Goal: Information Seeking & Learning: Compare options

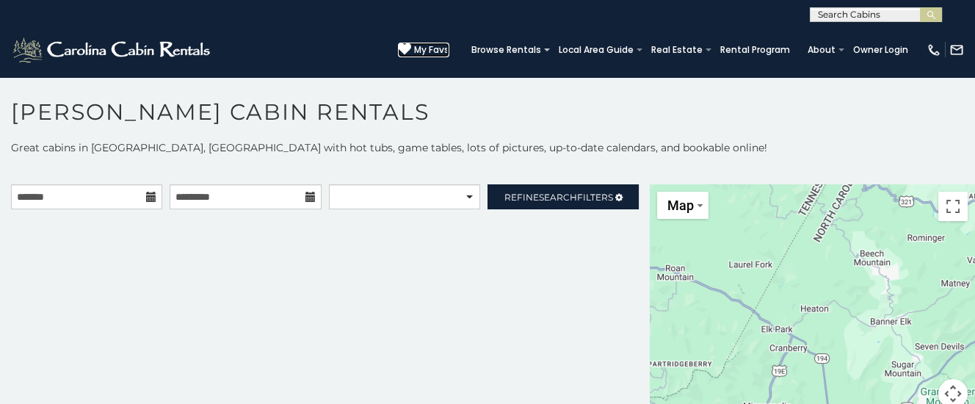
click at [429, 45] on span "My Favs" at bounding box center [431, 49] width 35 height 13
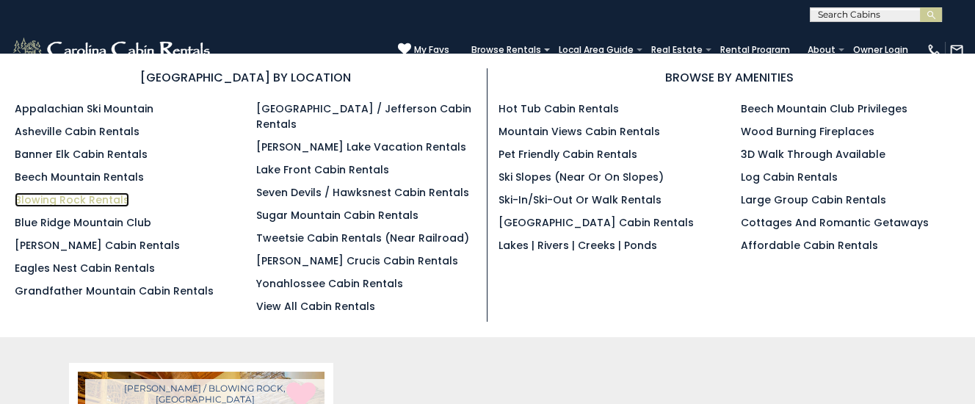
click at [50, 198] on link "Blowing Rock Rentals" at bounding box center [72, 199] width 115 height 15
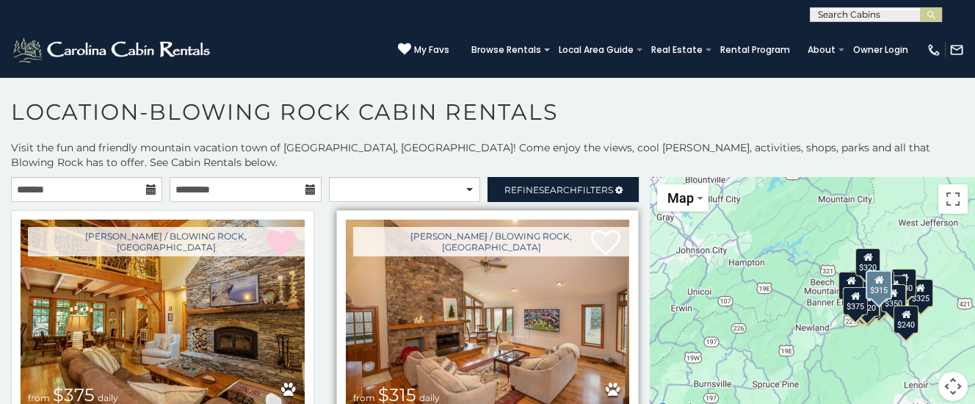
click at [539, 300] on img at bounding box center [488, 315] width 284 height 190
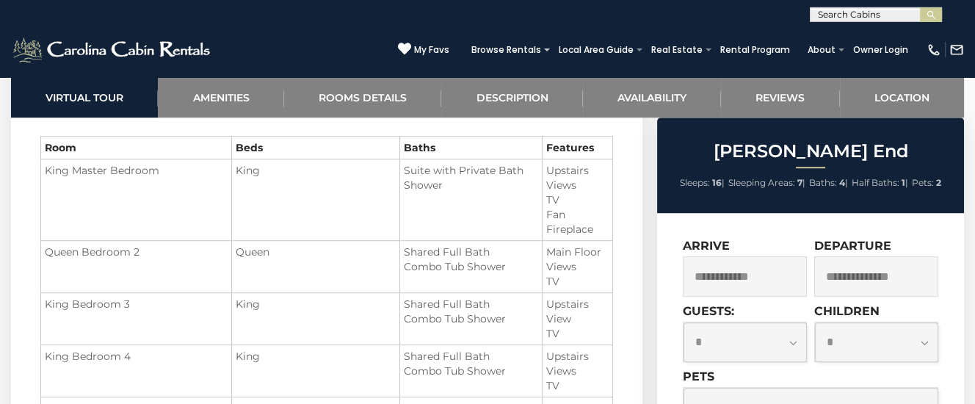
scroll to position [1851, 0]
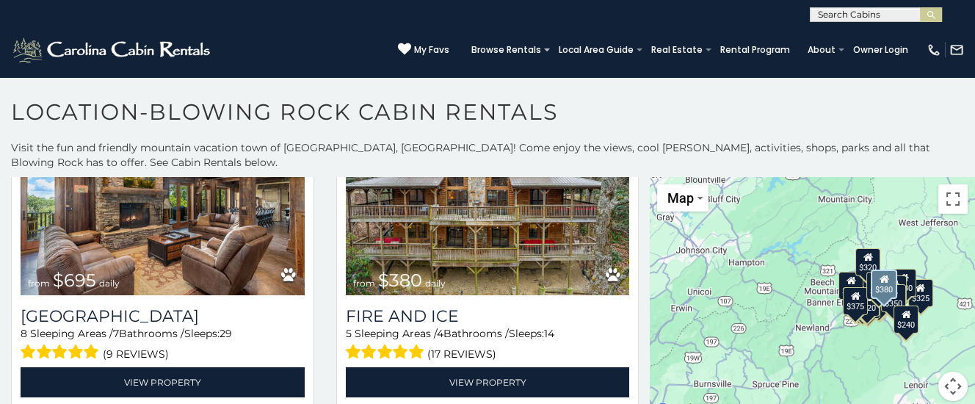
scroll to position [370, 0]
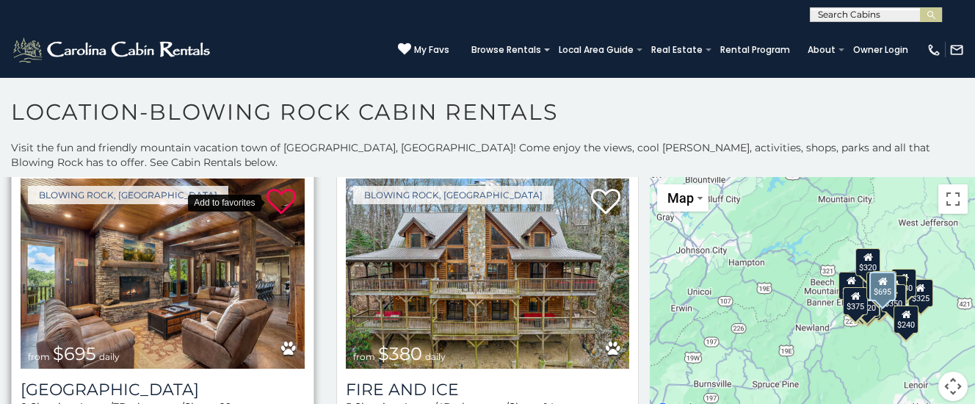
click at [283, 198] on icon at bounding box center [281, 201] width 29 height 29
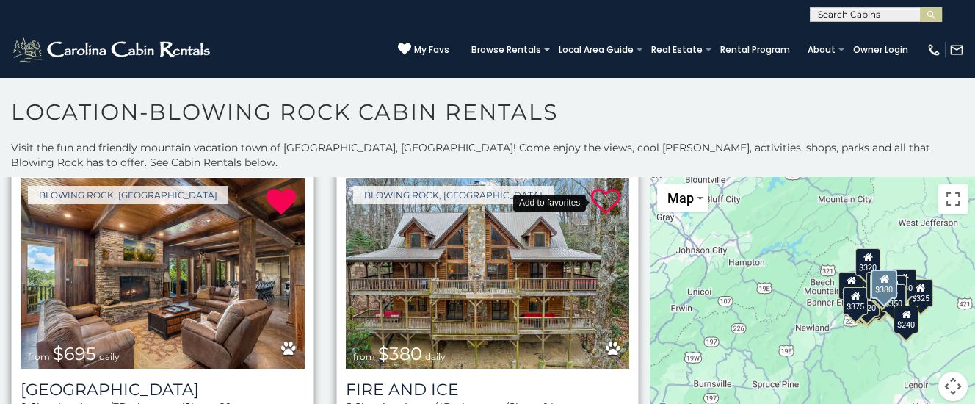
click at [610, 195] on icon at bounding box center [605, 201] width 29 height 29
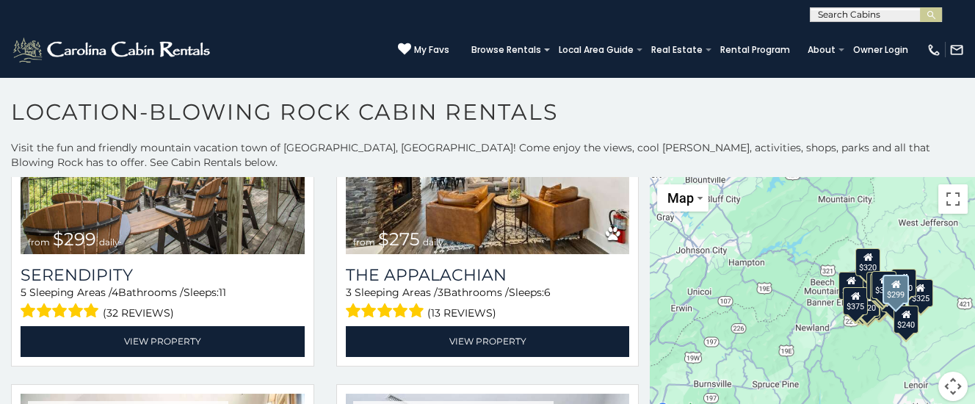
scroll to position [740, 0]
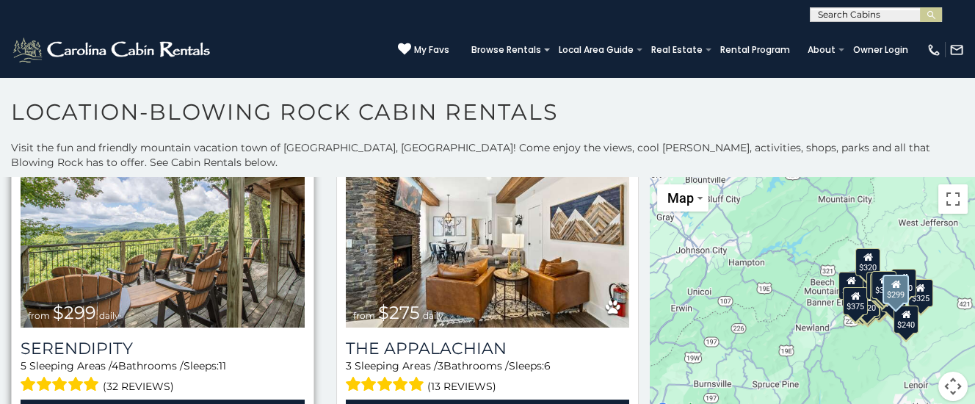
click at [174, 268] on img at bounding box center [163, 232] width 284 height 190
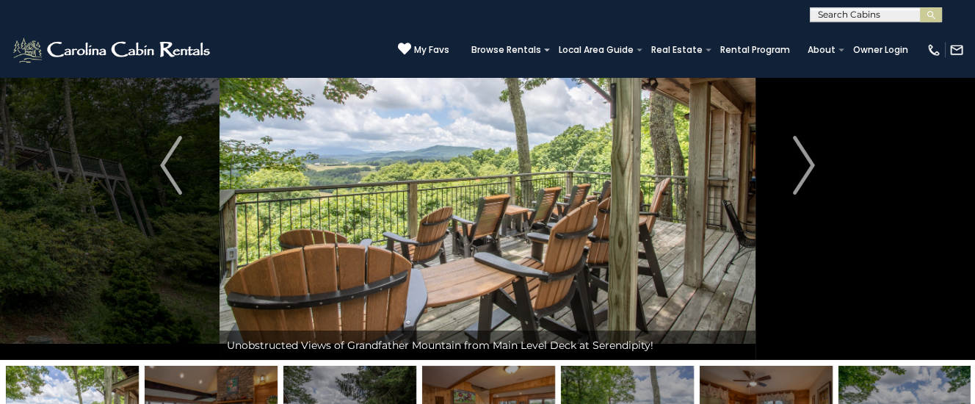
scroll to position [77, 0]
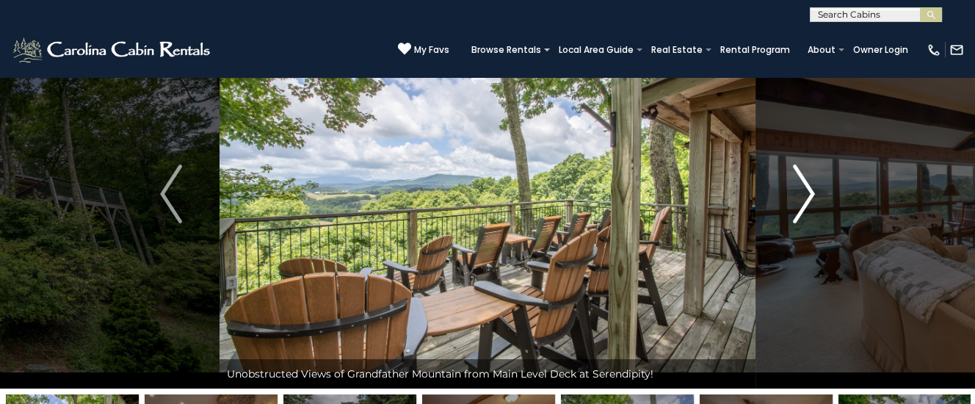
click at [812, 190] on img "Next" at bounding box center [804, 194] width 22 height 59
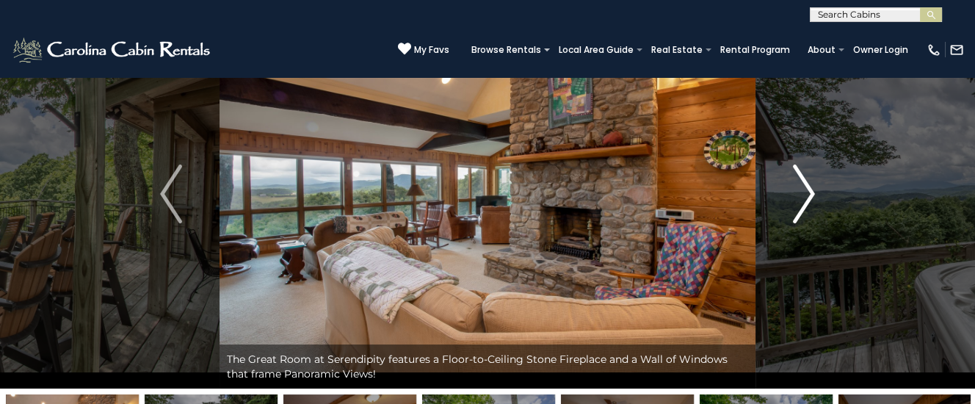
click at [809, 190] on img "Next" at bounding box center [804, 194] width 22 height 59
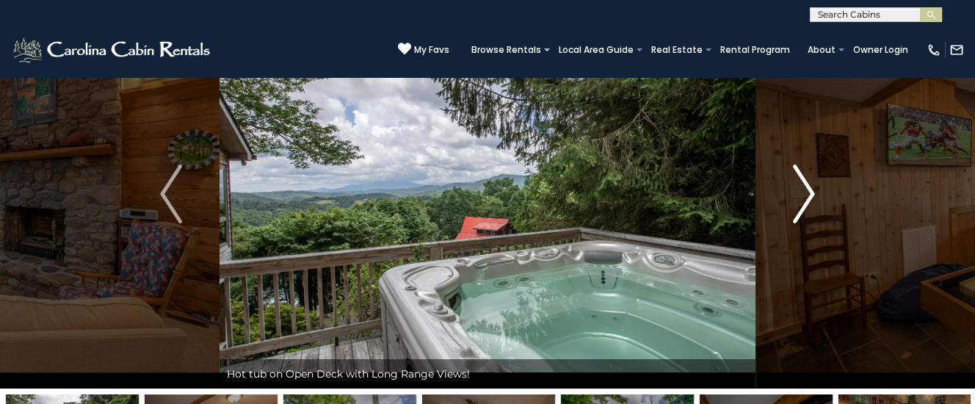
click at [806, 191] on img "Next" at bounding box center [804, 194] width 22 height 59
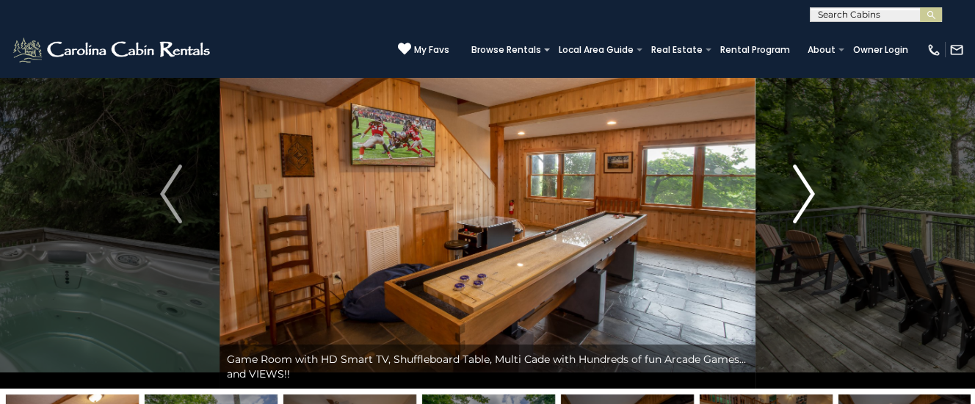
click at [806, 191] on img "Next" at bounding box center [804, 194] width 22 height 59
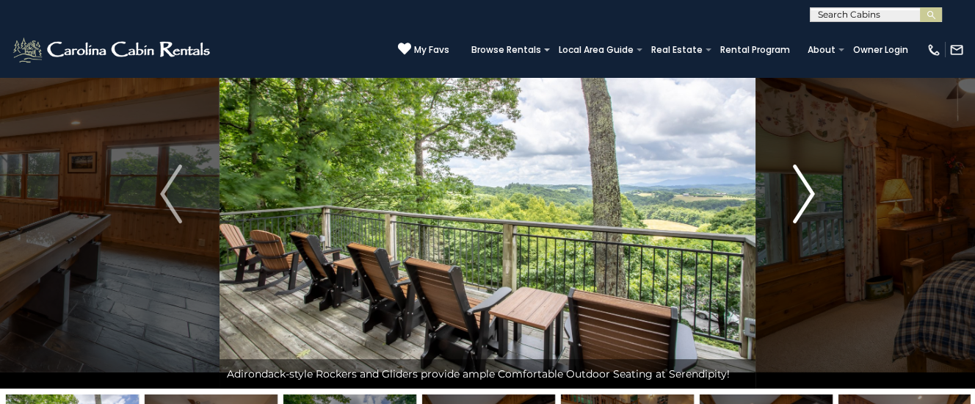
click at [806, 191] on img "Next" at bounding box center [804, 194] width 22 height 59
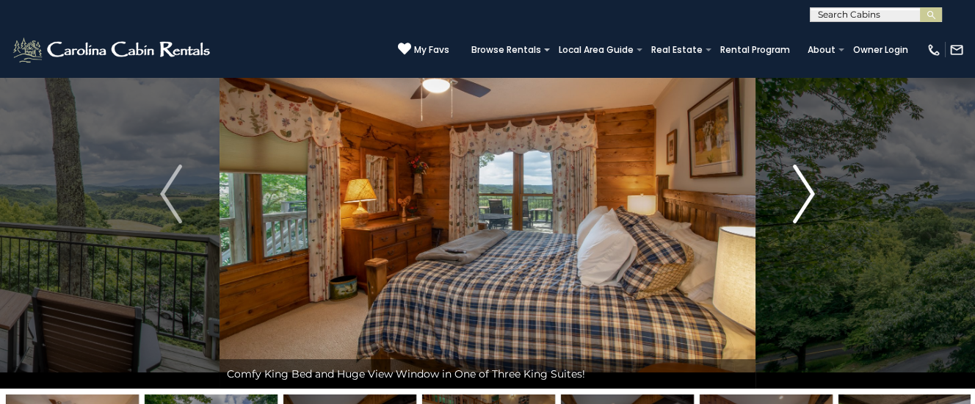
click at [806, 191] on img "Next" at bounding box center [804, 194] width 22 height 59
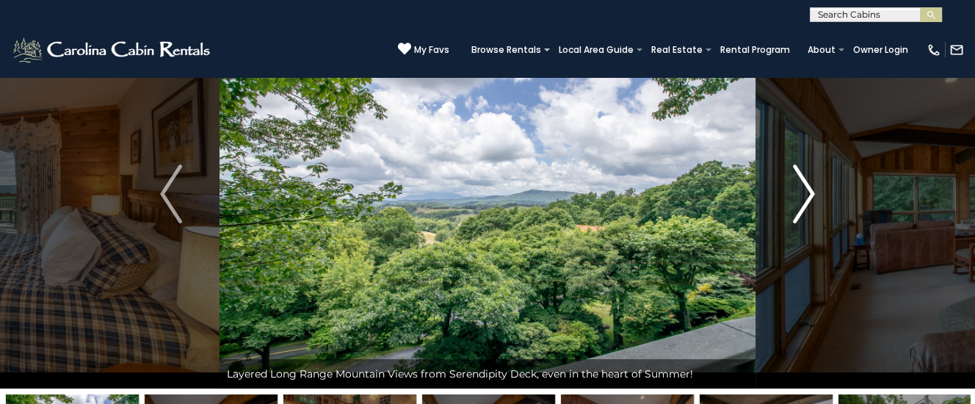
click at [806, 191] on img "Next" at bounding box center [804, 194] width 22 height 59
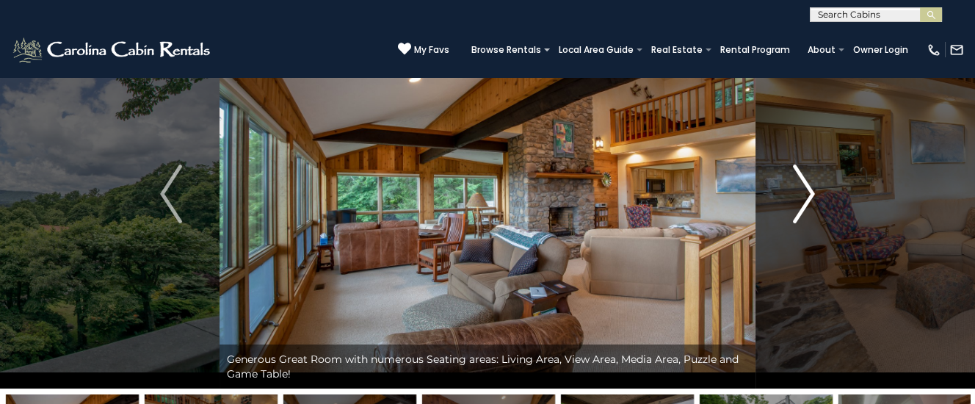
click at [806, 191] on img "Next" at bounding box center [804, 194] width 22 height 59
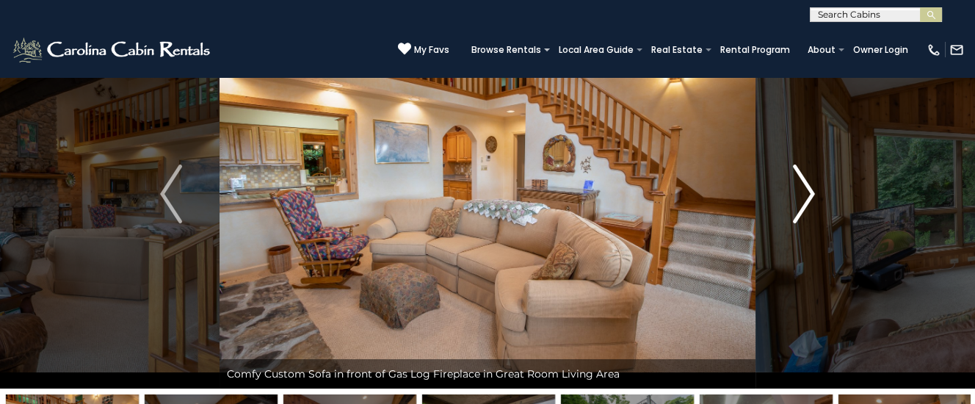
click at [806, 191] on img "Next" at bounding box center [804, 194] width 22 height 59
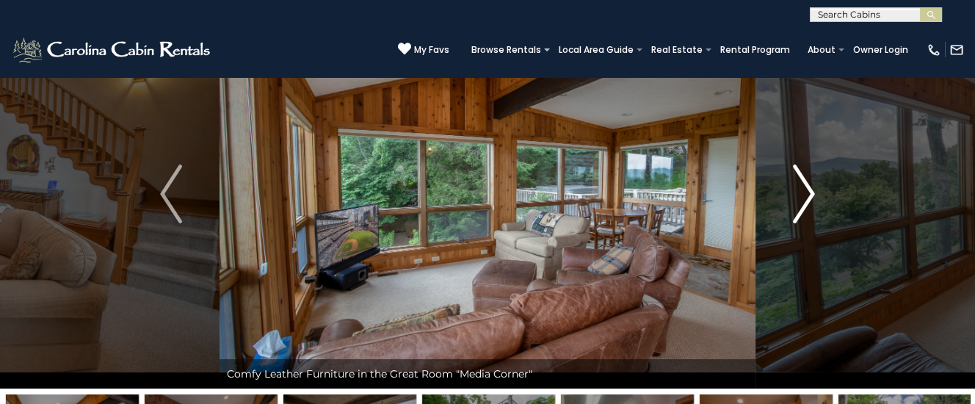
click at [806, 191] on img "Next" at bounding box center [804, 194] width 22 height 59
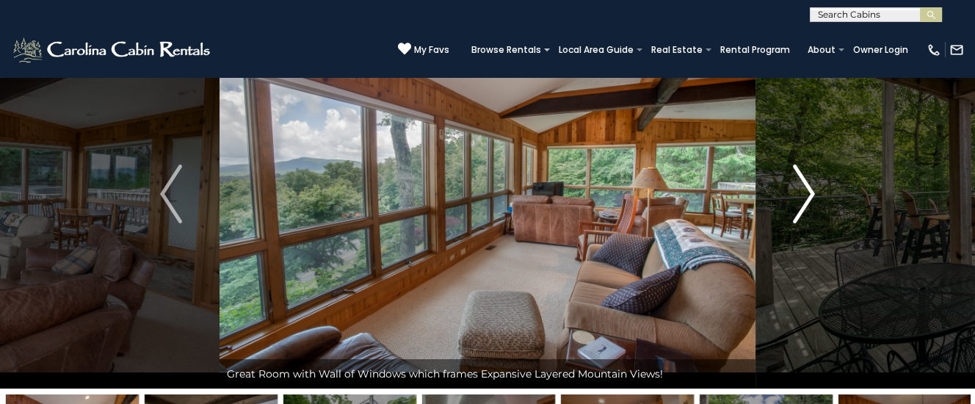
click at [813, 191] on img "Next" at bounding box center [804, 194] width 22 height 59
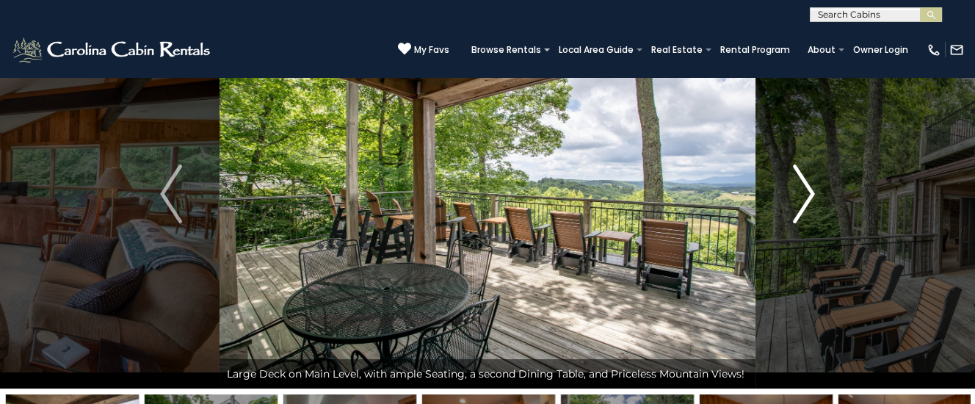
click at [804, 192] on img "Next" at bounding box center [804, 194] width 22 height 59
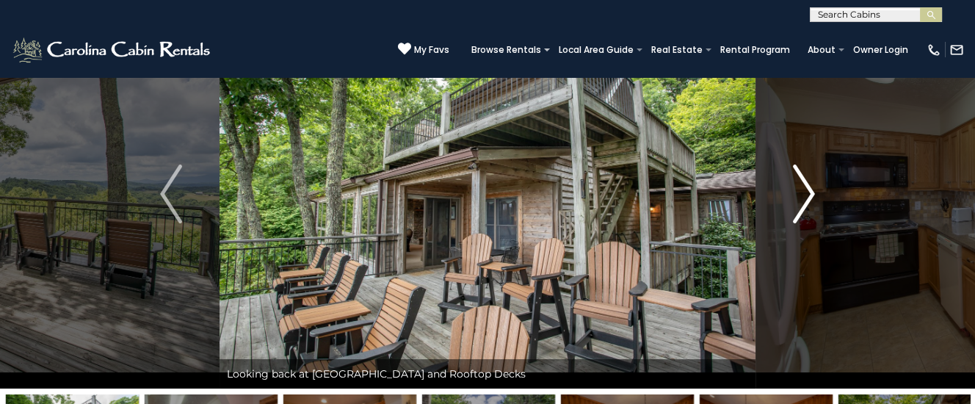
click at [809, 192] on img "Next" at bounding box center [804, 194] width 22 height 59
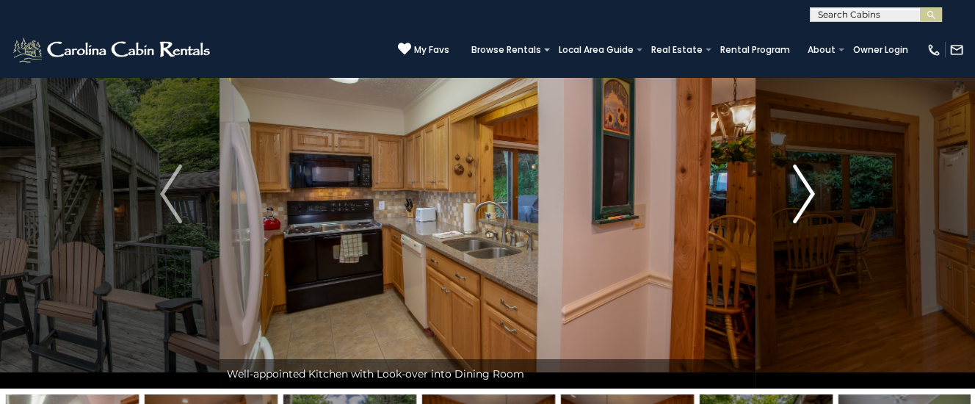
click at [804, 191] on img "Next" at bounding box center [804, 194] width 22 height 59
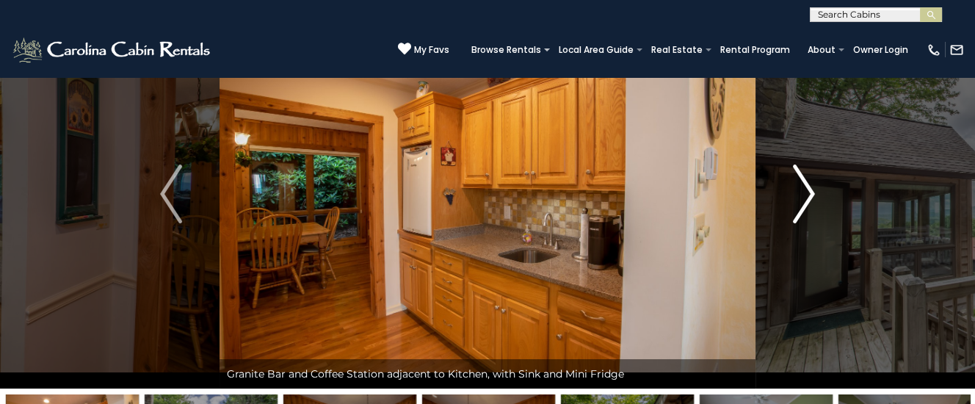
click at [805, 191] on img "Next" at bounding box center [804, 194] width 22 height 59
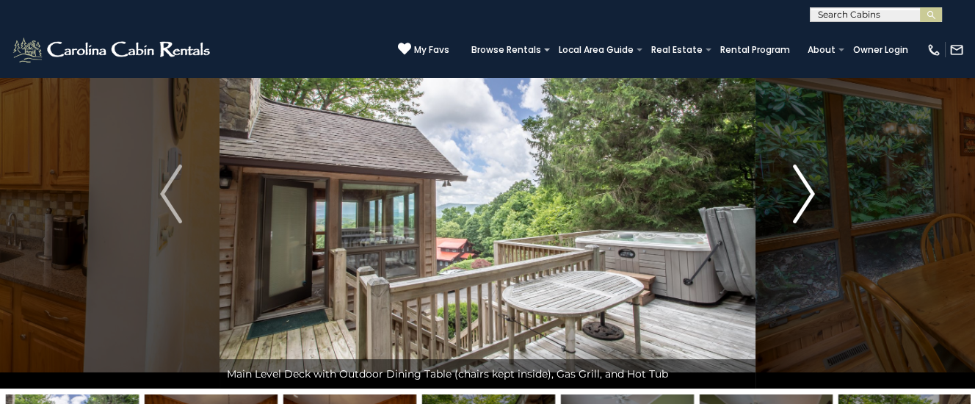
click at [803, 192] on img "Next" at bounding box center [804, 194] width 22 height 59
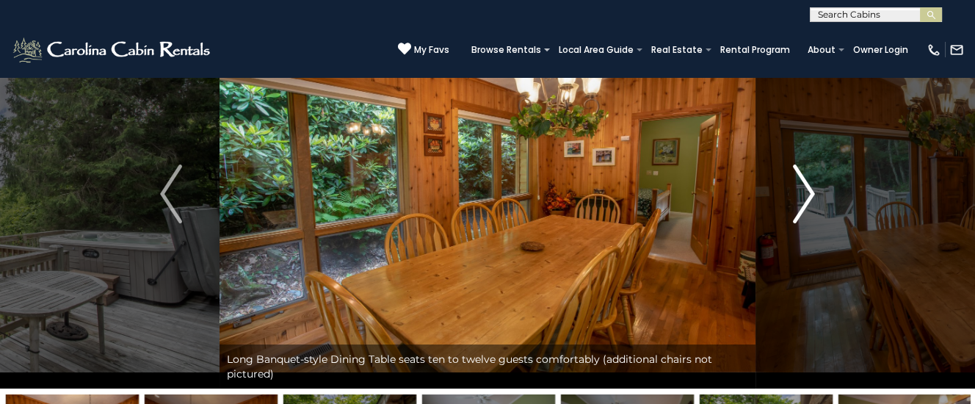
click at [802, 193] on img "Next" at bounding box center [804, 194] width 22 height 59
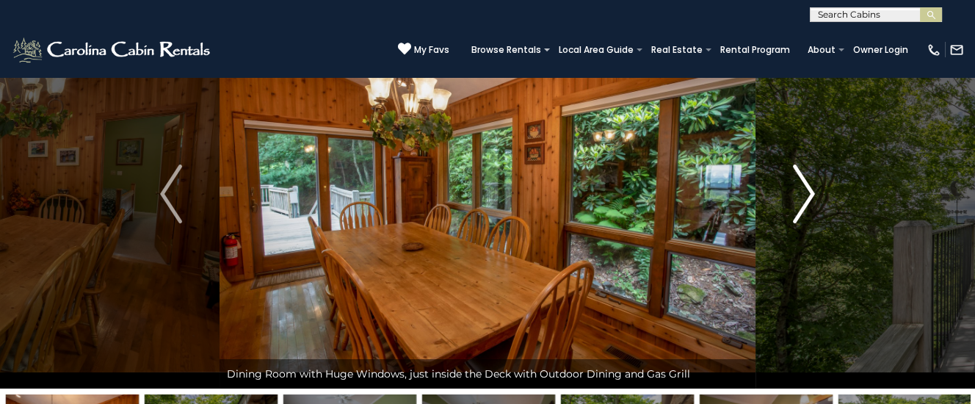
click at [802, 193] on img "Next" at bounding box center [804, 194] width 22 height 59
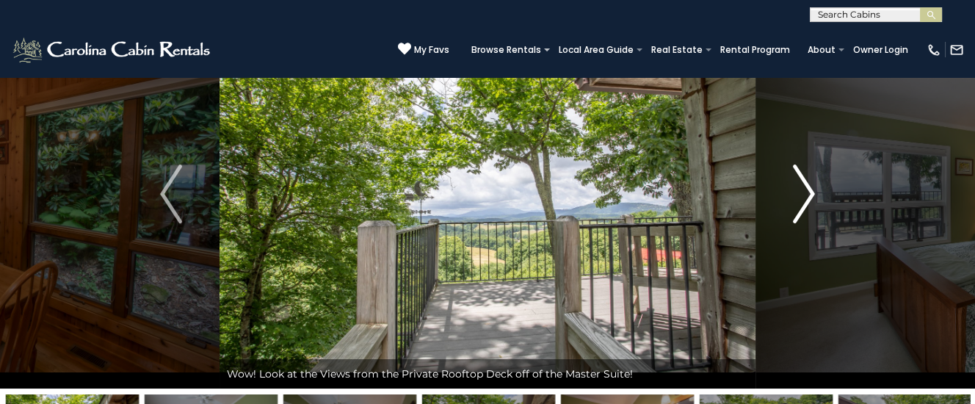
click at [800, 194] on img "Next" at bounding box center [804, 194] width 22 height 59
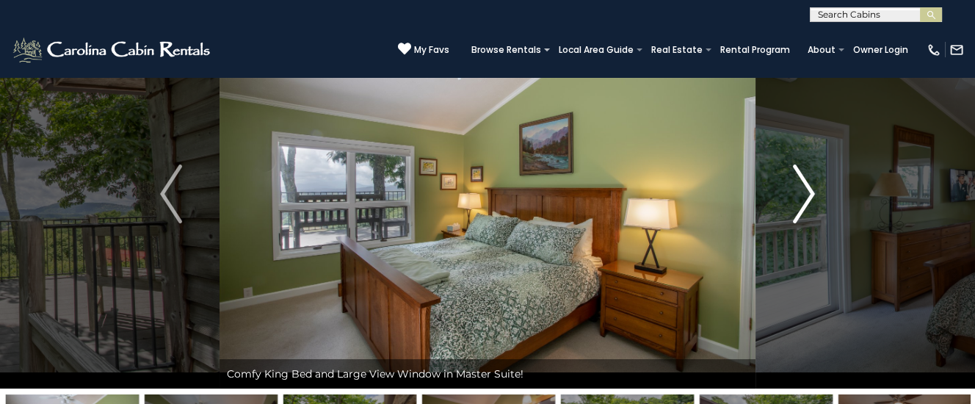
click at [800, 194] on img "Next" at bounding box center [804, 194] width 22 height 59
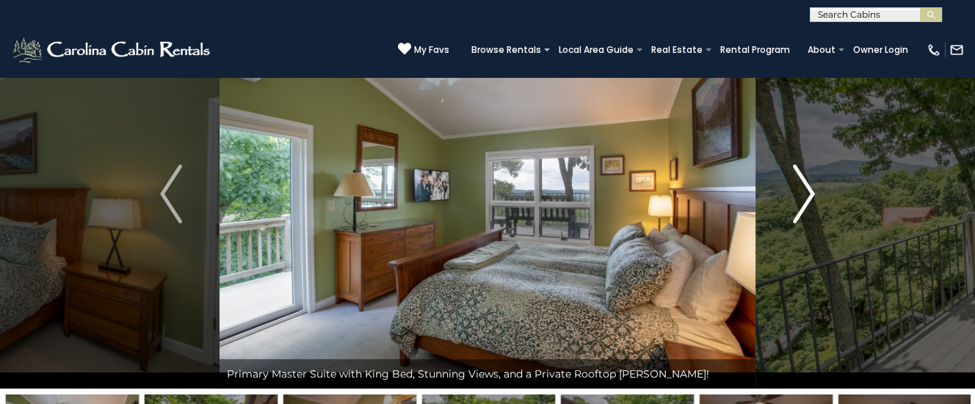
click at [799, 195] on img "Next" at bounding box center [804, 194] width 22 height 59
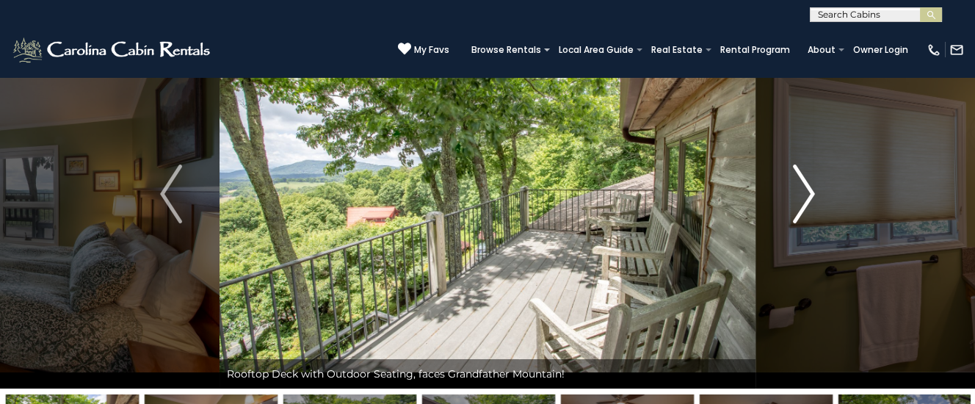
click at [799, 195] on img "Next" at bounding box center [804, 194] width 22 height 59
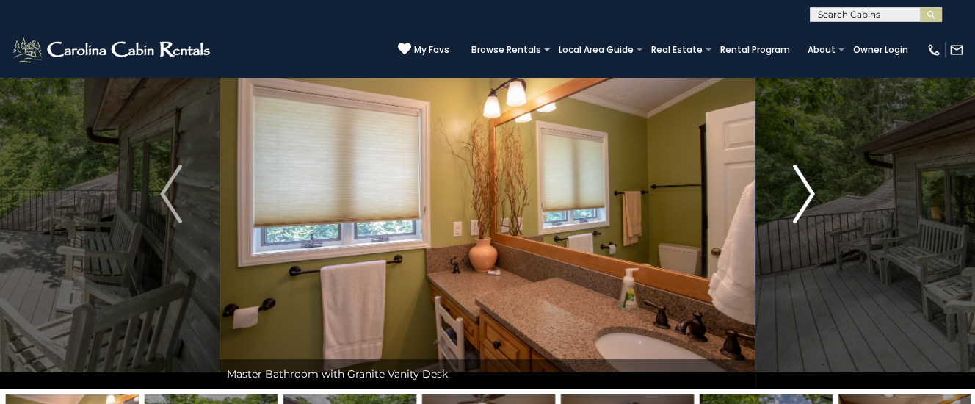
click at [798, 195] on img "Next" at bounding box center [804, 194] width 22 height 59
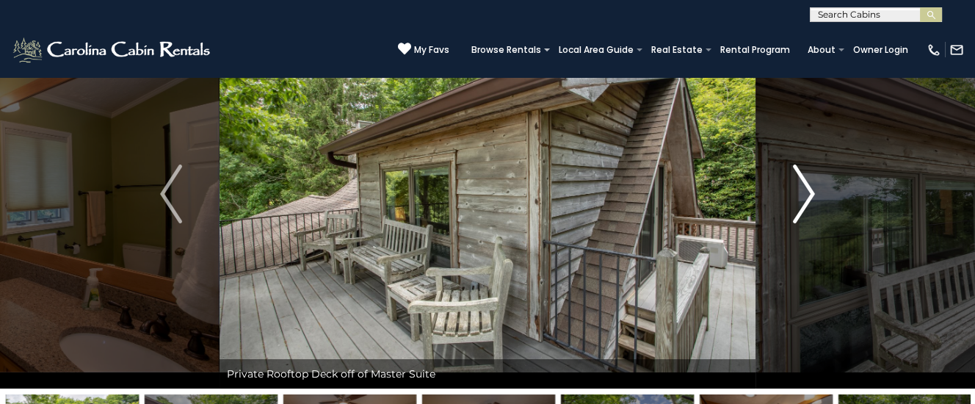
click at [798, 195] on img "Next" at bounding box center [804, 194] width 22 height 59
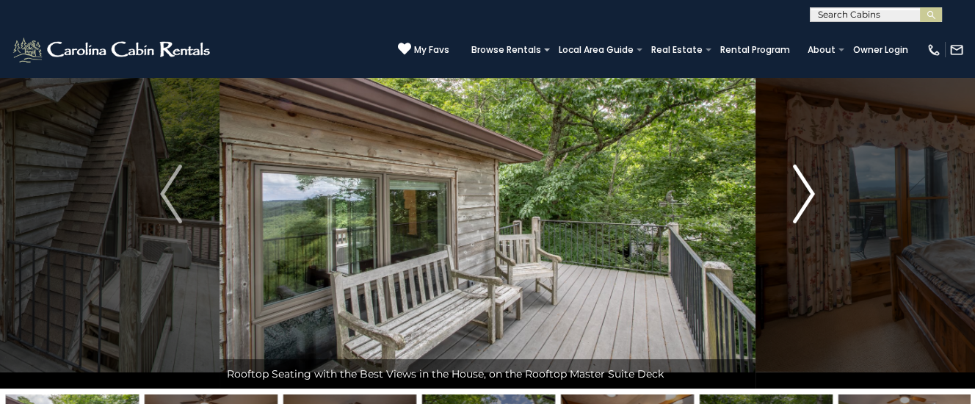
click at [798, 195] on img "Next" at bounding box center [804, 194] width 22 height 59
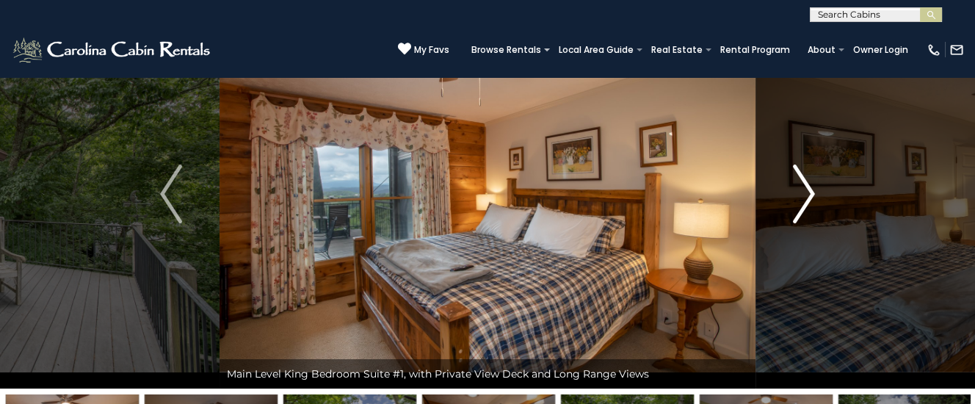
click at [800, 195] on img "Next" at bounding box center [804, 194] width 22 height 59
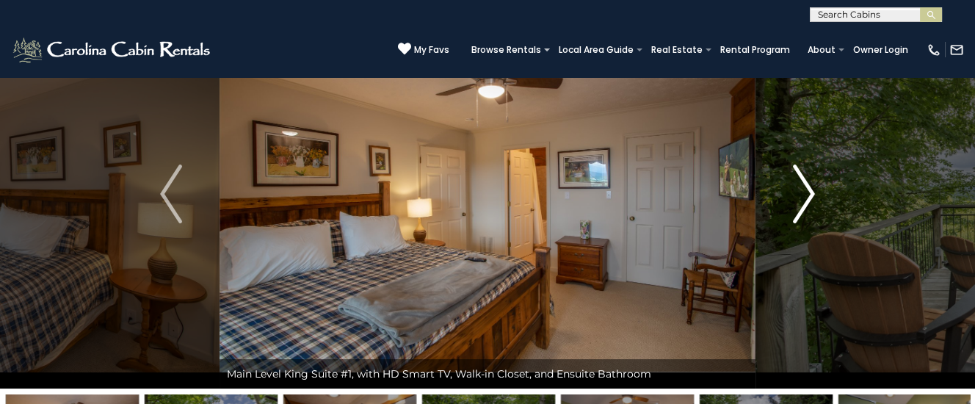
click at [801, 193] on img "Next" at bounding box center [804, 194] width 22 height 59
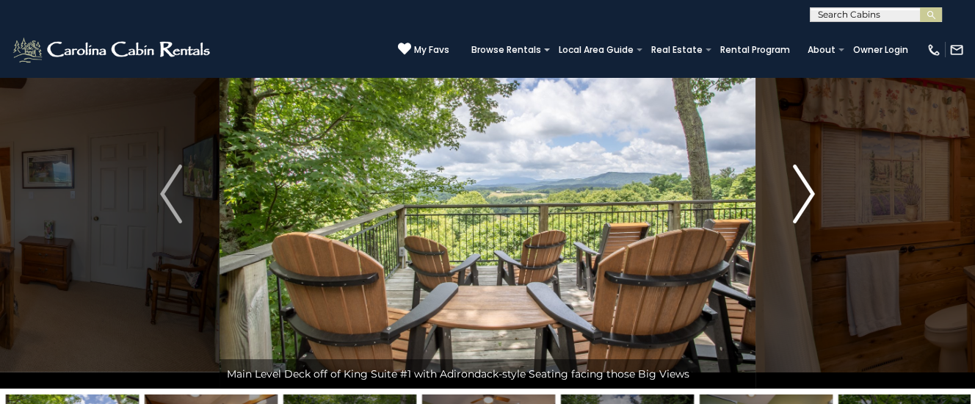
click at [801, 193] on img "Next" at bounding box center [804, 194] width 22 height 59
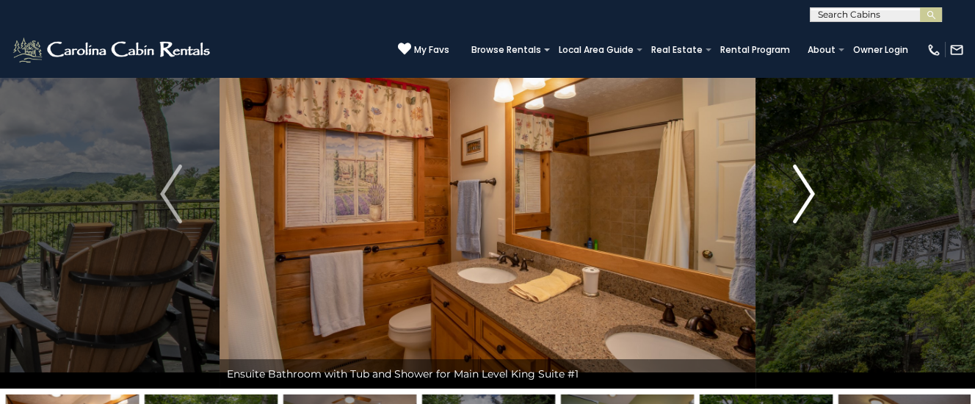
click at [801, 193] on img "Next" at bounding box center [804, 194] width 22 height 59
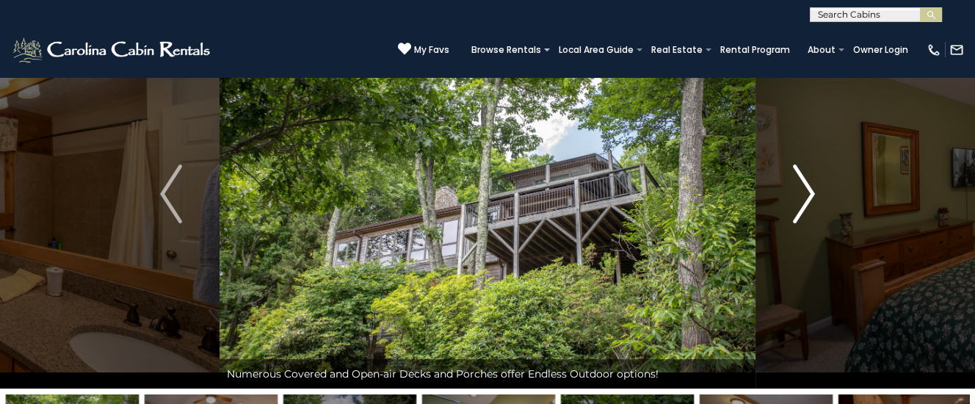
click at [801, 193] on img "Next" at bounding box center [804, 194] width 22 height 59
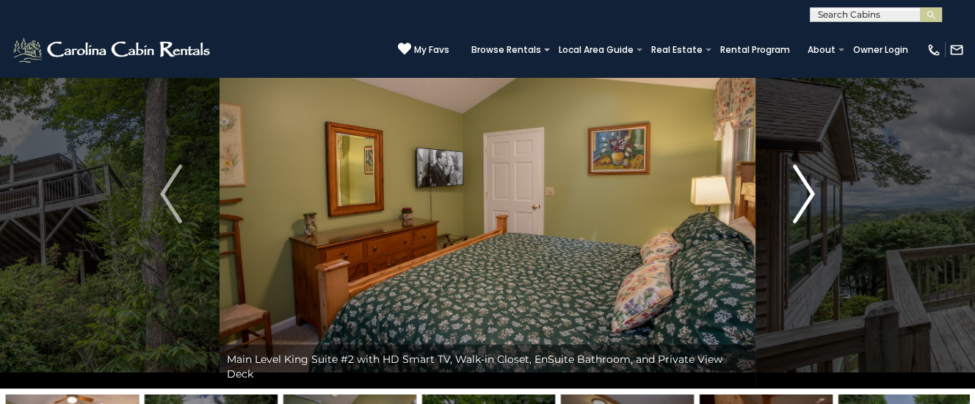
click at [800, 193] on img "Next" at bounding box center [804, 194] width 22 height 59
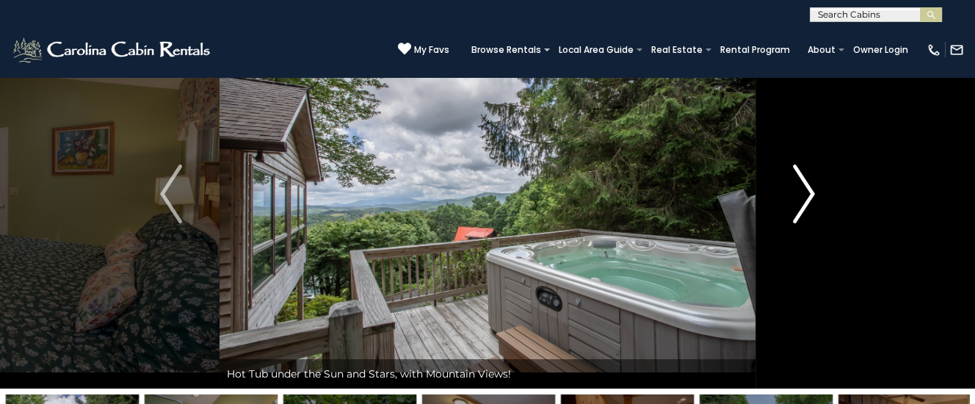
click at [812, 193] on img "Next" at bounding box center [804, 194] width 22 height 59
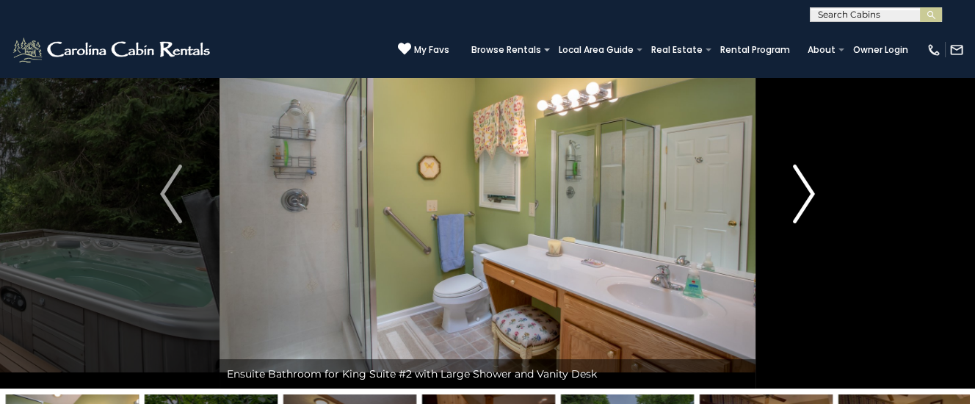
click at [810, 193] on img "Next" at bounding box center [804, 194] width 22 height 59
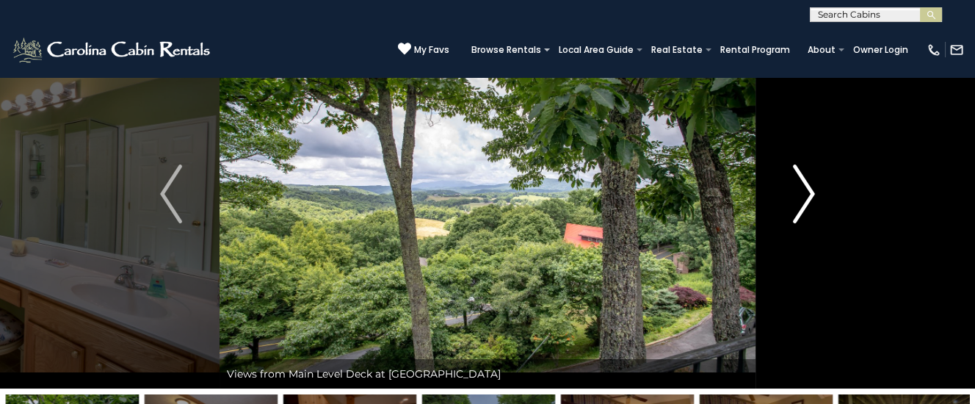
click at [807, 193] on img "Next" at bounding box center [804, 194] width 22 height 59
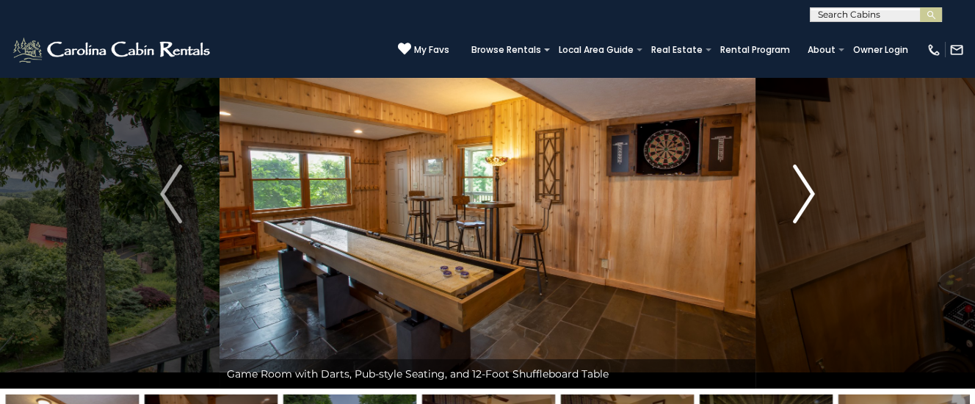
click at [807, 193] on img "Next" at bounding box center [804, 194] width 22 height 59
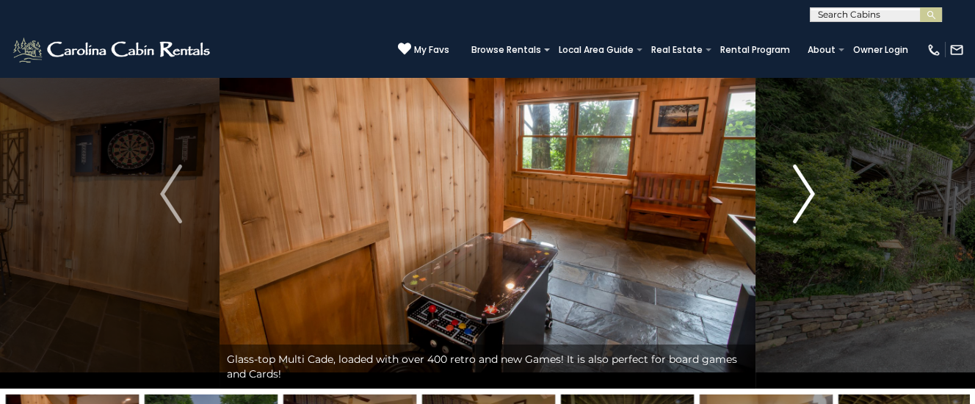
click at [807, 193] on img "Next" at bounding box center [804, 194] width 22 height 59
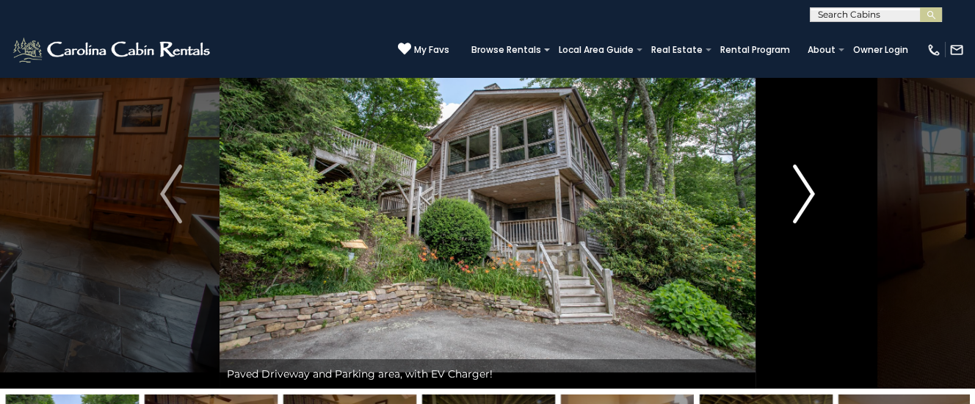
click at [807, 193] on img "Next" at bounding box center [804, 194] width 22 height 59
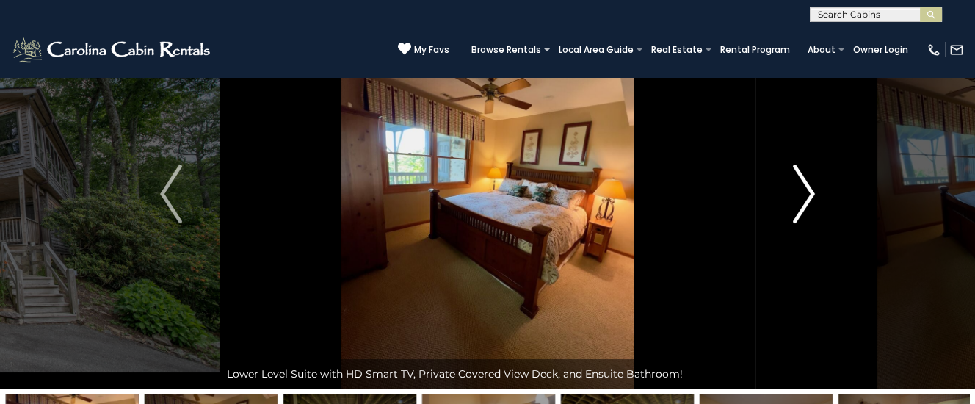
click at [807, 193] on img "Next" at bounding box center [804, 194] width 22 height 59
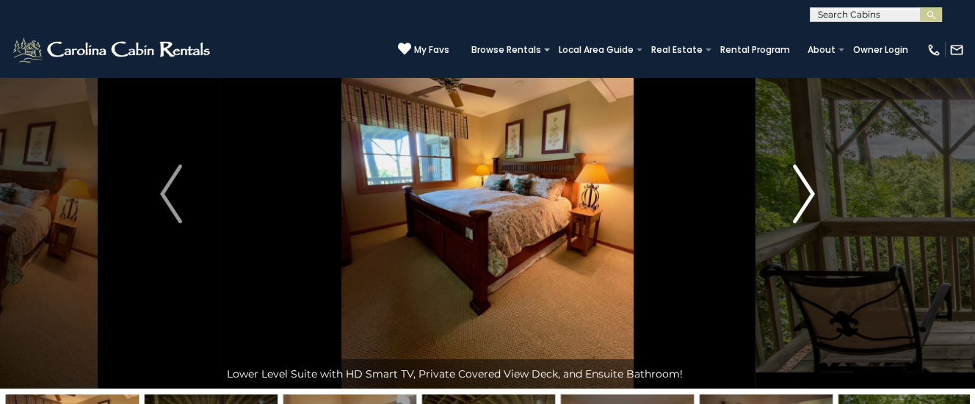
click at [807, 193] on img "Next" at bounding box center [804, 194] width 22 height 59
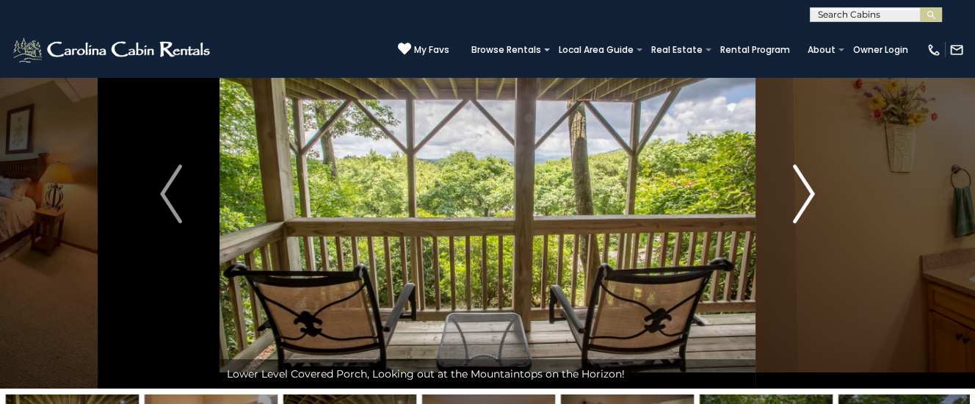
click at [807, 193] on img "Next" at bounding box center [804, 194] width 22 height 59
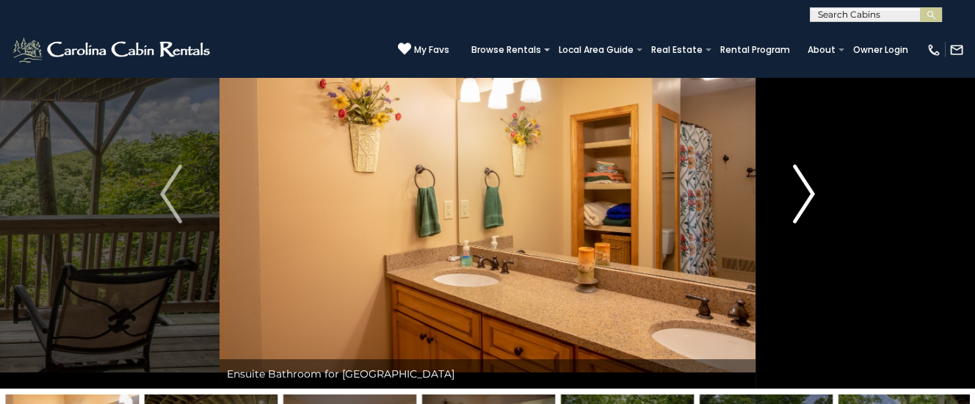
click at [807, 193] on img "Next" at bounding box center [804, 194] width 22 height 59
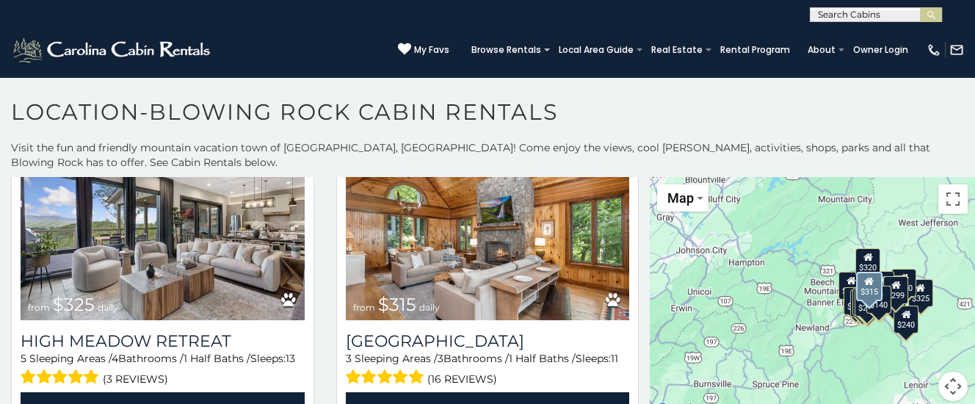
scroll to position [1332, 0]
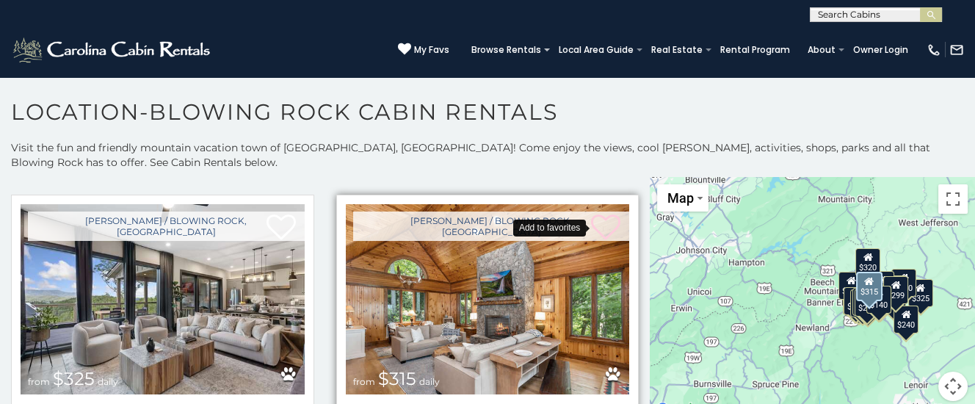
click at [605, 223] on icon at bounding box center [605, 227] width 29 height 29
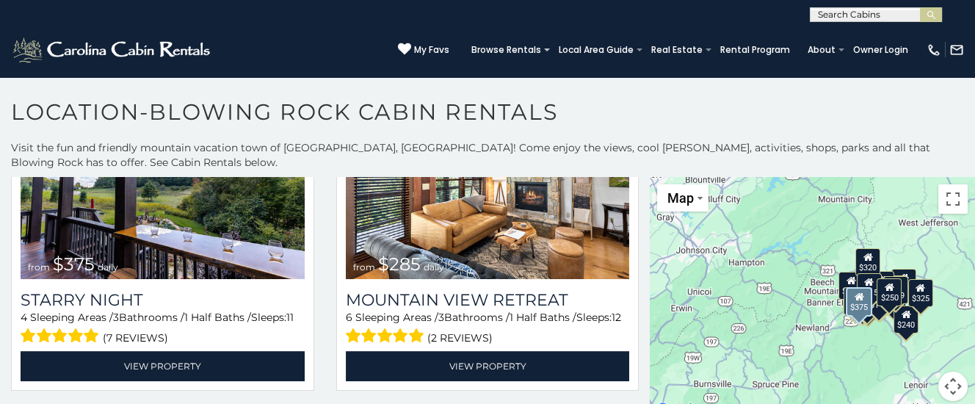
scroll to position [1702, 0]
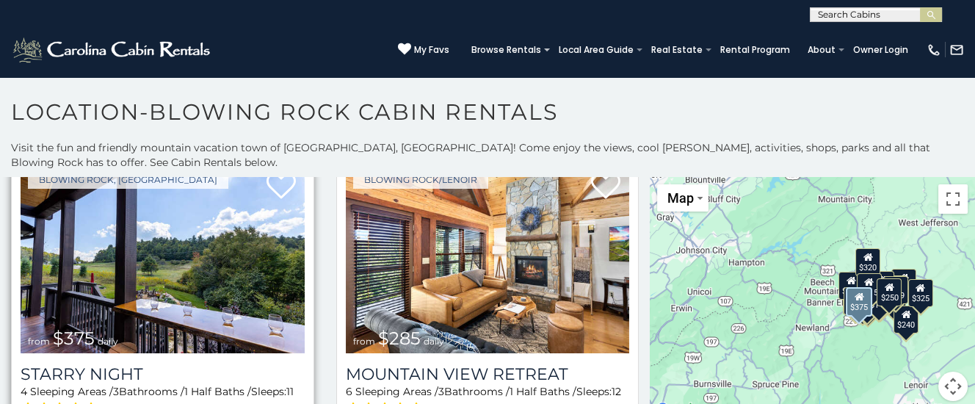
click at [165, 231] on img at bounding box center [163, 258] width 284 height 190
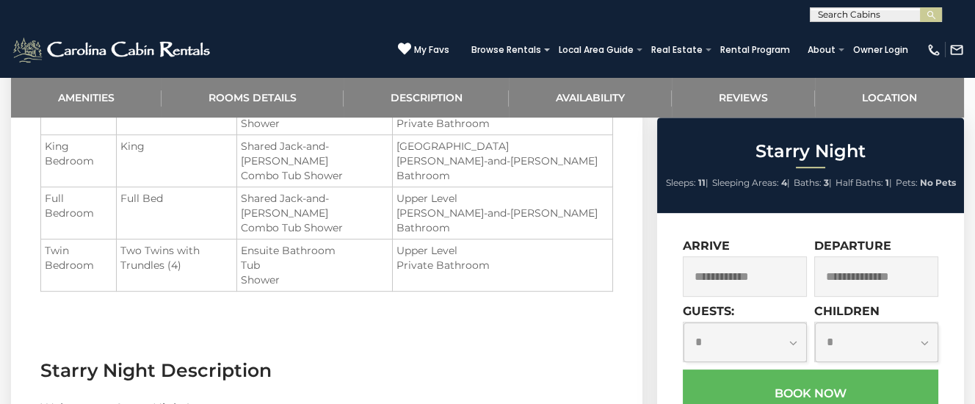
scroll to position [1080, 0]
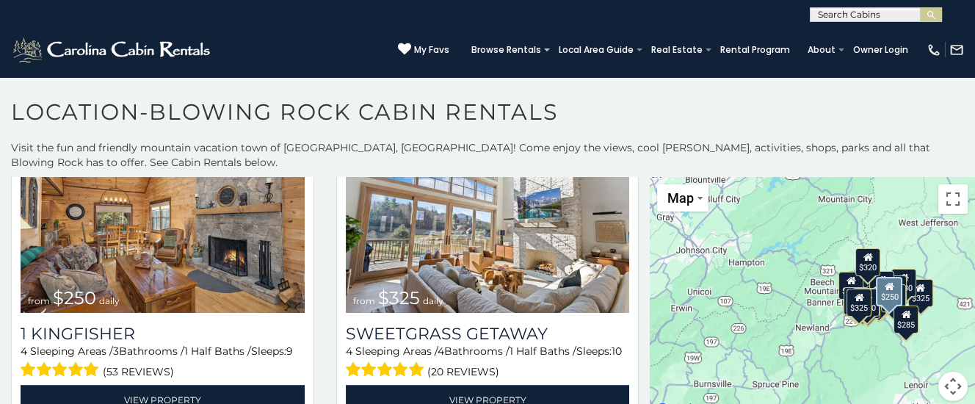
scroll to position [2073, 0]
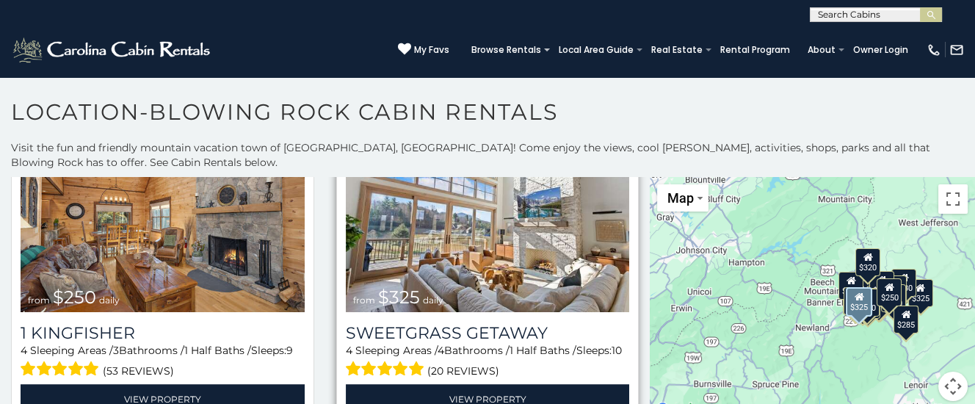
click at [477, 261] on img at bounding box center [488, 217] width 284 height 190
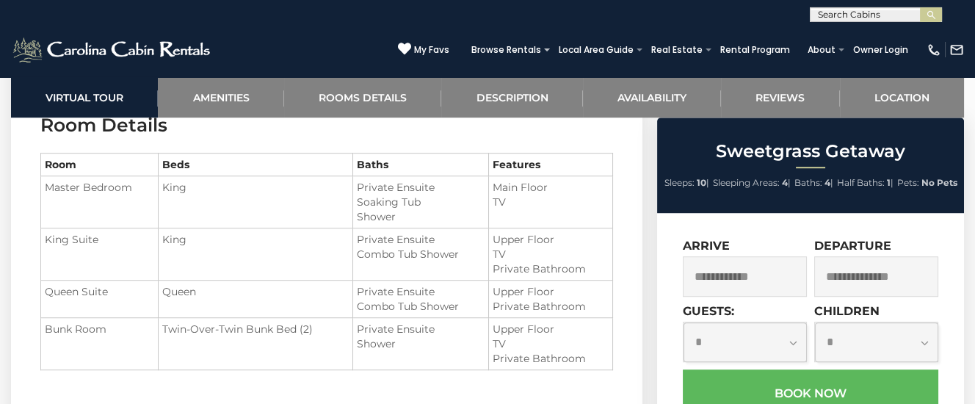
scroll to position [1774, 0]
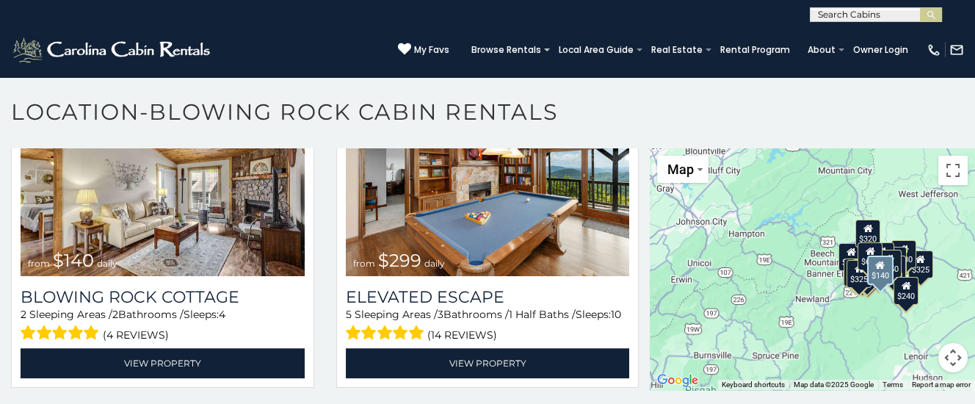
scroll to position [2665, 0]
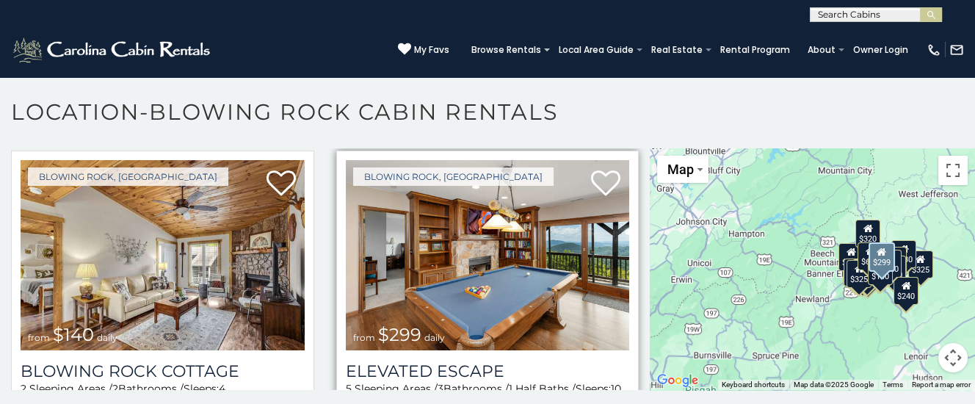
click at [527, 248] on img at bounding box center [488, 255] width 284 height 190
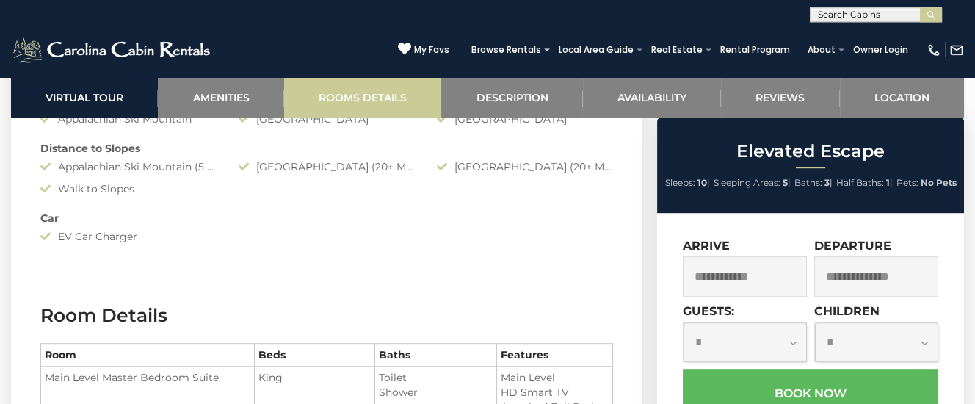
scroll to position [1619, 0]
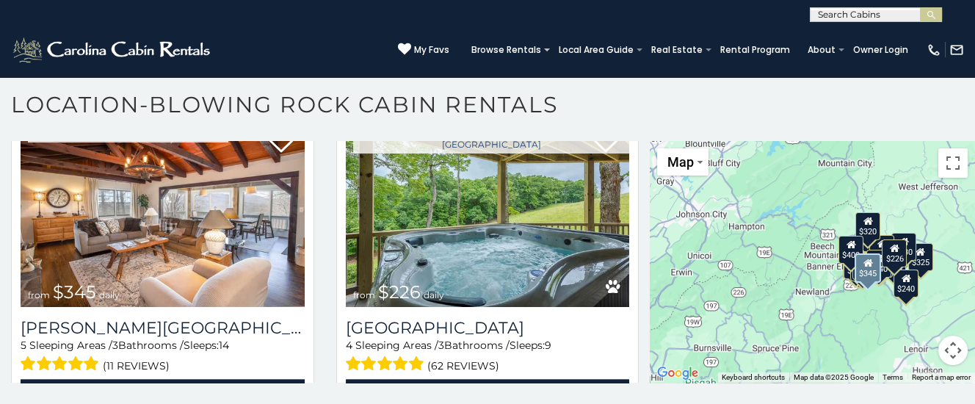
scroll to position [3331, 0]
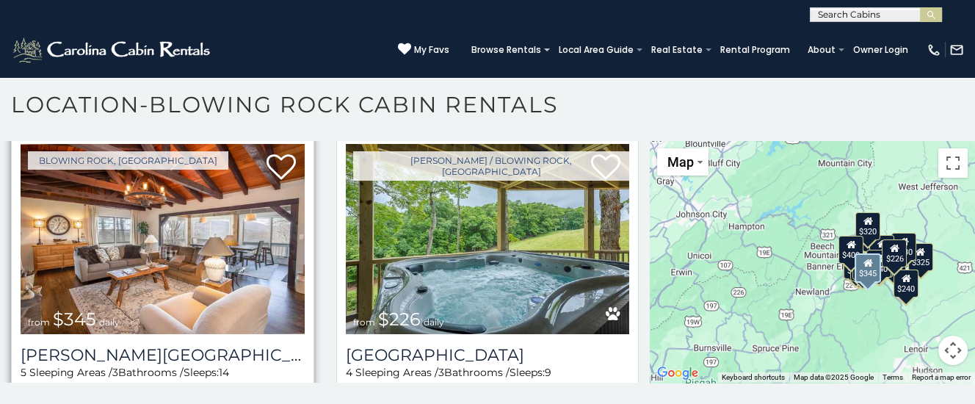
click at [148, 206] on img at bounding box center [163, 239] width 284 height 190
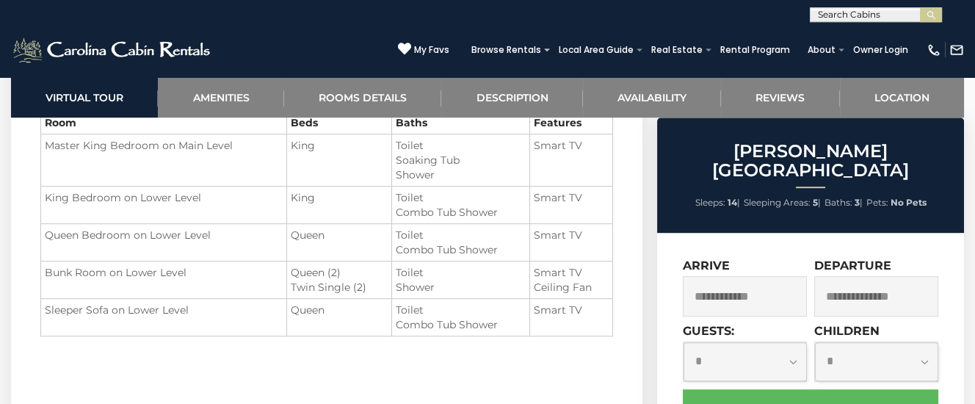
scroll to position [1697, 0]
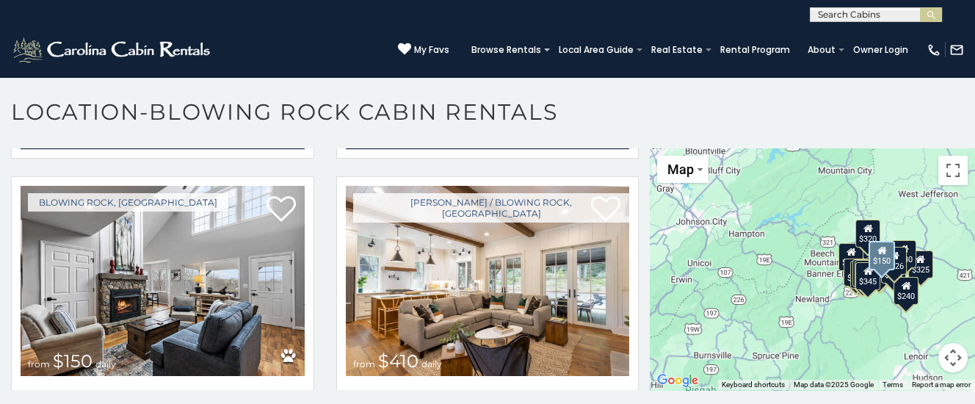
scroll to position [3702, 0]
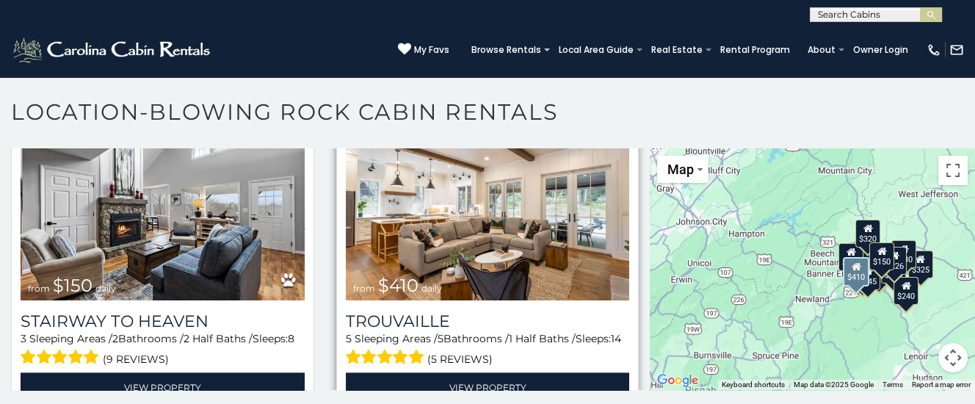
click at [500, 234] on img at bounding box center [488, 205] width 284 height 190
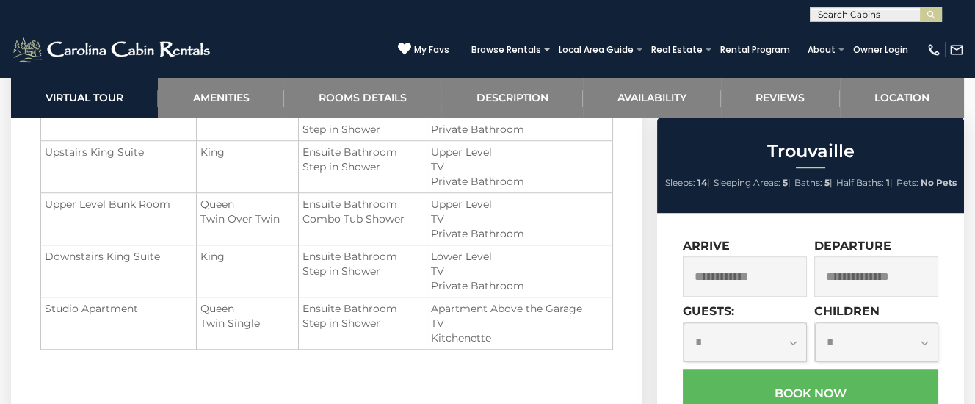
scroll to position [2005, 0]
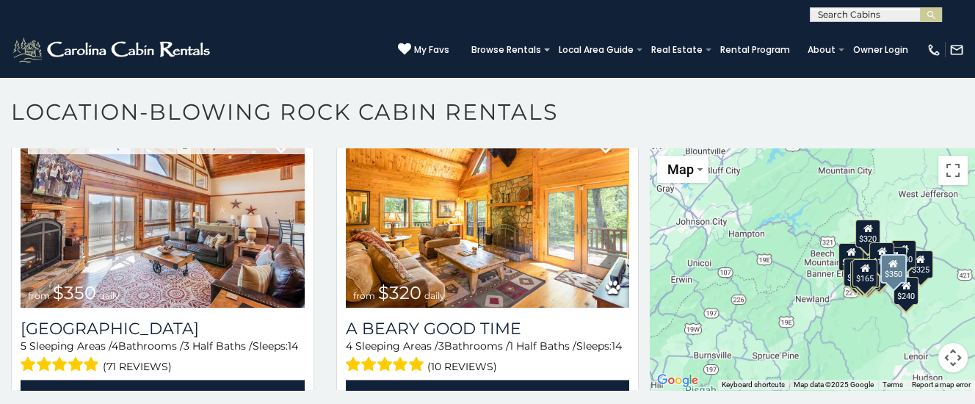
scroll to position [4368, 0]
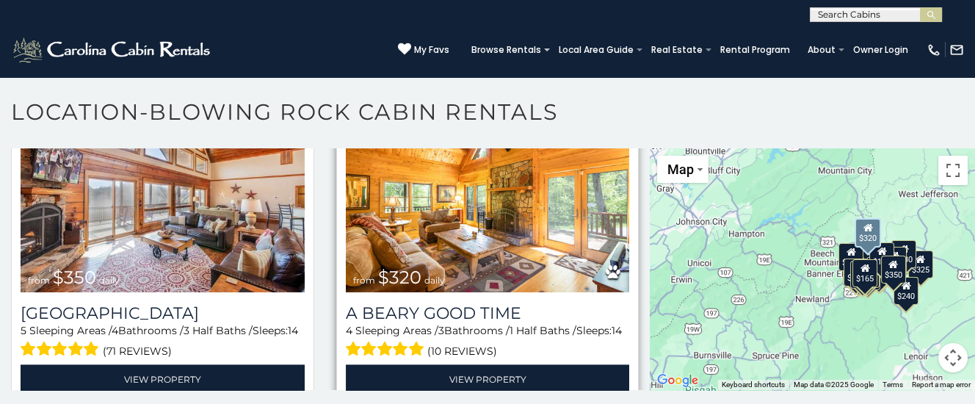
click at [464, 229] on img at bounding box center [488, 197] width 284 height 190
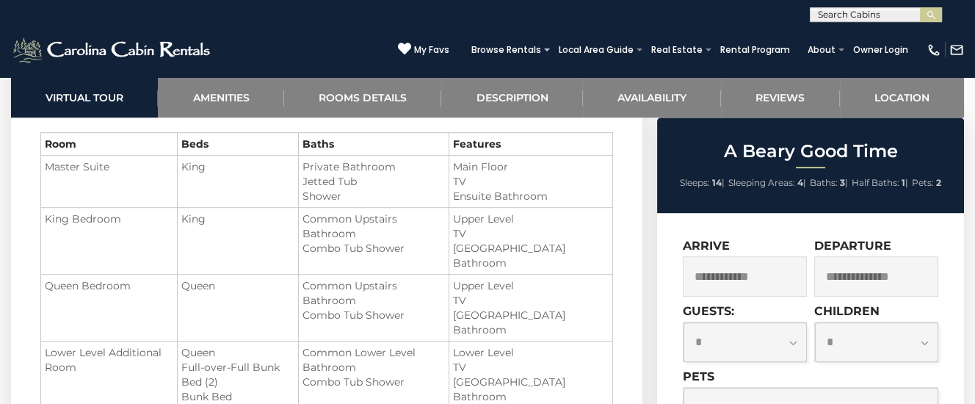
scroll to position [1619, 0]
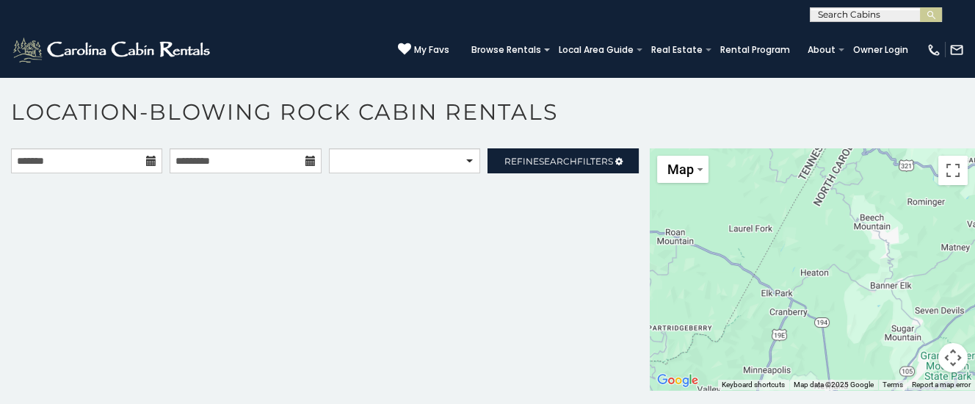
scroll to position [4368, 0]
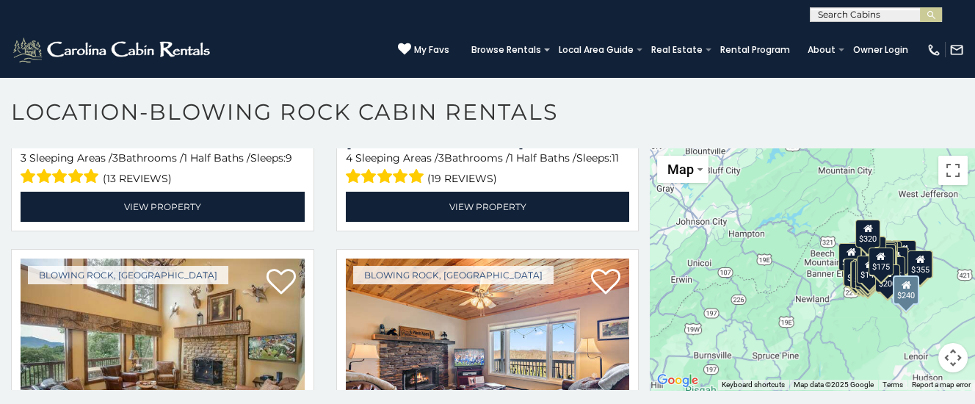
scroll to position [4943, 0]
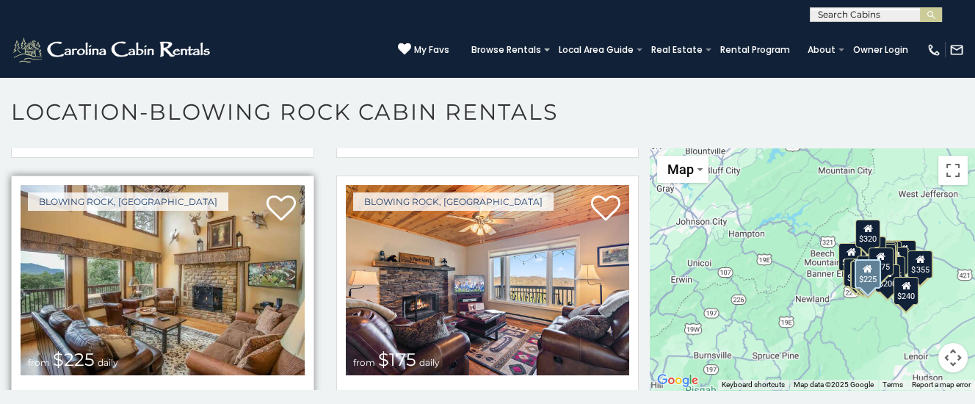
click at [156, 263] on img at bounding box center [163, 280] width 284 height 190
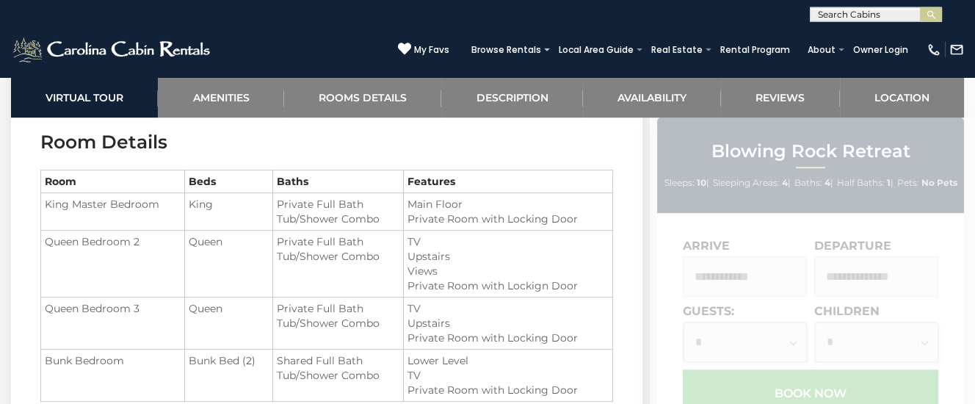
scroll to position [1697, 0]
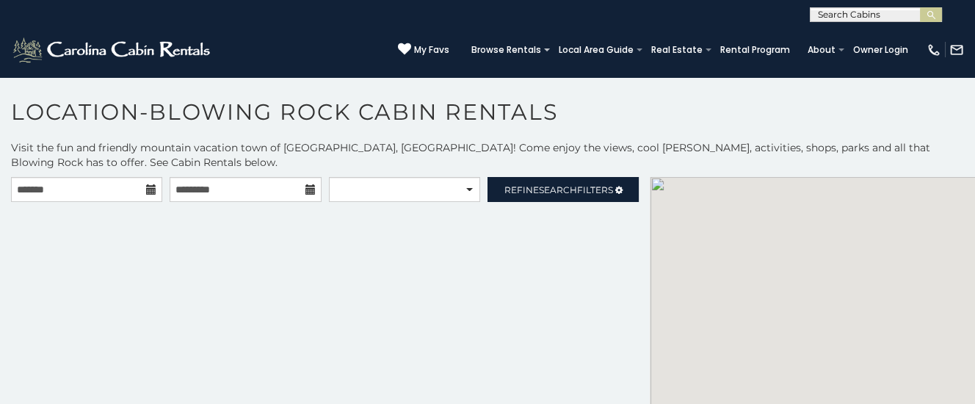
scroll to position [29, 0]
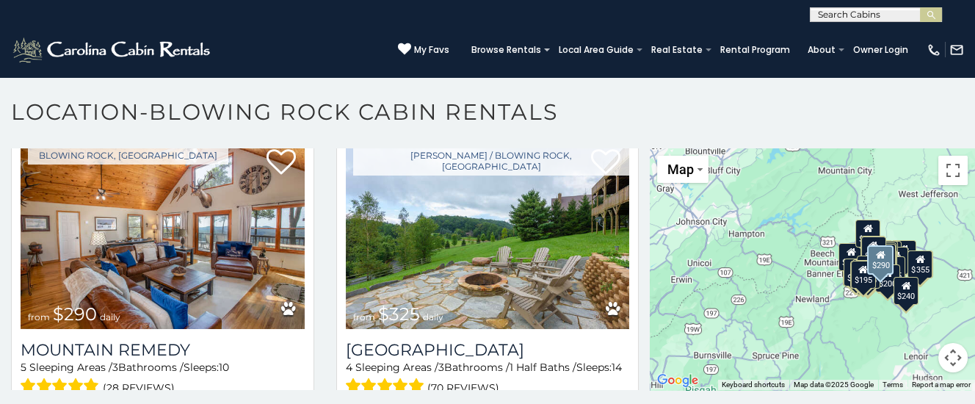
scroll to position [5684, 0]
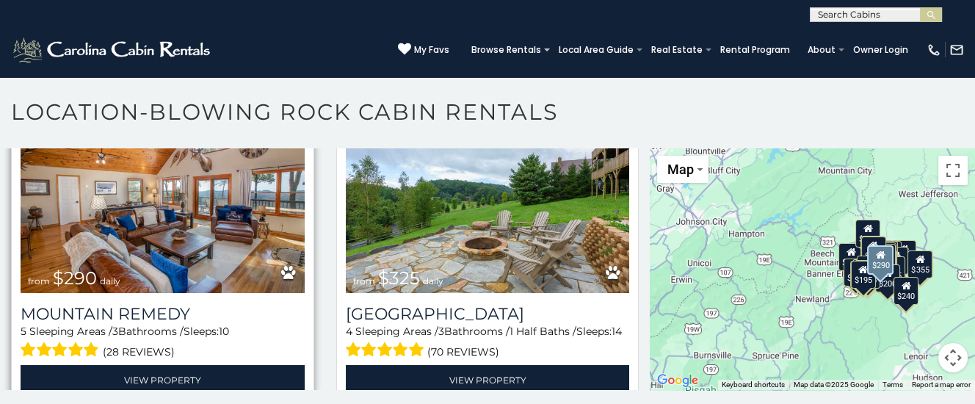
click at [125, 227] on img at bounding box center [163, 198] width 284 height 190
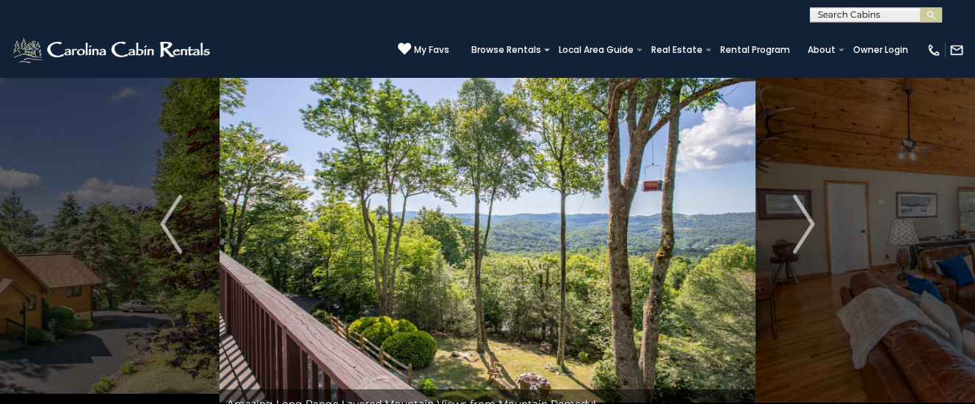
scroll to position [77, 0]
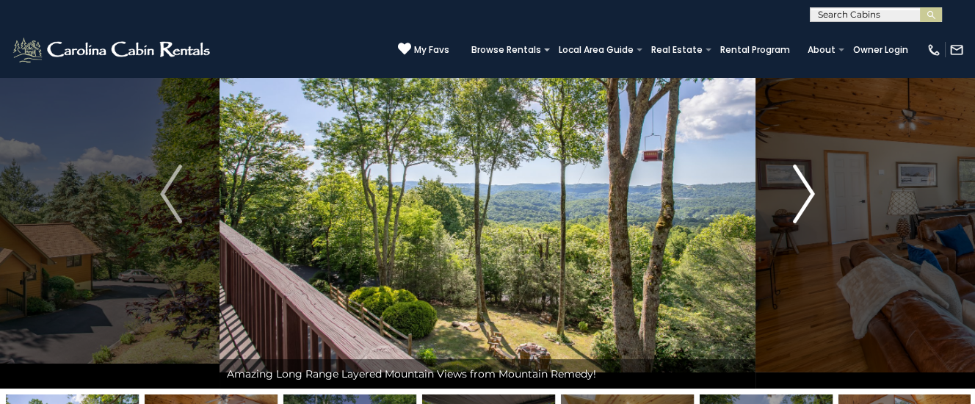
click at [809, 194] on img "Next" at bounding box center [804, 194] width 22 height 59
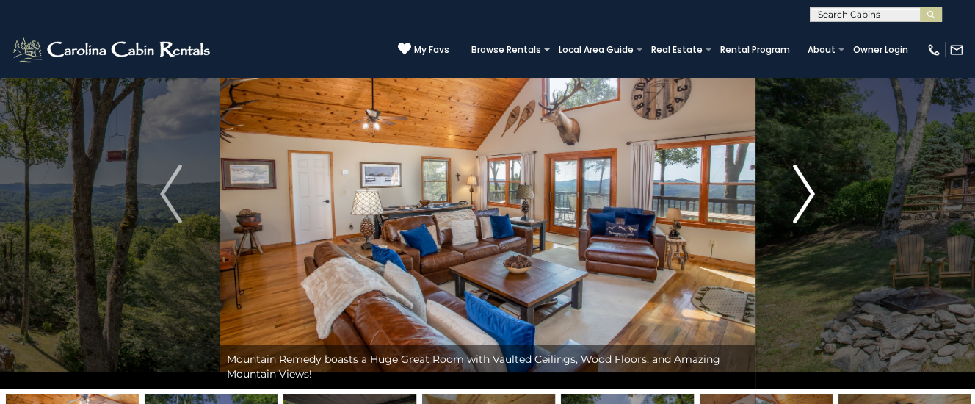
click at [805, 188] on img "Next" at bounding box center [804, 194] width 22 height 59
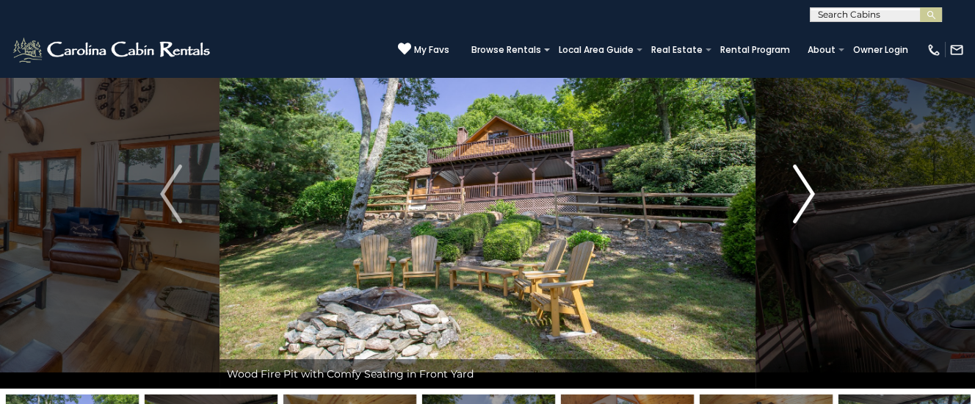
click at [803, 190] on img "Next" at bounding box center [804, 194] width 22 height 59
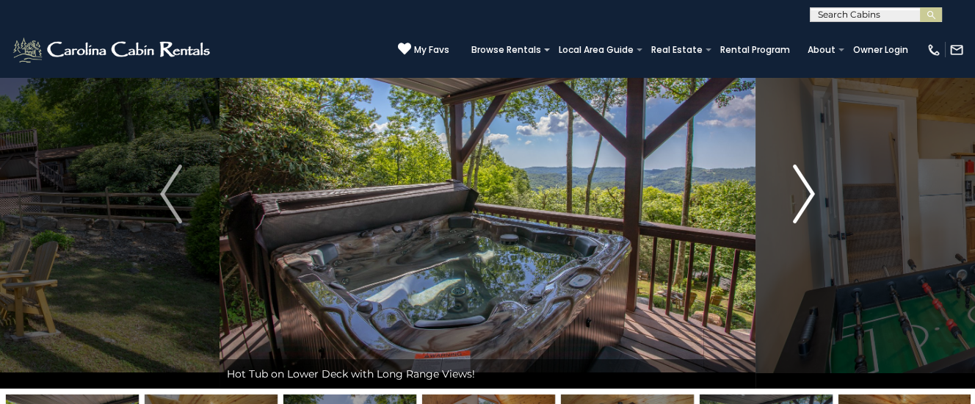
click at [803, 190] on img "Next" at bounding box center [804, 194] width 22 height 59
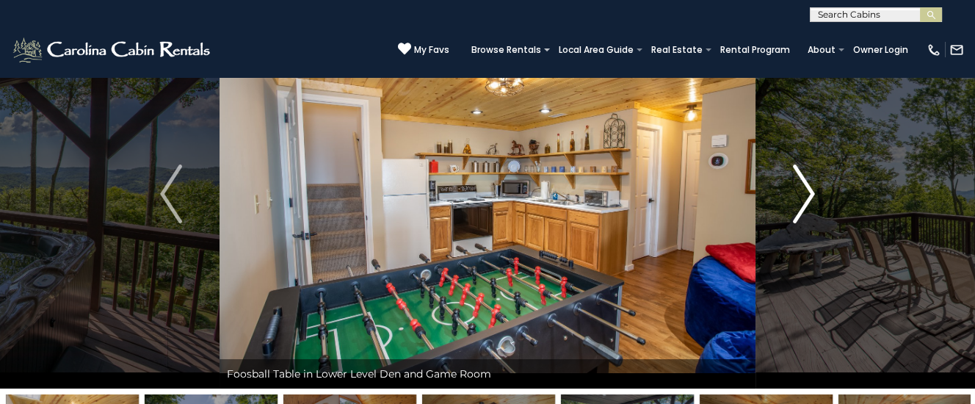
click at [805, 191] on img "Next" at bounding box center [804, 194] width 22 height 59
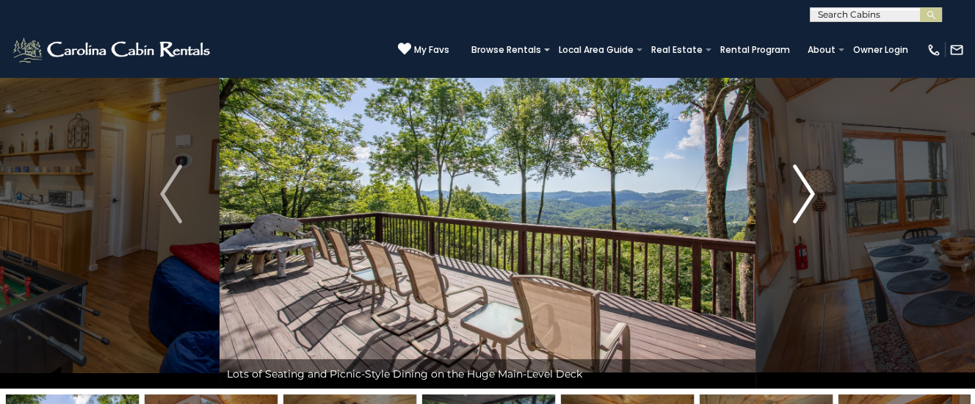
click at [805, 191] on img "Next" at bounding box center [804, 194] width 22 height 59
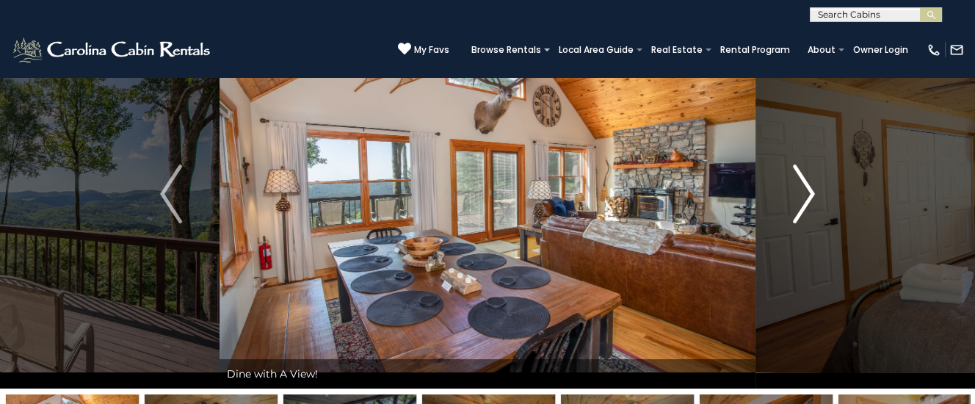
click at [805, 191] on img "Next" at bounding box center [804, 194] width 22 height 59
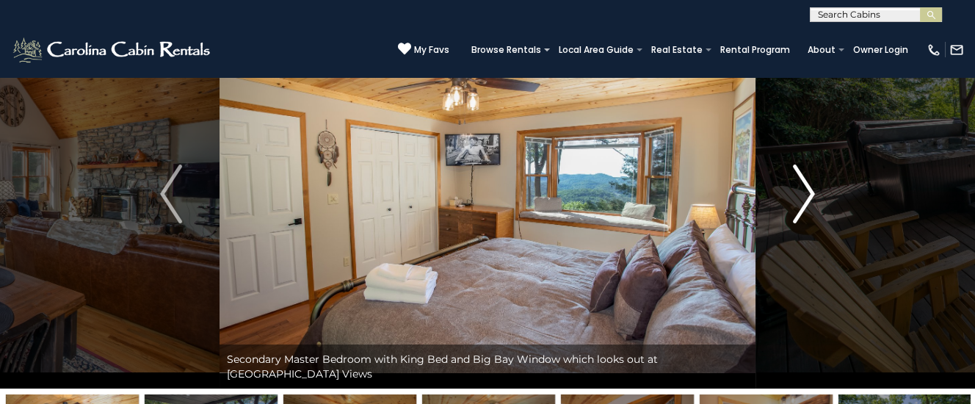
click at [804, 193] on img "Next" at bounding box center [804, 194] width 22 height 59
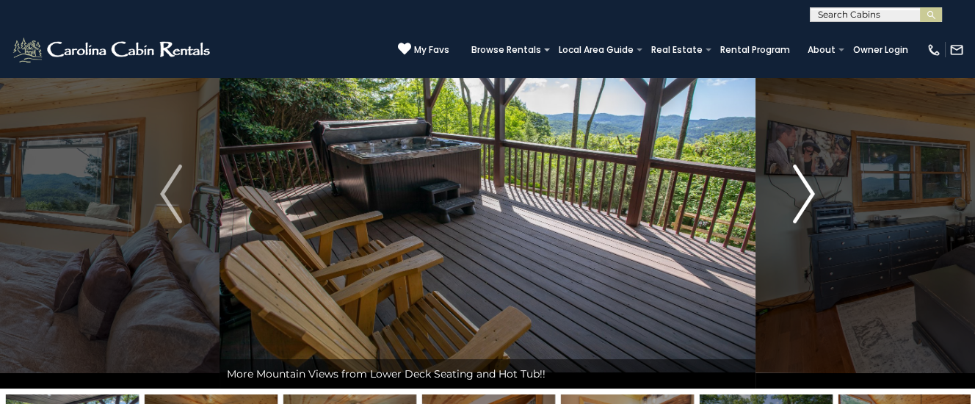
click at [804, 193] on img "Next" at bounding box center [804, 194] width 22 height 59
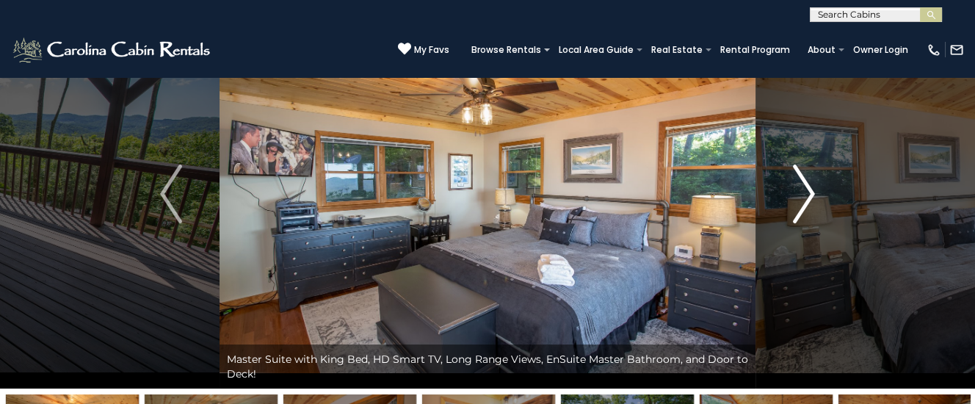
click at [804, 193] on img "Next" at bounding box center [804, 194] width 22 height 59
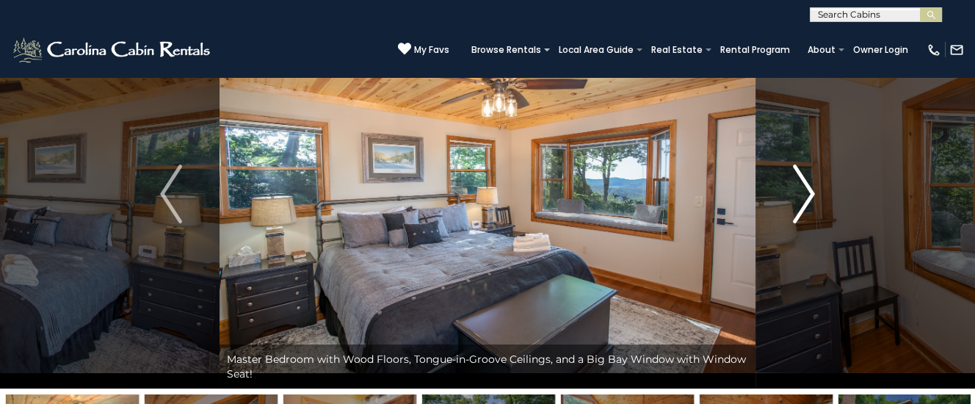
click at [804, 193] on img "Next" at bounding box center [804, 194] width 22 height 59
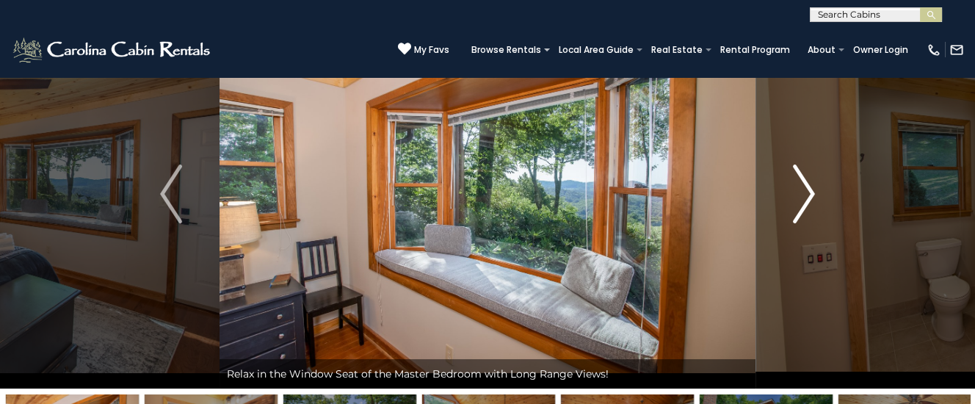
click at [804, 193] on img "Next" at bounding box center [804, 194] width 22 height 59
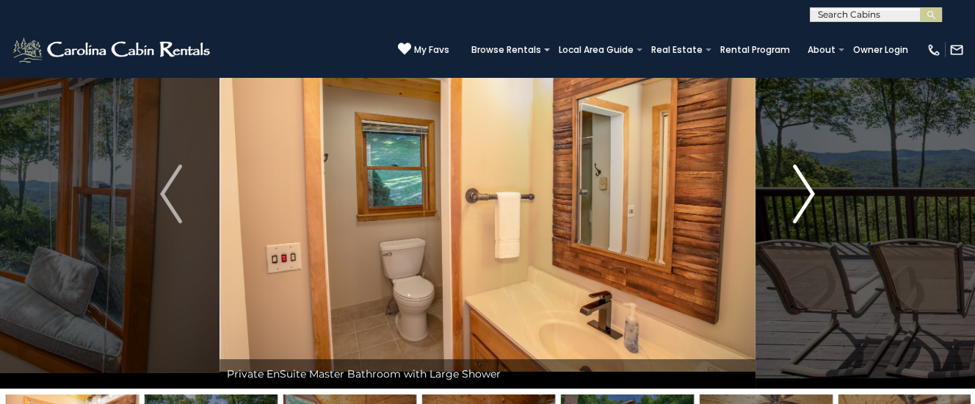
click at [804, 193] on img "Next" at bounding box center [804, 194] width 22 height 59
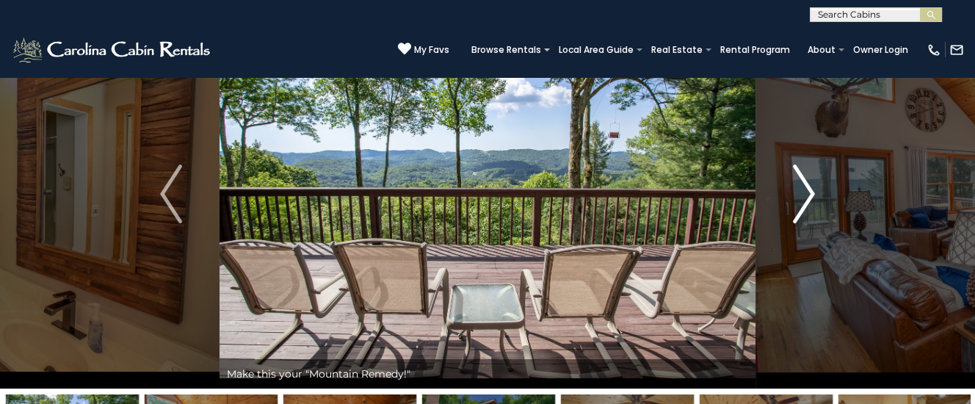
click at [804, 193] on img "Next" at bounding box center [804, 194] width 22 height 59
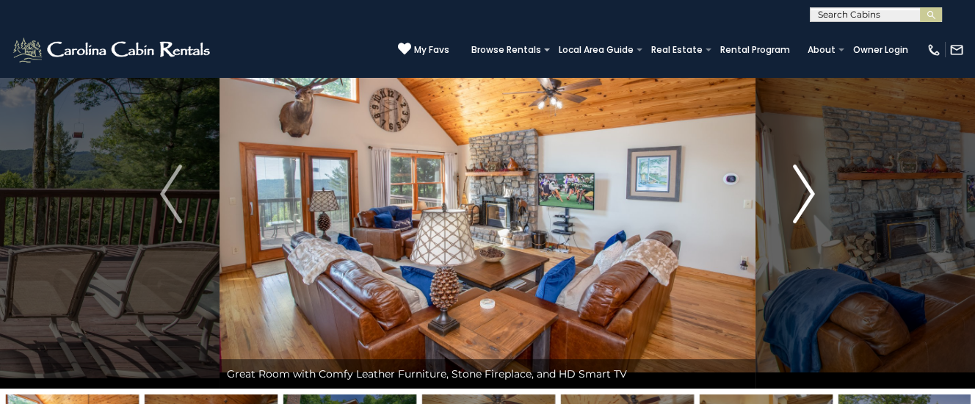
click at [804, 193] on img "Next" at bounding box center [804, 194] width 22 height 59
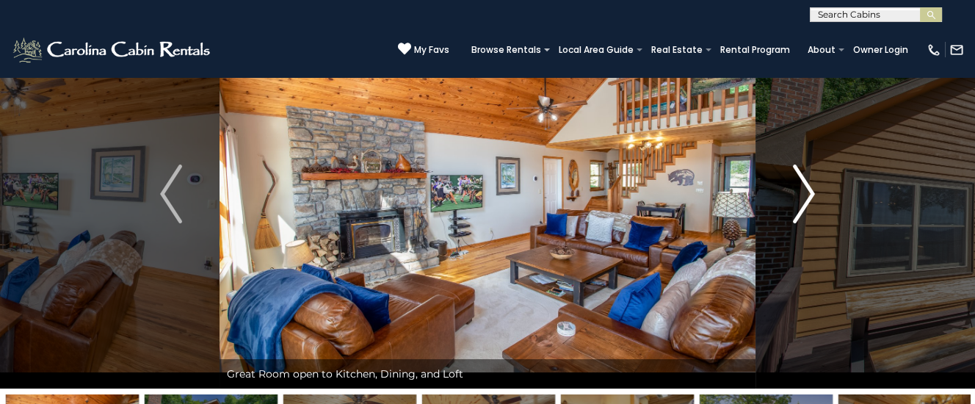
click at [804, 193] on img "Next" at bounding box center [804, 194] width 22 height 59
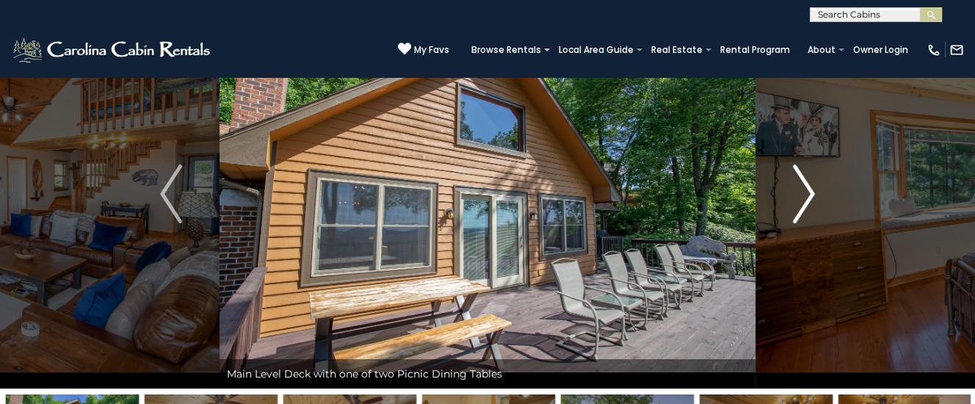
click at [804, 193] on img "Next" at bounding box center [804, 194] width 22 height 59
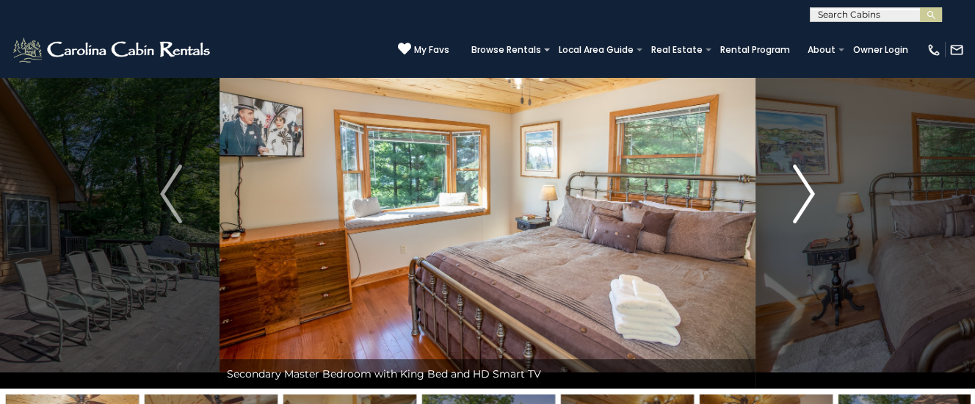
click at [804, 193] on img "Next" at bounding box center [804, 194] width 22 height 59
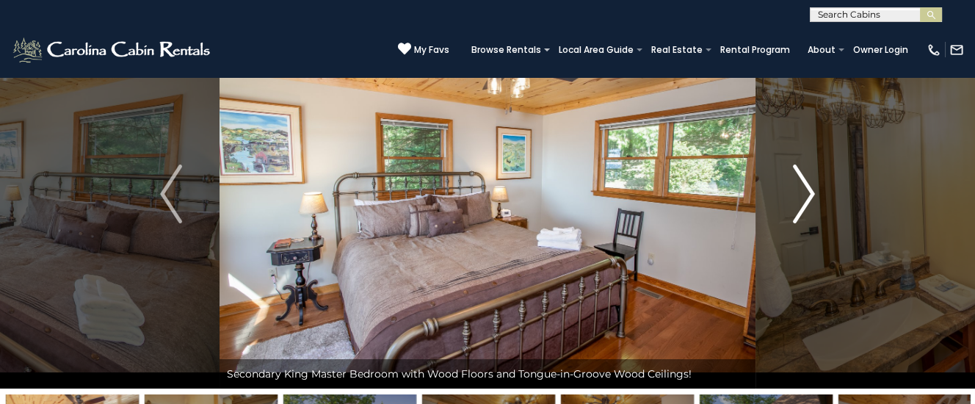
click at [804, 193] on img "Next" at bounding box center [804, 194] width 22 height 59
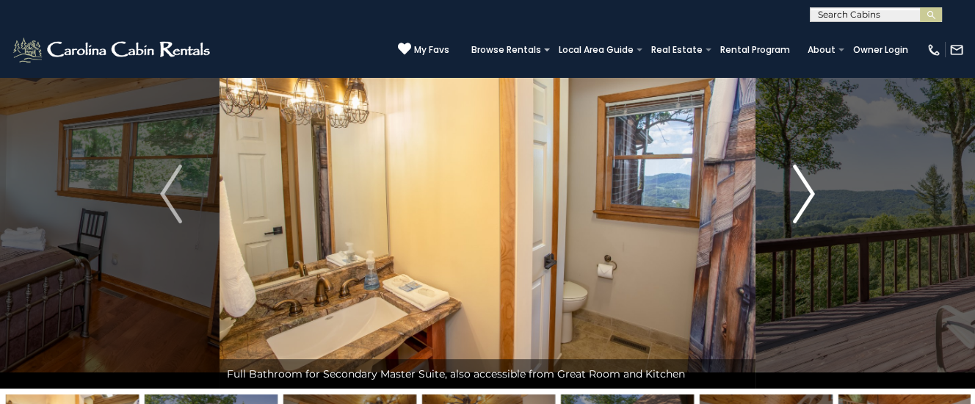
click at [804, 193] on img "Next" at bounding box center [804, 194] width 22 height 59
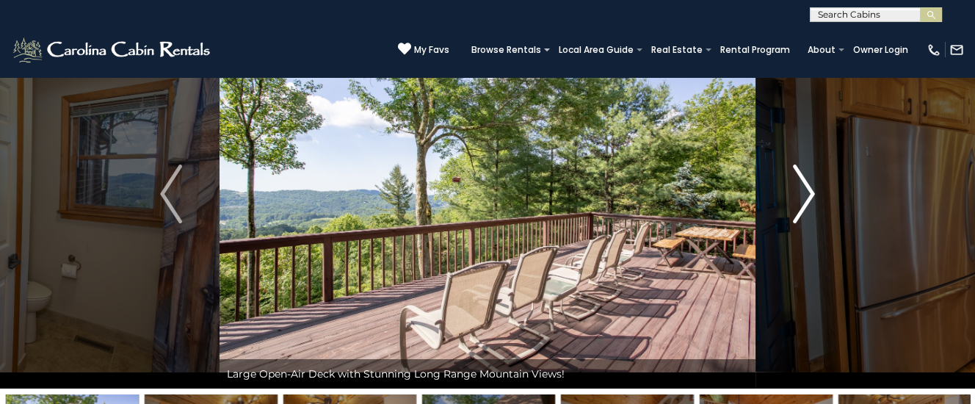
click at [804, 193] on img "Next" at bounding box center [804, 194] width 22 height 59
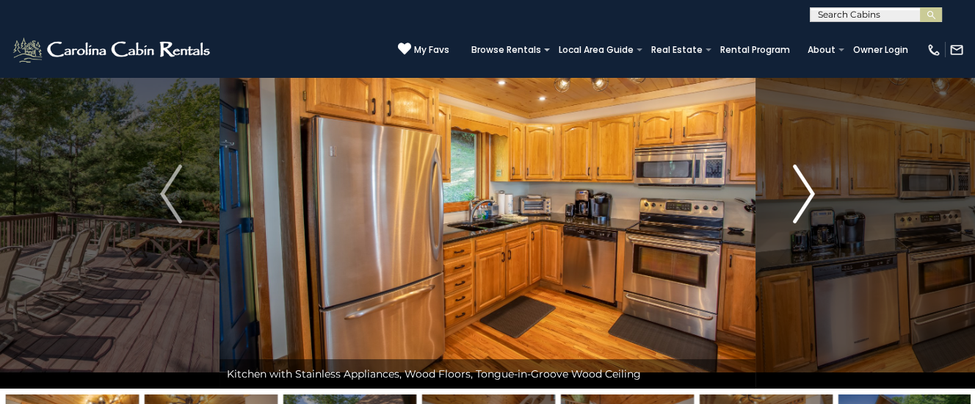
click at [804, 193] on img "Next" at bounding box center [804, 194] width 22 height 59
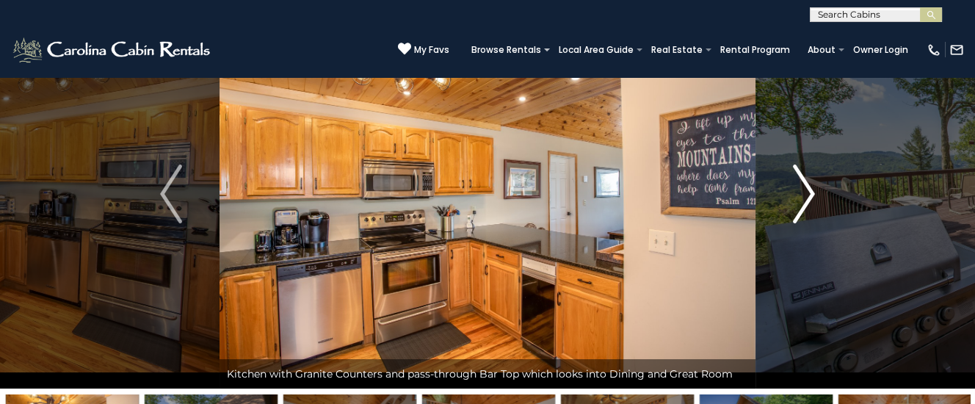
click at [804, 193] on img "Next" at bounding box center [804, 194] width 22 height 59
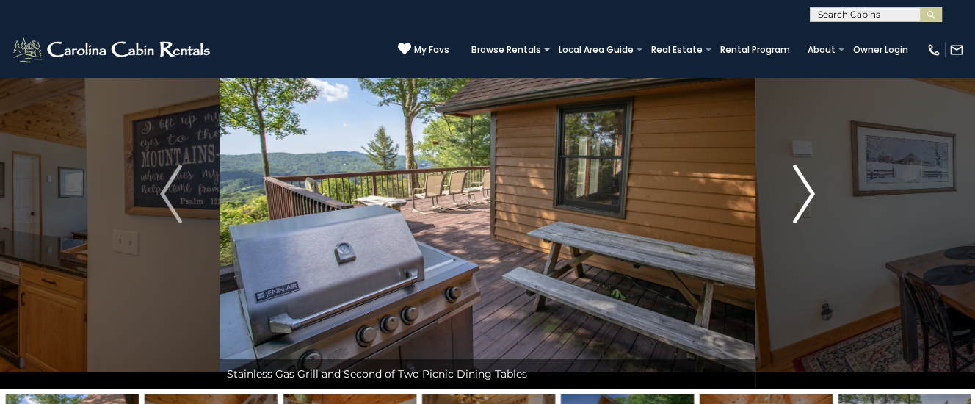
click at [804, 193] on img "Next" at bounding box center [804, 194] width 22 height 59
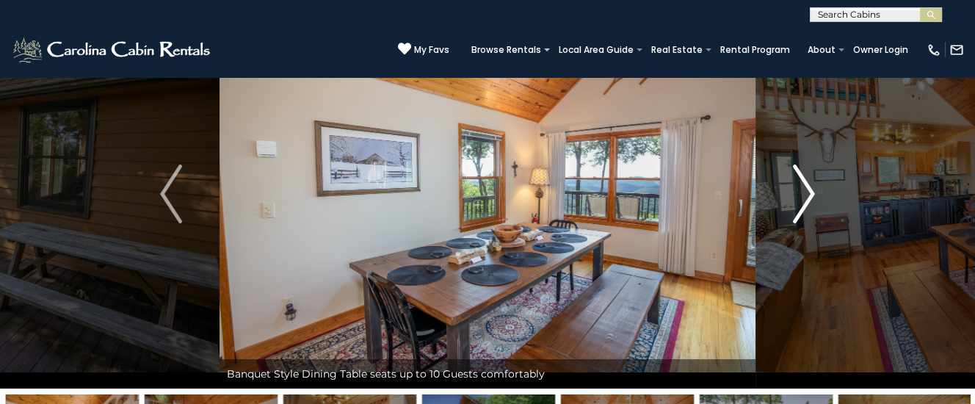
click at [804, 193] on img "Next" at bounding box center [804, 194] width 22 height 59
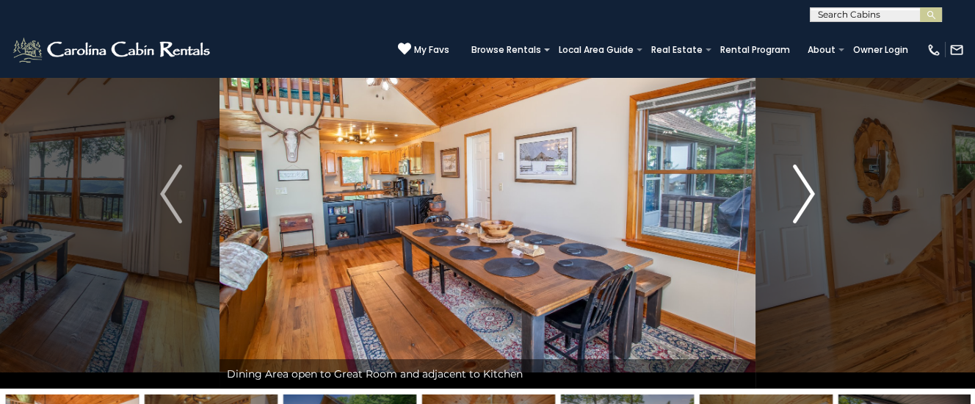
click at [804, 193] on img "Next" at bounding box center [804, 194] width 22 height 59
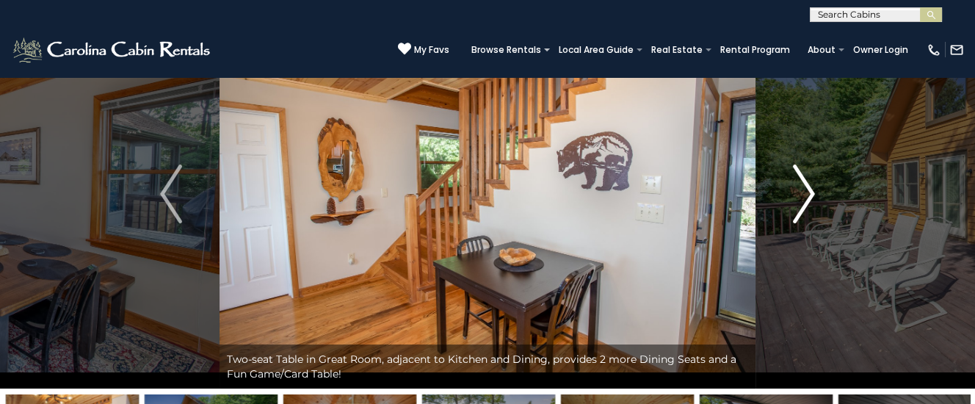
click at [804, 193] on img "Next" at bounding box center [804, 194] width 22 height 59
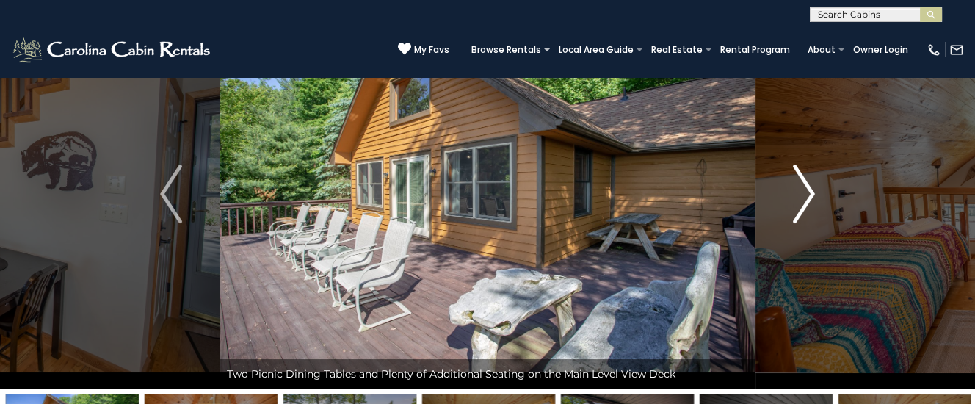
click at [810, 188] on img "Next" at bounding box center [804, 194] width 22 height 59
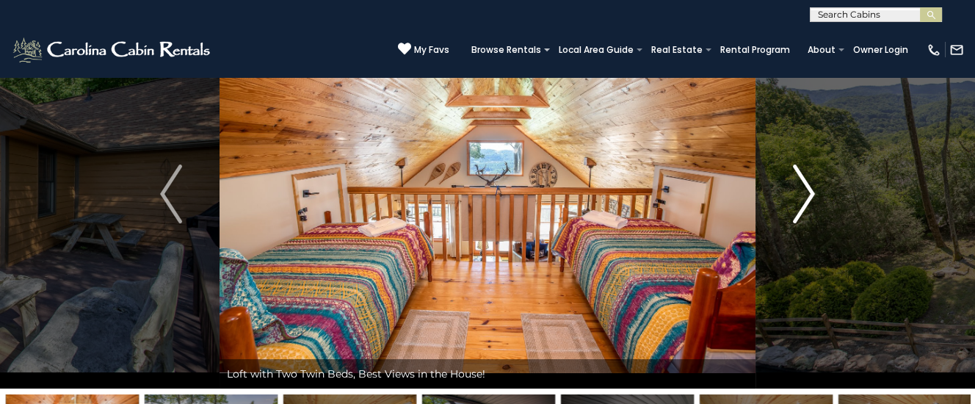
click at [810, 188] on img "Next" at bounding box center [804, 194] width 22 height 59
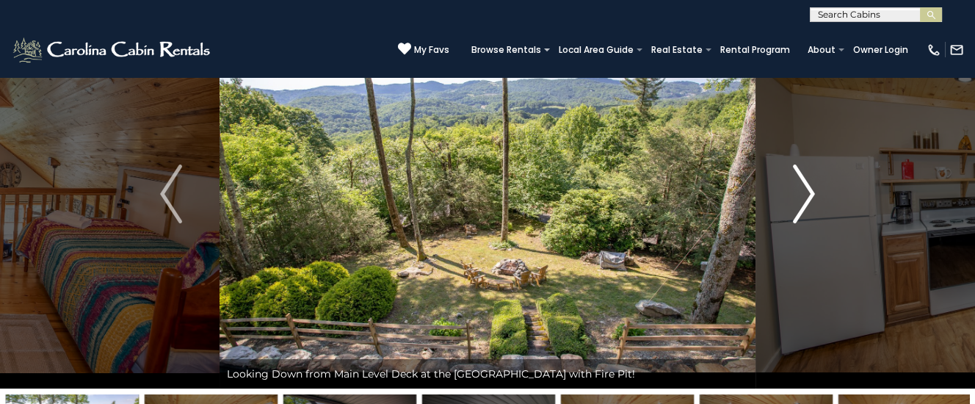
click at [809, 189] on img "Next" at bounding box center [804, 194] width 22 height 59
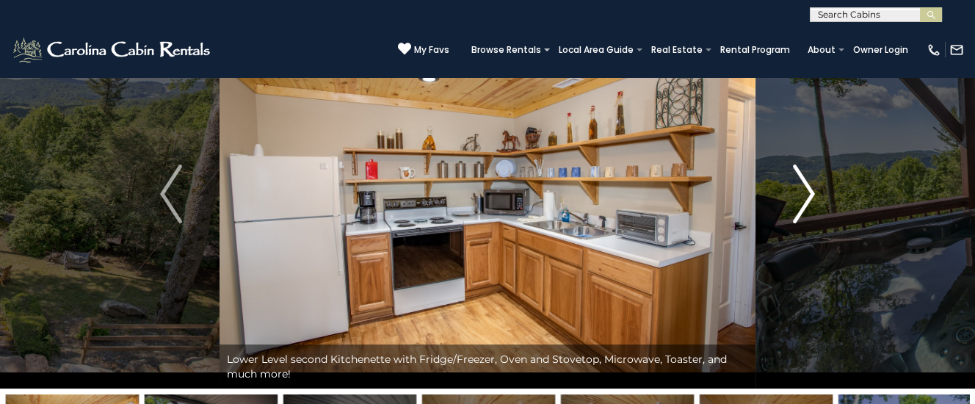
click at [809, 189] on img "Next" at bounding box center [804, 194] width 22 height 59
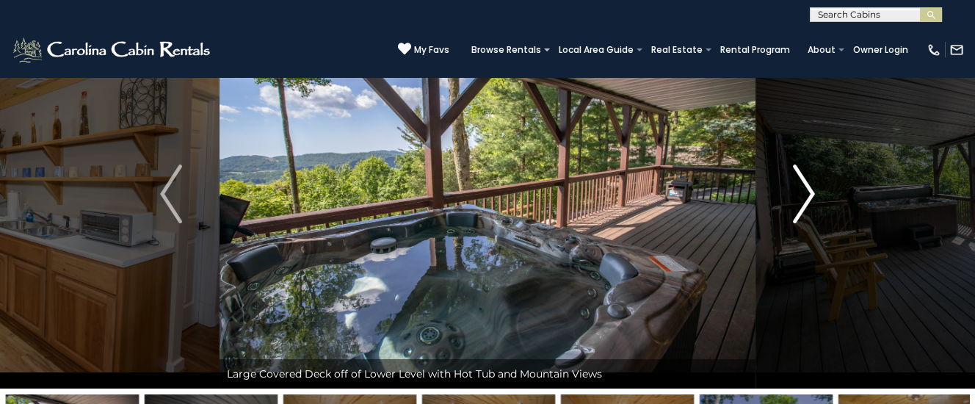
click at [809, 189] on img "Next" at bounding box center [804, 194] width 22 height 59
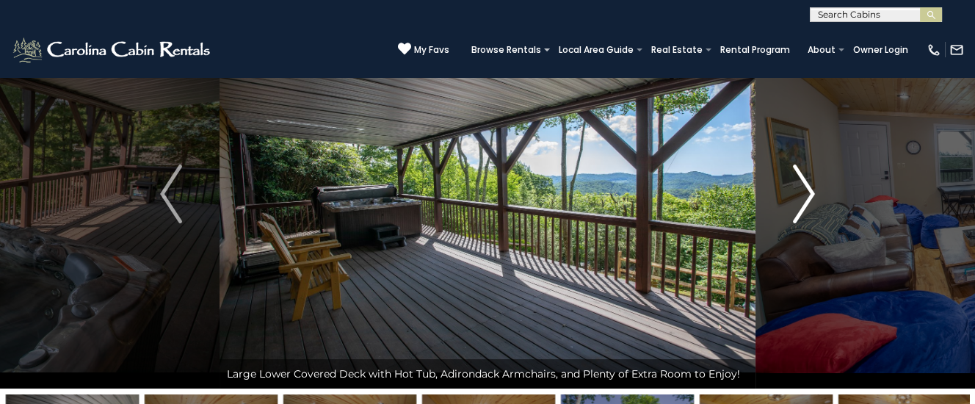
click at [809, 189] on img "Next" at bounding box center [804, 194] width 22 height 59
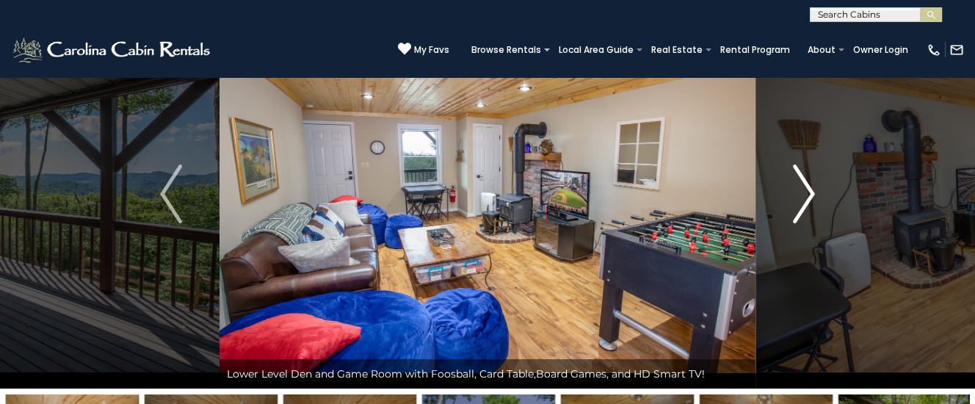
click at [809, 189] on img "Next" at bounding box center [804, 194] width 22 height 59
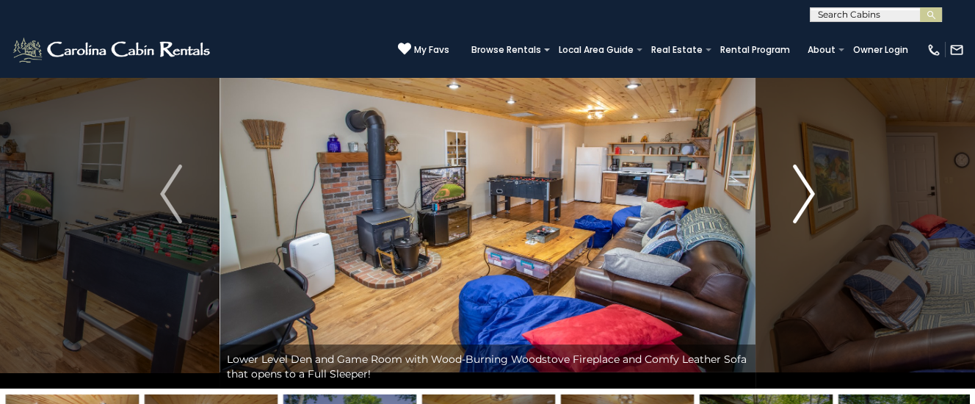
click at [809, 189] on img "Next" at bounding box center [804, 194] width 22 height 59
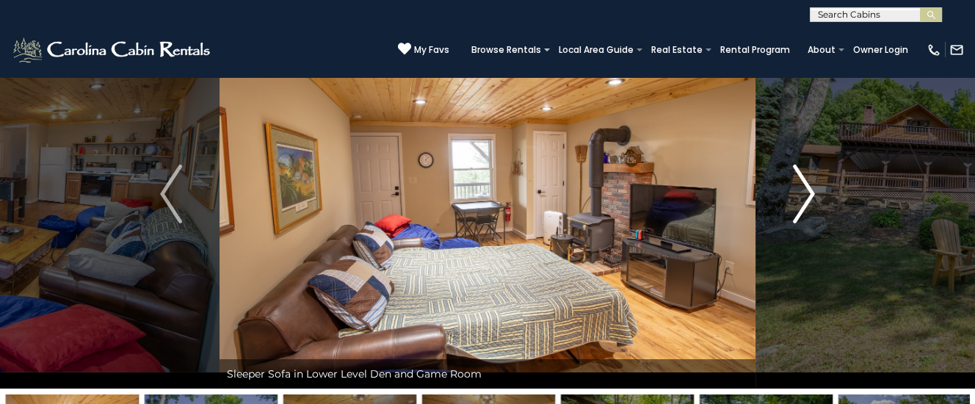
click at [809, 189] on img "Next" at bounding box center [804, 194] width 22 height 59
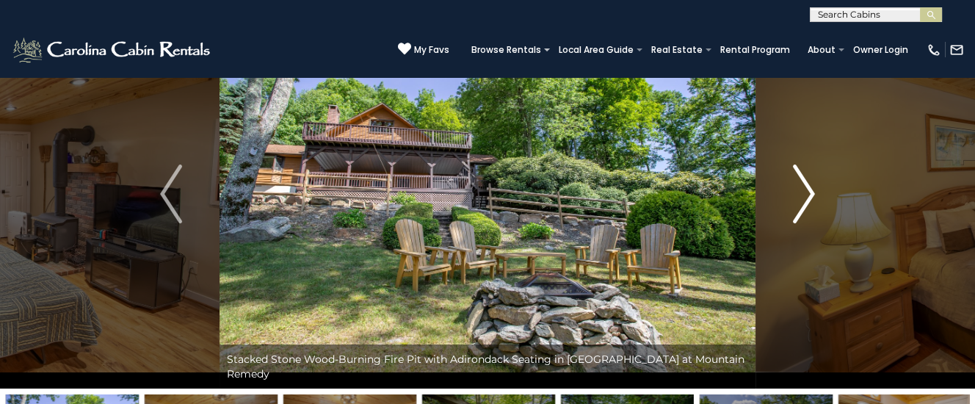
click at [809, 189] on img "Next" at bounding box center [804, 194] width 22 height 59
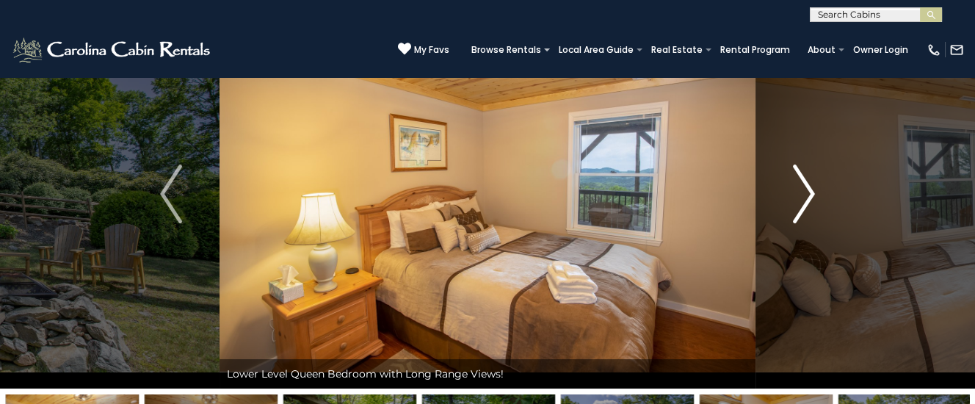
click at [809, 189] on img "Next" at bounding box center [804, 194] width 22 height 59
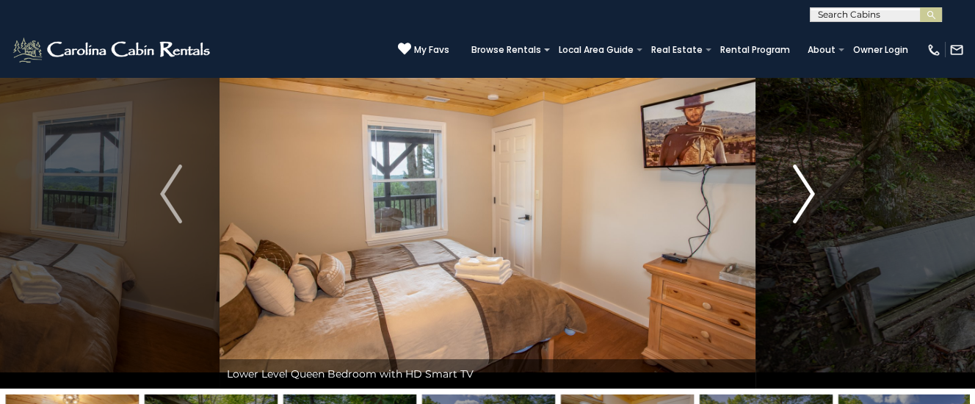
click at [809, 189] on img "Next" at bounding box center [804, 194] width 22 height 59
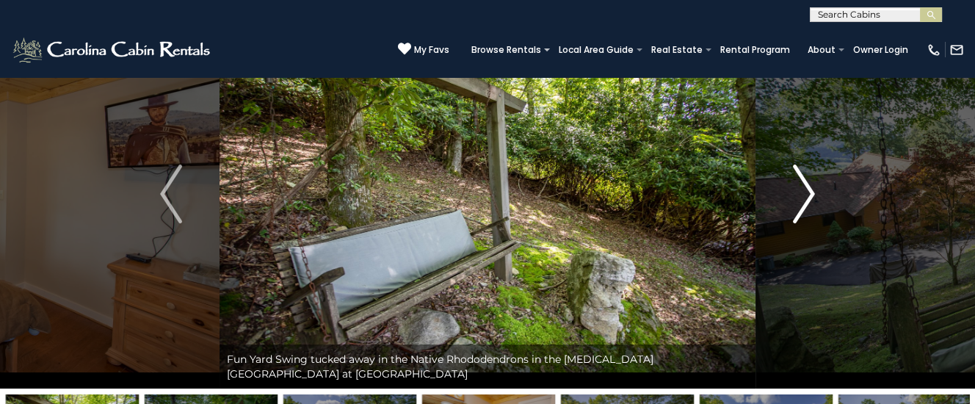
click at [809, 189] on img "Next" at bounding box center [804, 194] width 22 height 59
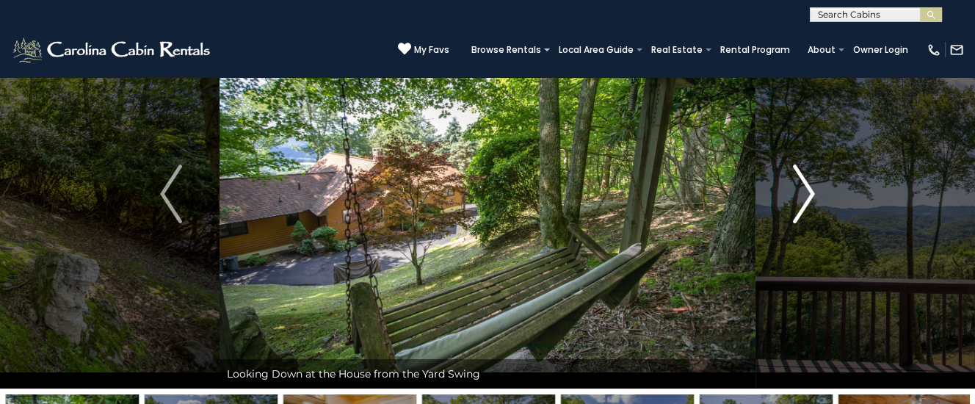
click at [809, 189] on img "Next" at bounding box center [804, 194] width 22 height 59
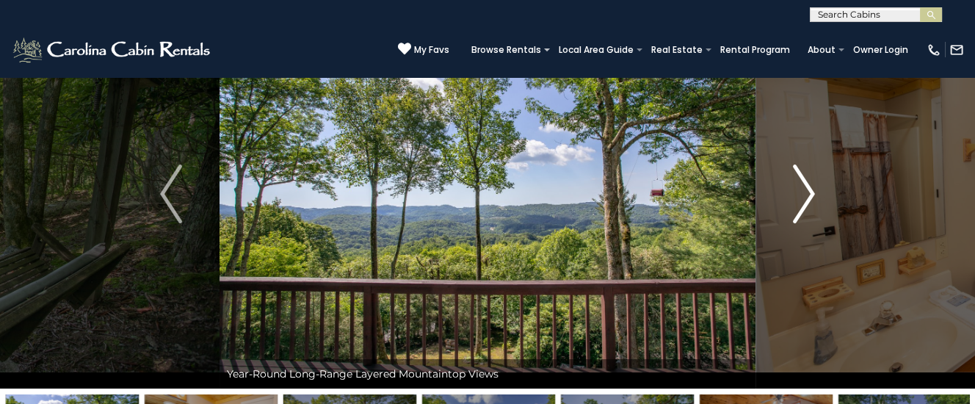
click at [809, 189] on img "Next" at bounding box center [804, 194] width 22 height 59
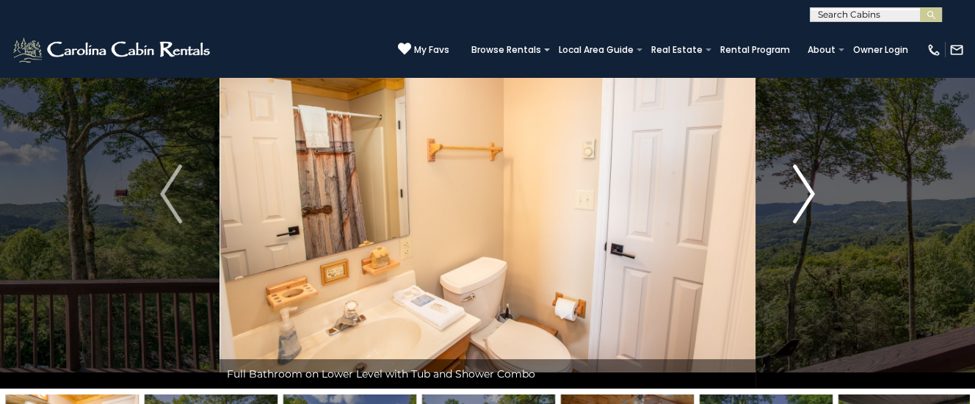
click at [809, 189] on img "Next" at bounding box center [804, 194] width 22 height 59
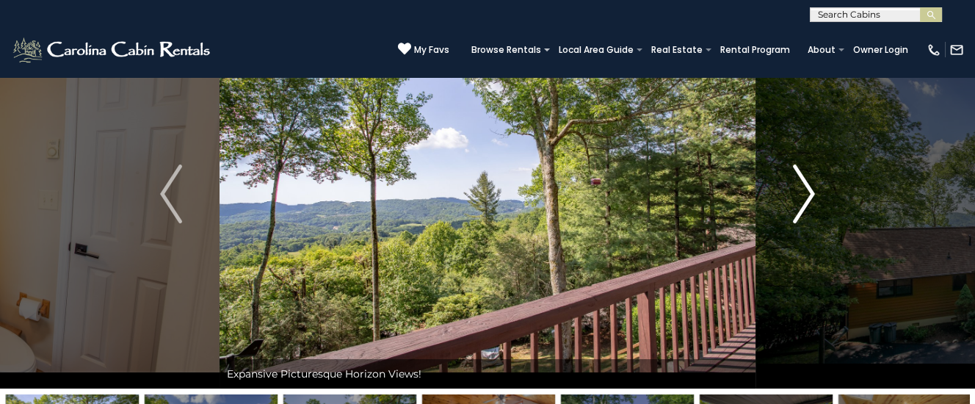
click at [809, 189] on img "Next" at bounding box center [804, 194] width 22 height 59
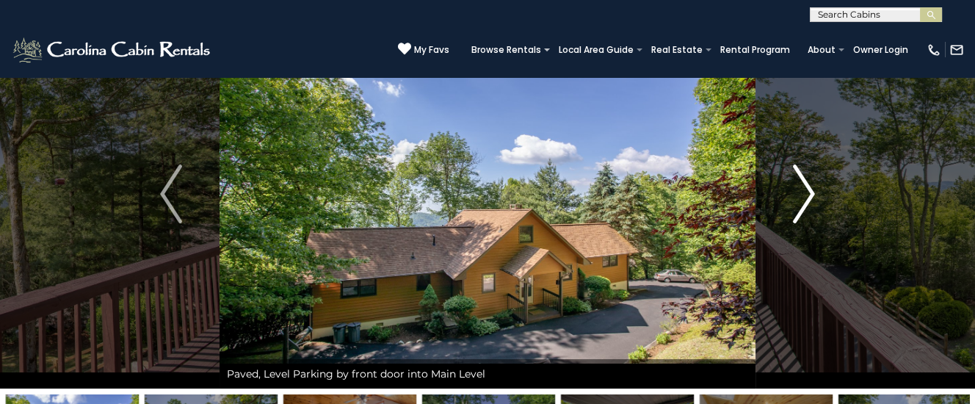
click at [809, 189] on img "Next" at bounding box center [804, 194] width 22 height 59
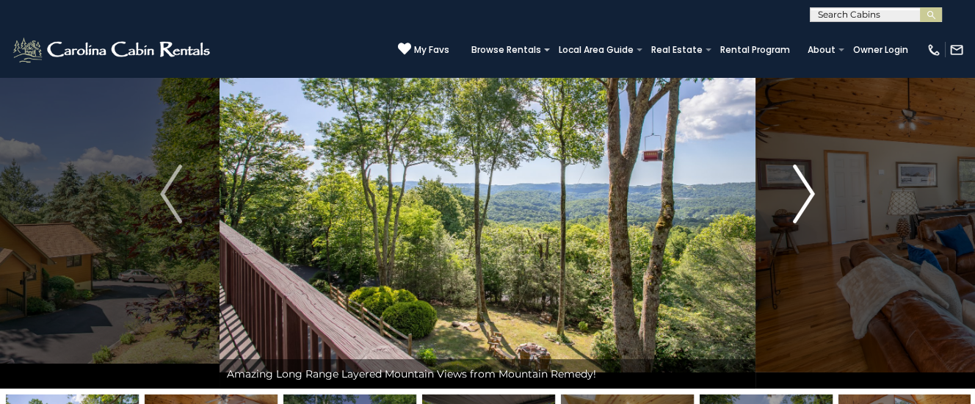
click at [809, 189] on img "Next" at bounding box center [804, 194] width 22 height 59
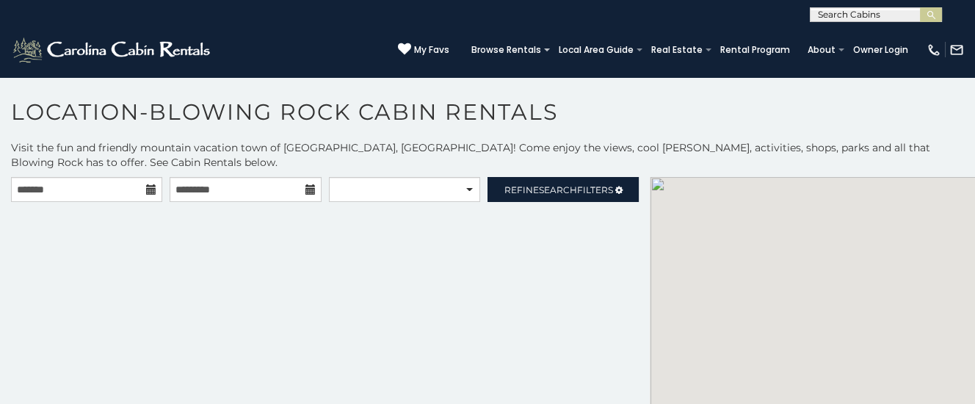
scroll to position [29, 0]
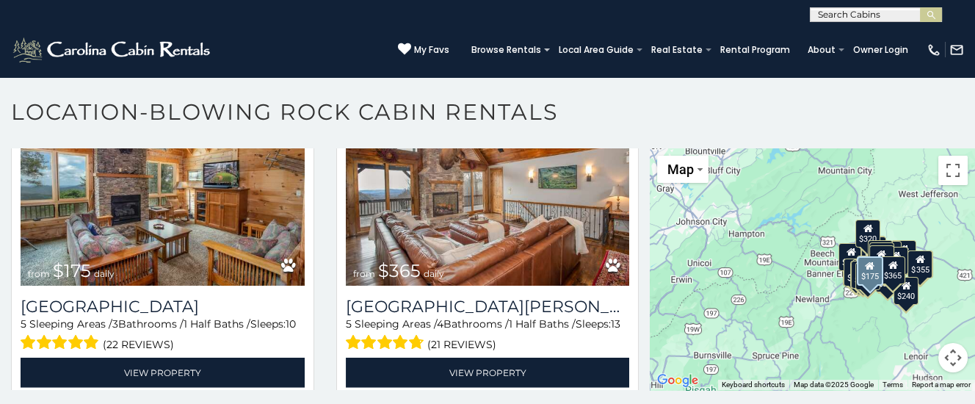
scroll to position [7313, 0]
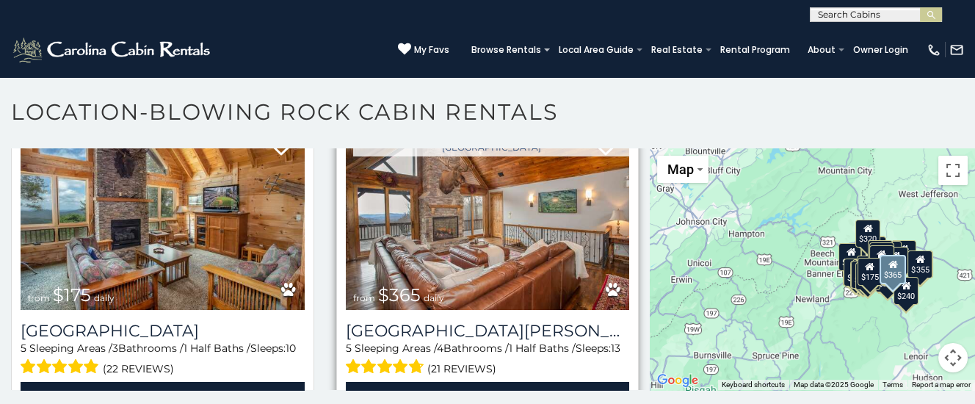
click at [474, 242] on img at bounding box center [488, 215] width 284 height 190
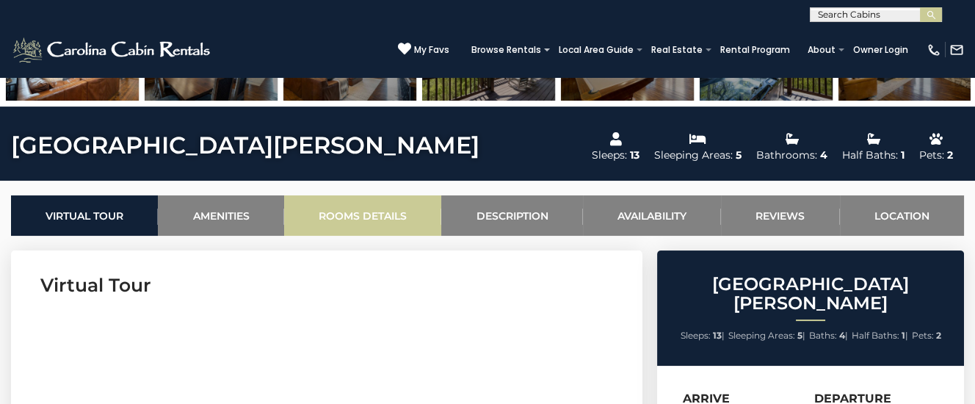
scroll to position [231, 0]
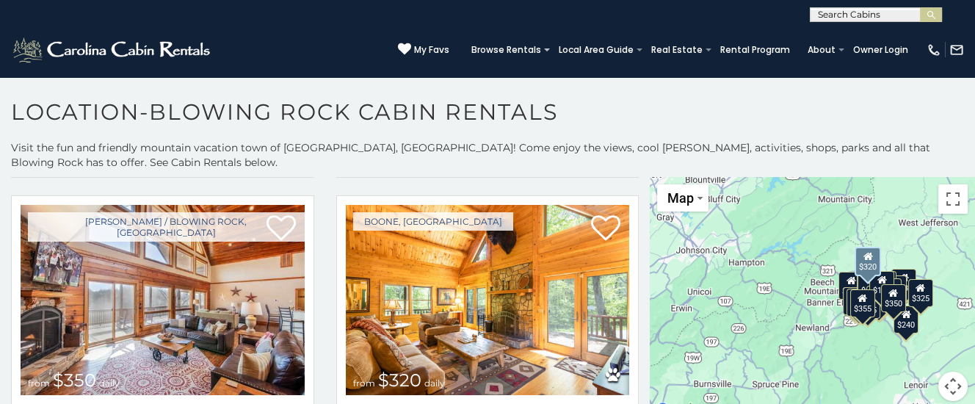
scroll to position [4368, 0]
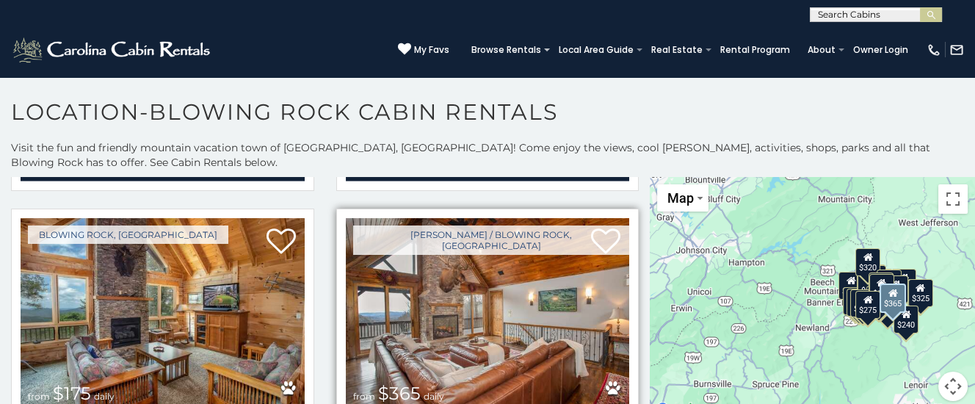
scroll to position [7239, 0]
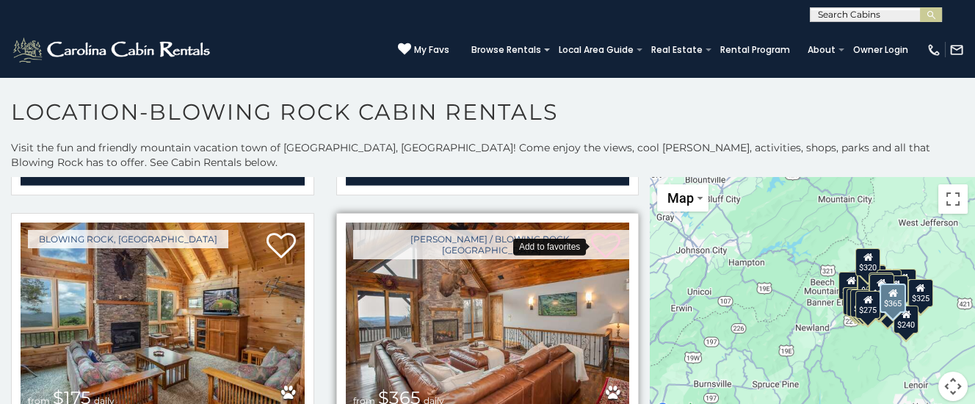
click at [610, 231] on icon at bounding box center [605, 245] width 29 height 29
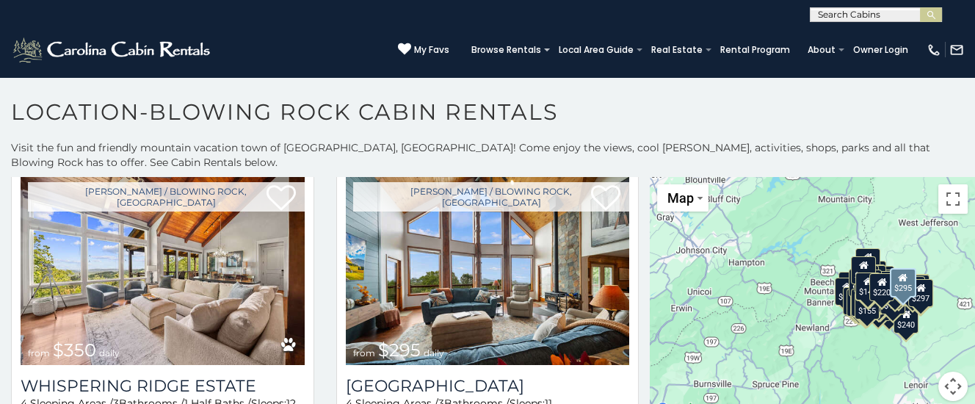
scroll to position [17796, 0]
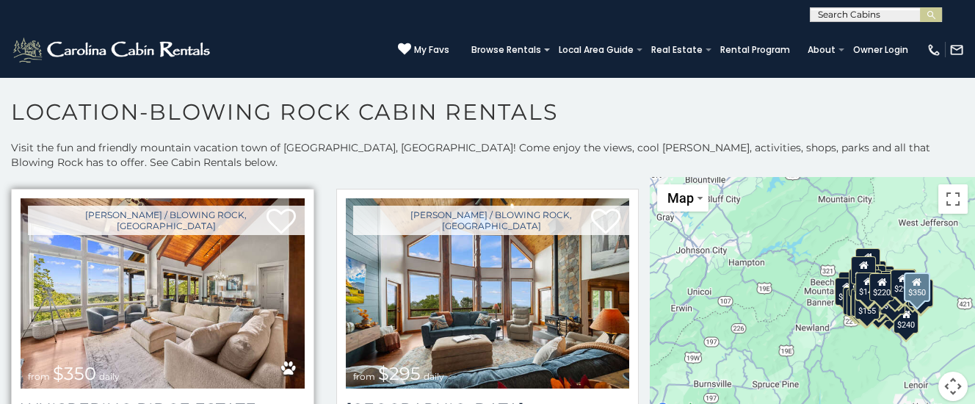
click at [160, 253] on img at bounding box center [163, 293] width 284 height 190
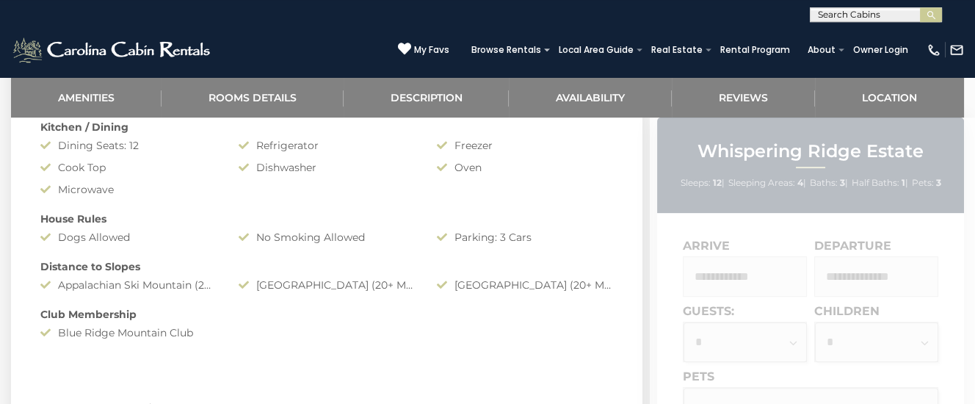
scroll to position [1157, 0]
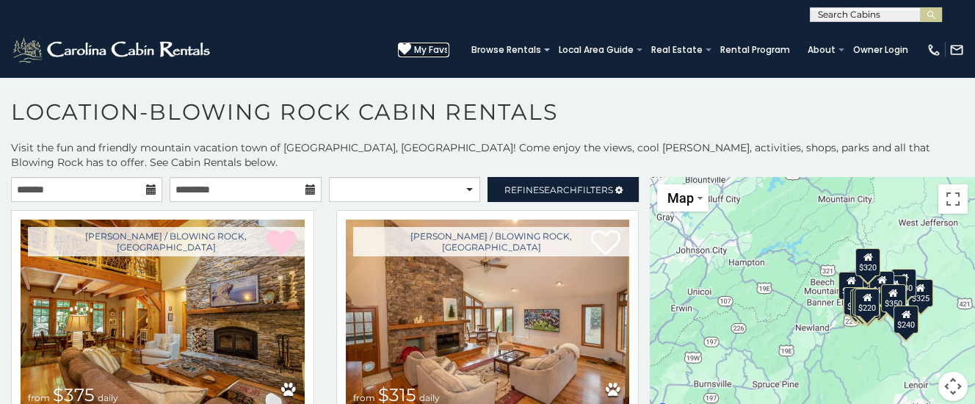
click at [443, 47] on span "My Favs" at bounding box center [431, 49] width 35 height 13
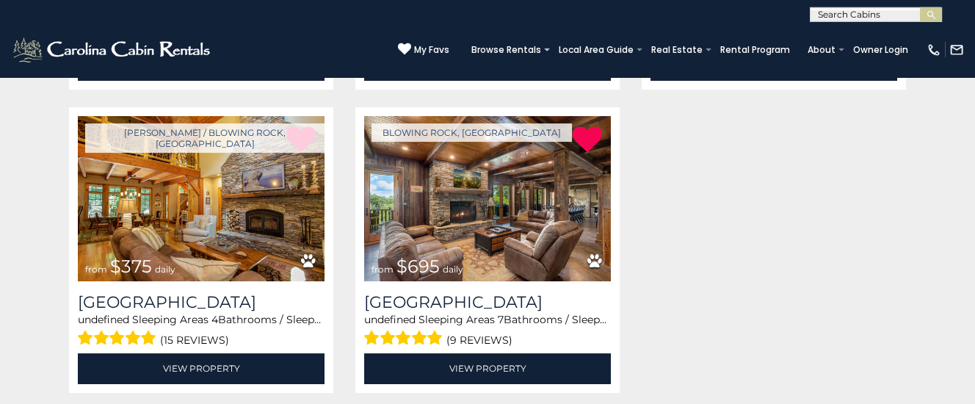
scroll to position [463, 0]
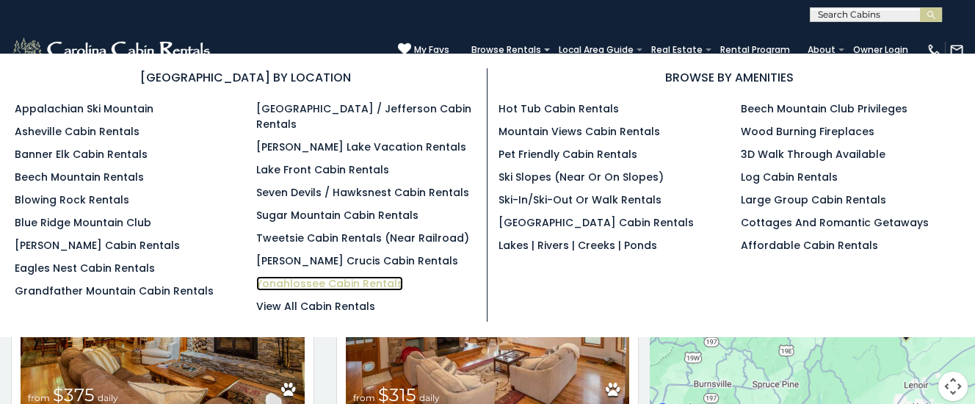
click at [309, 276] on link "Yonahlossee Cabin Rentals" at bounding box center [329, 283] width 147 height 15
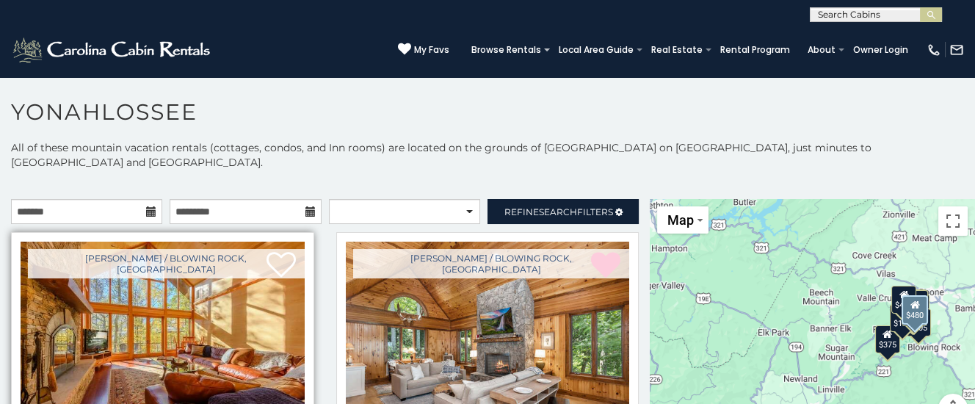
click at [123, 303] on img at bounding box center [163, 337] width 284 height 190
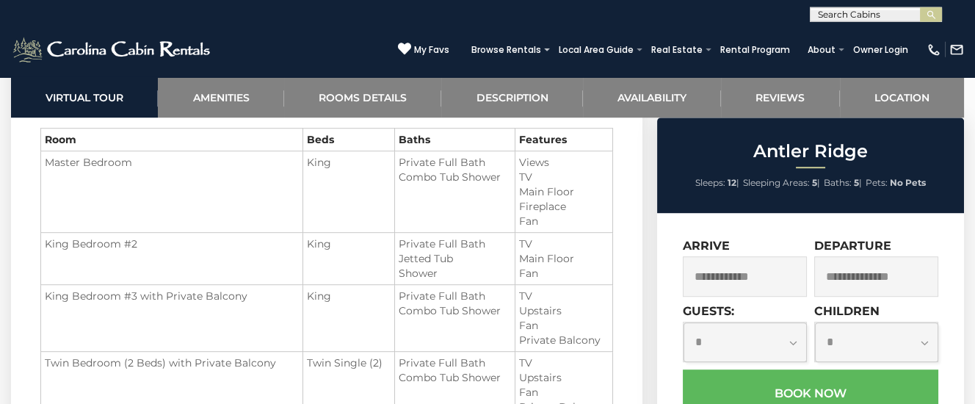
scroll to position [1774, 0]
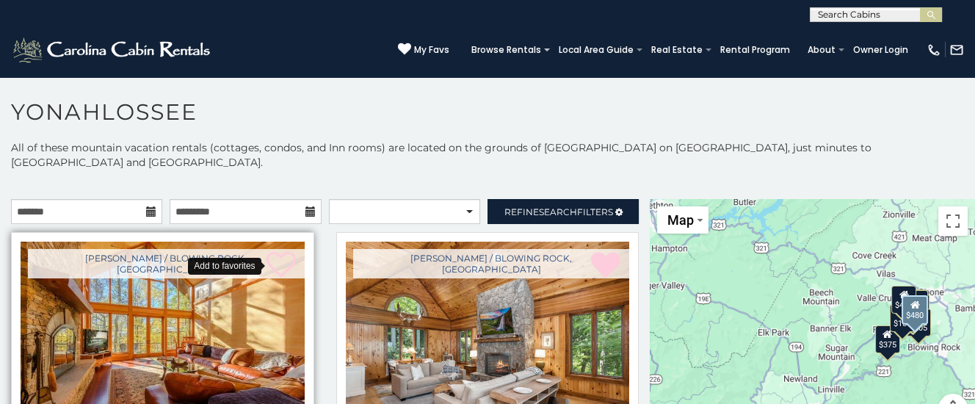
click at [282, 250] on icon at bounding box center [281, 264] width 29 height 29
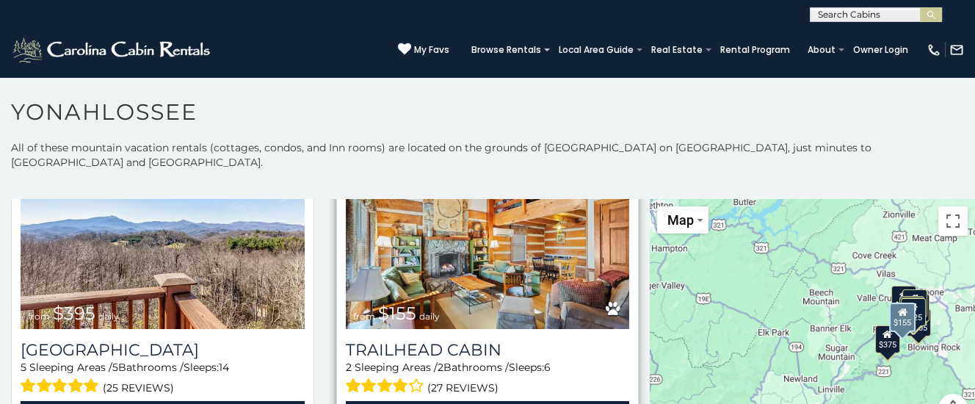
scroll to position [2739, 0]
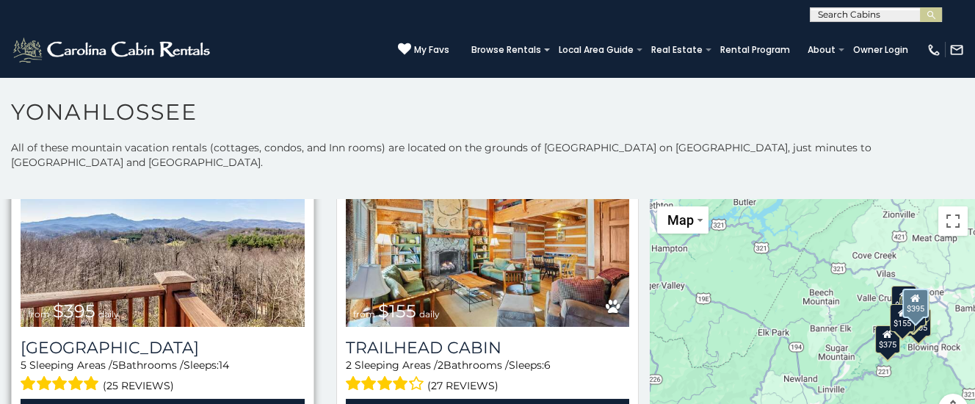
click at [171, 262] on img at bounding box center [163, 232] width 284 height 190
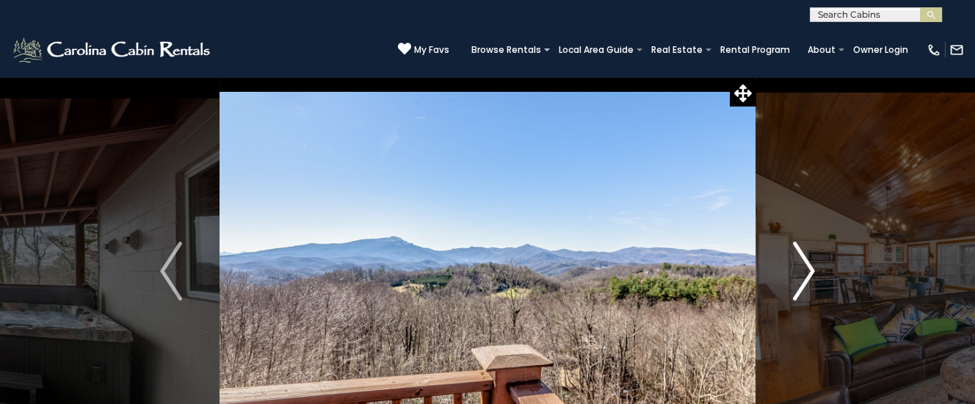
click at [806, 267] on img "Next" at bounding box center [804, 271] width 22 height 59
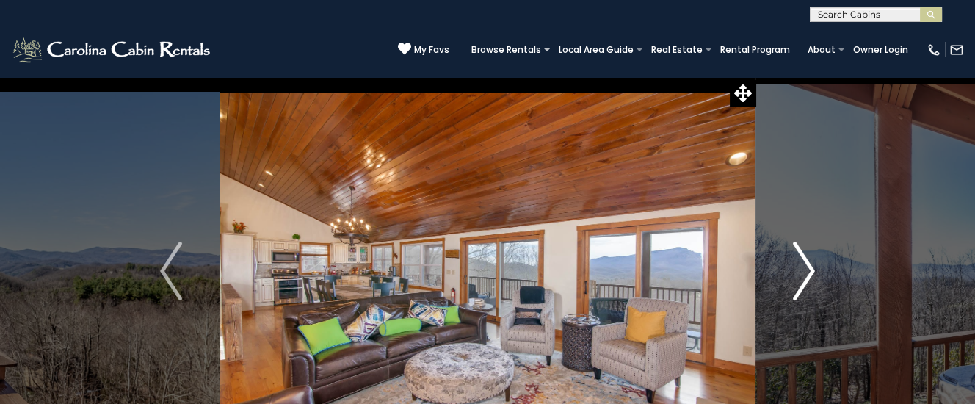
click at [806, 267] on img "Next" at bounding box center [804, 271] width 22 height 59
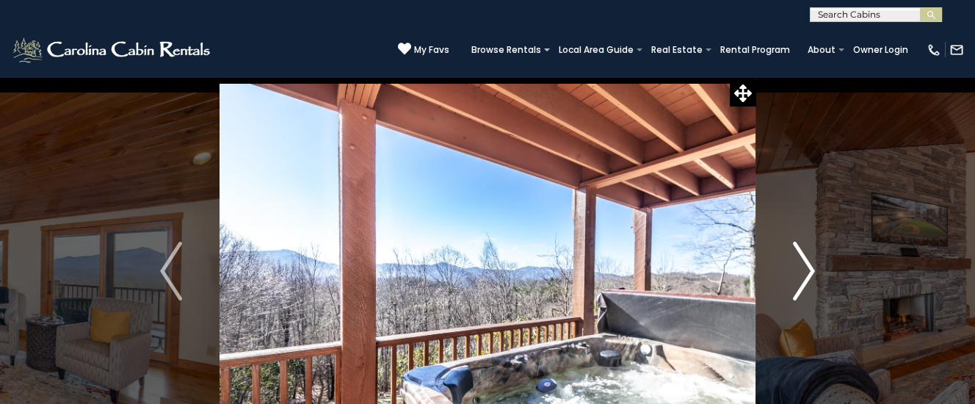
click at [806, 267] on img "Next" at bounding box center [804, 271] width 22 height 59
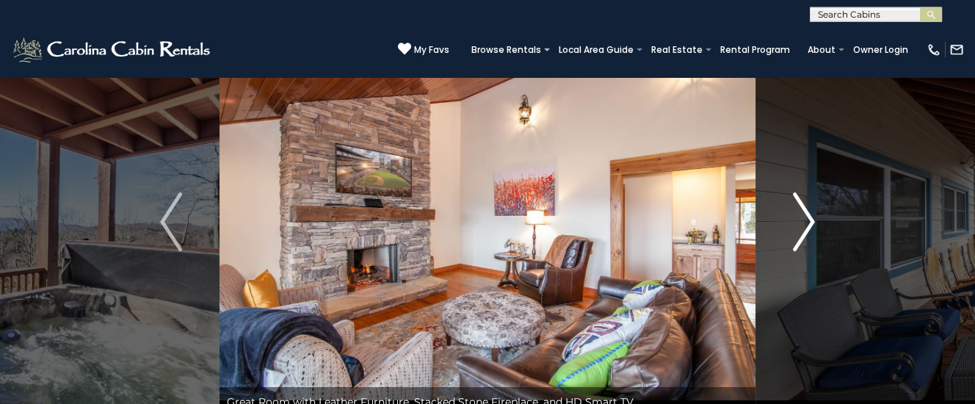
scroll to position [77, 0]
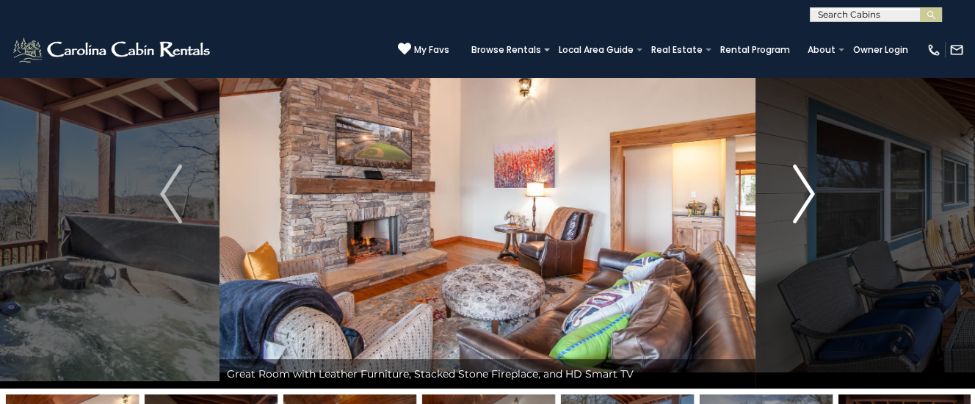
click at [809, 194] on img "Next" at bounding box center [804, 194] width 22 height 59
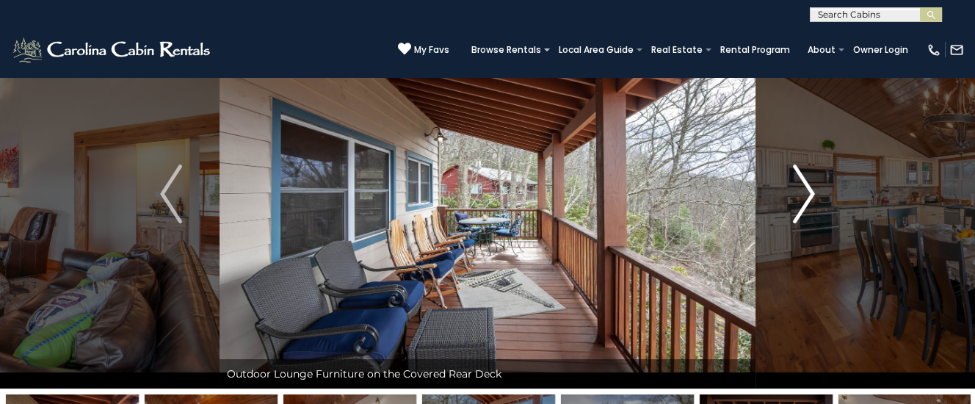
click at [809, 194] on img "Next" at bounding box center [804, 194] width 22 height 59
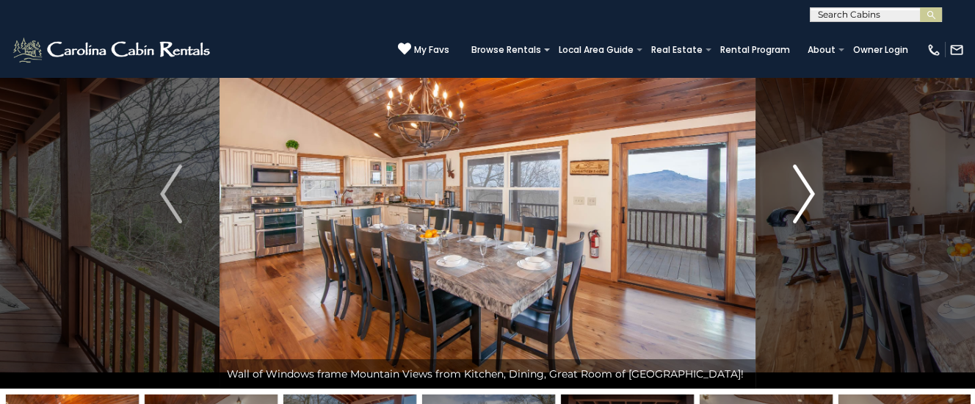
click at [809, 194] on img "Next" at bounding box center [804, 194] width 22 height 59
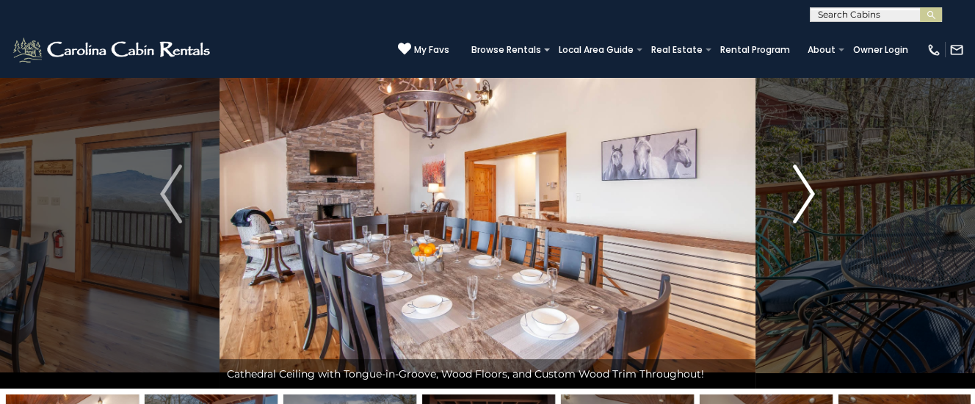
click at [809, 194] on img "Next" at bounding box center [804, 194] width 22 height 59
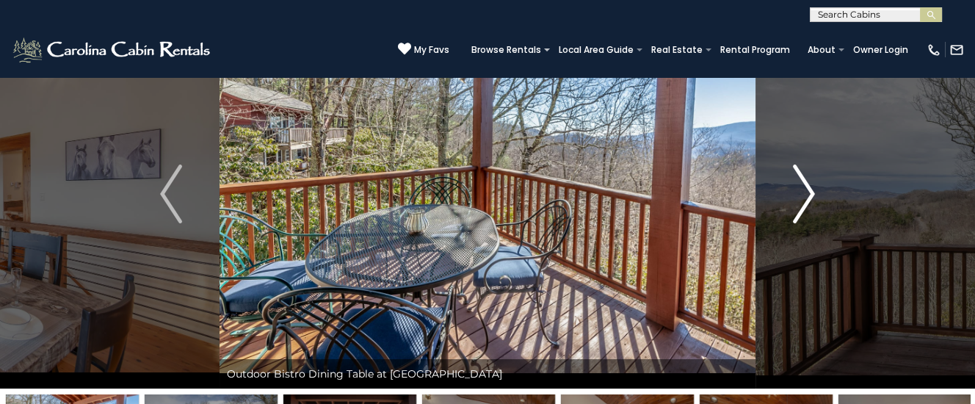
click at [809, 194] on img "Next" at bounding box center [804, 194] width 22 height 59
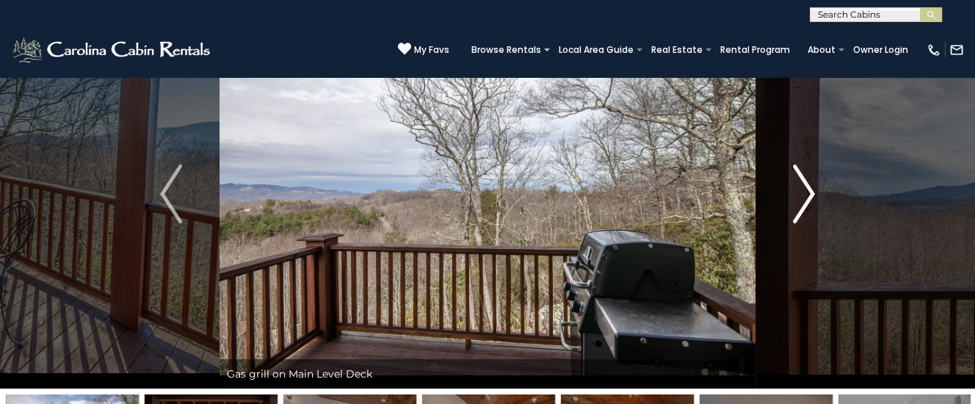
click at [809, 194] on img "Next" at bounding box center [804, 194] width 22 height 59
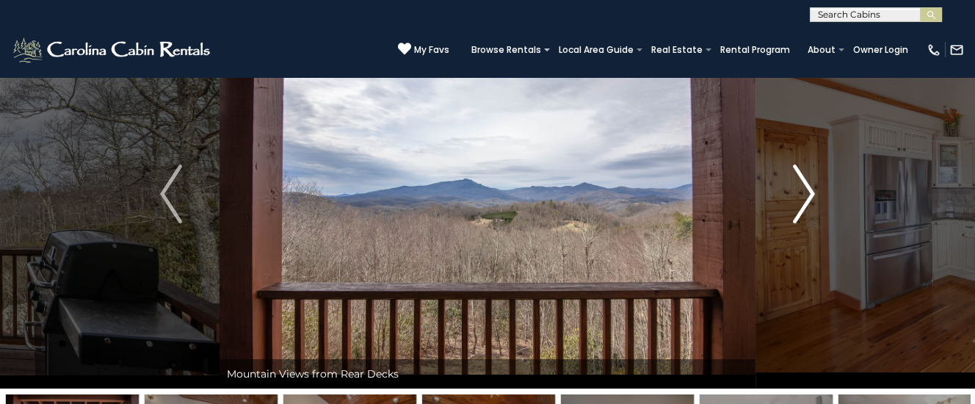
click at [809, 194] on img "Next" at bounding box center [804, 194] width 22 height 59
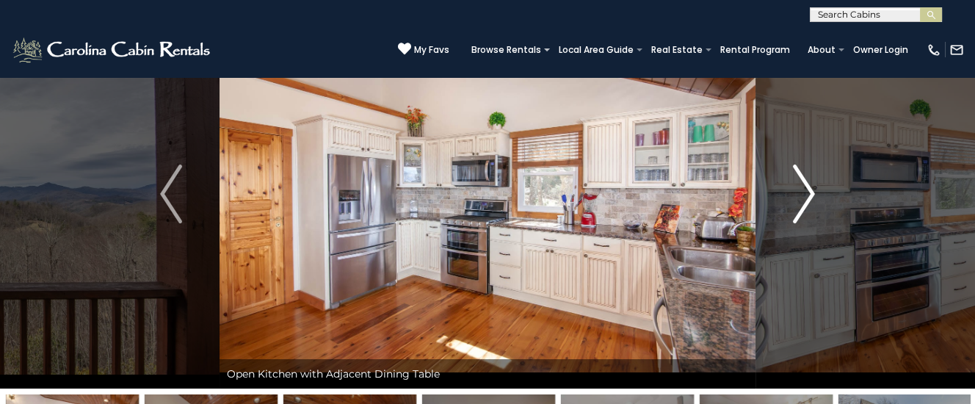
click at [809, 194] on img "Next" at bounding box center [804, 194] width 22 height 59
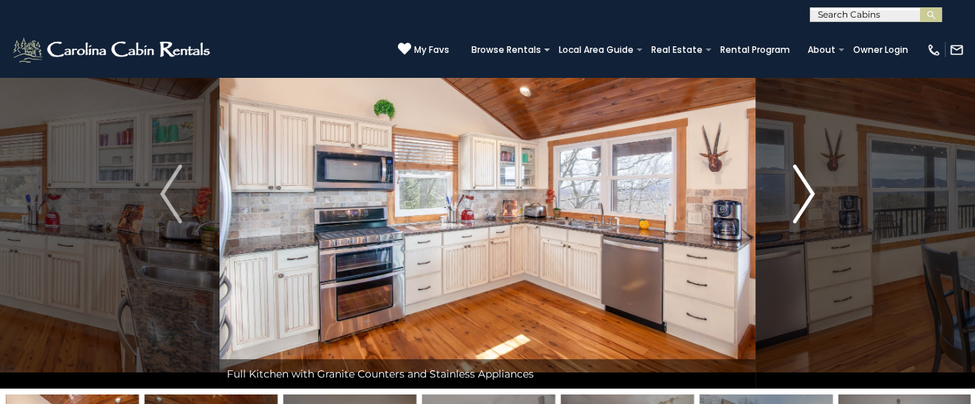
click at [809, 194] on img "Next" at bounding box center [804, 194] width 22 height 59
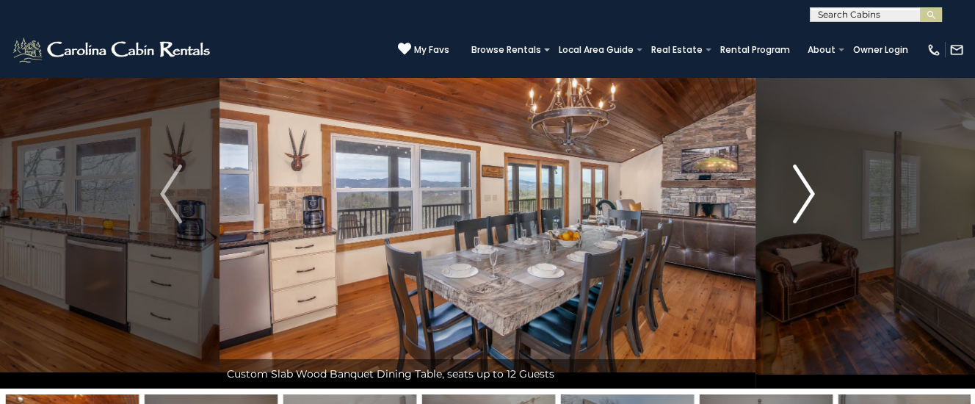
click at [809, 194] on img "Next" at bounding box center [804, 194] width 22 height 59
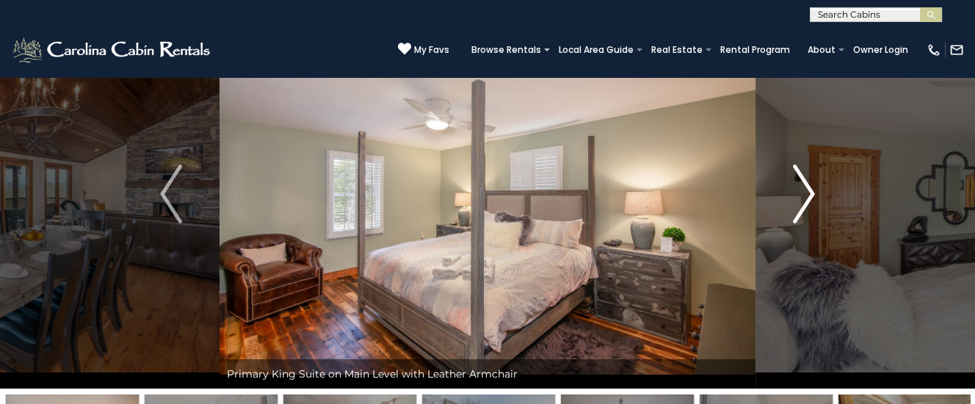
click at [809, 194] on img "Next" at bounding box center [804, 194] width 22 height 59
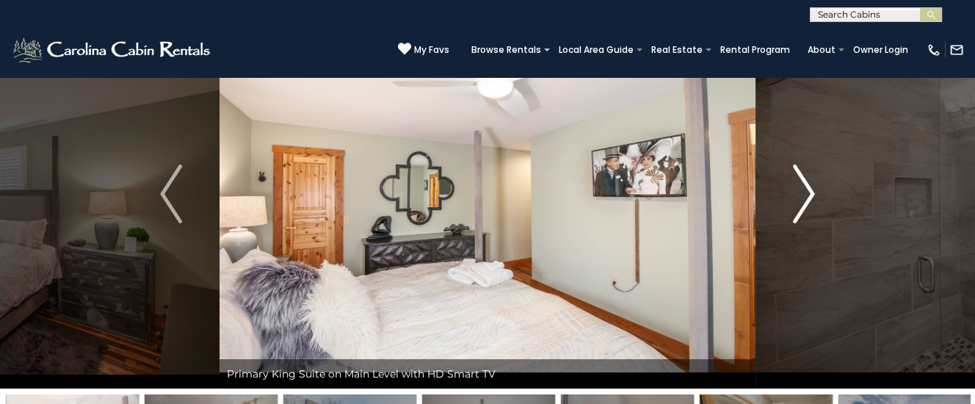
click at [809, 194] on img "Next" at bounding box center [804, 194] width 22 height 59
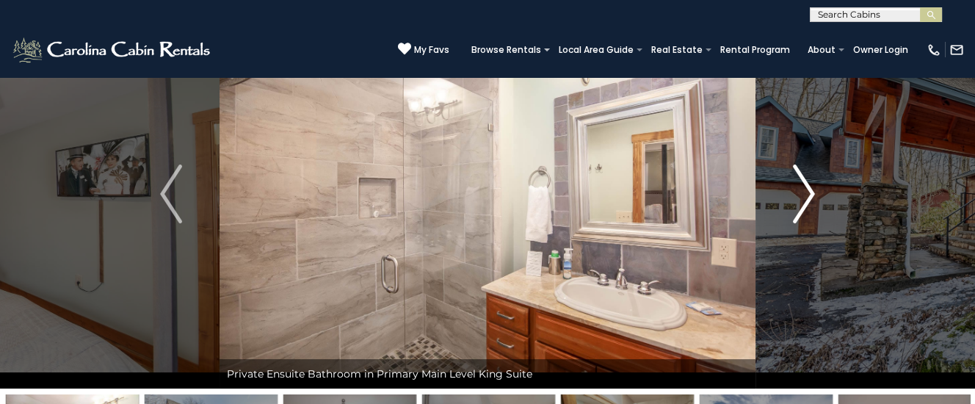
click at [808, 194] on img "Next" at bounding box center [804, 194] width 22 height 59
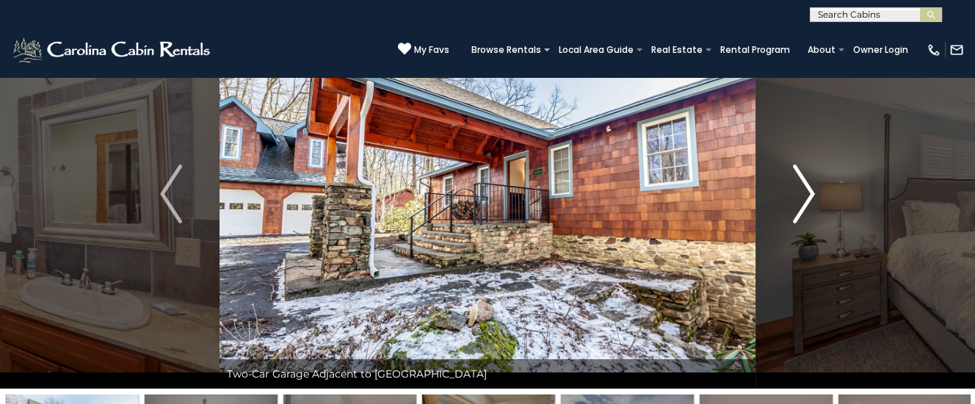
click at [808, 194] on img "Next" at bounding box center [804, 194] width 22 height 59
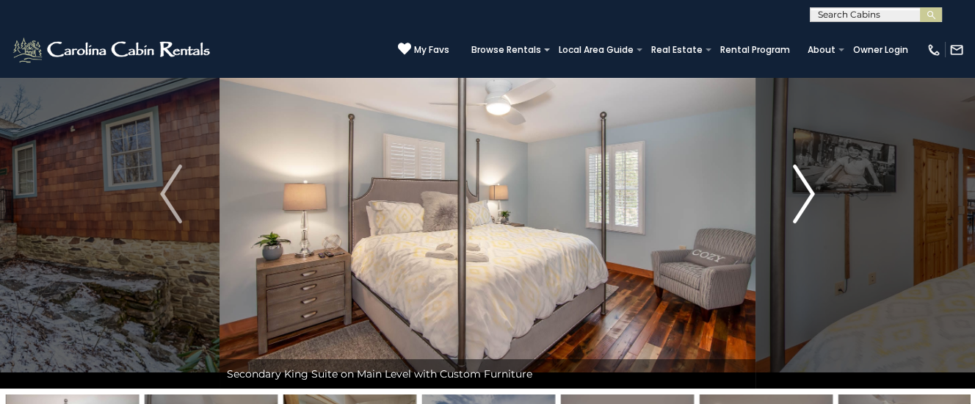
click at [808, 194] on img "Next" at bounding box center [804, 194] width 22 height 59
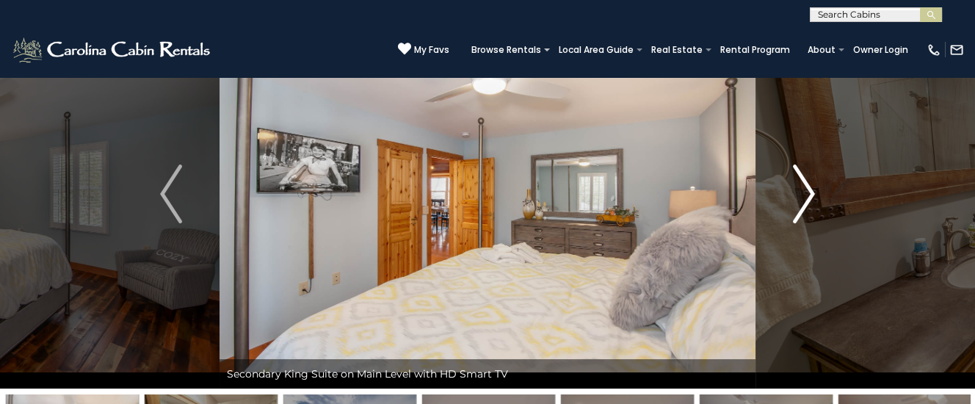
click at [808, 194] on img "Next" at bounding box center [804, 194] width 22 height 59
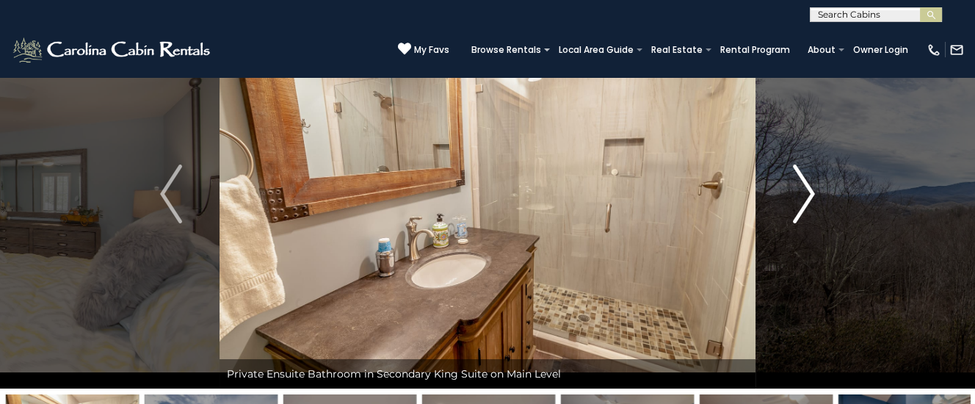
click at [808, 194] on img "Next" at bounding box center [804, 194] width 22 height 59
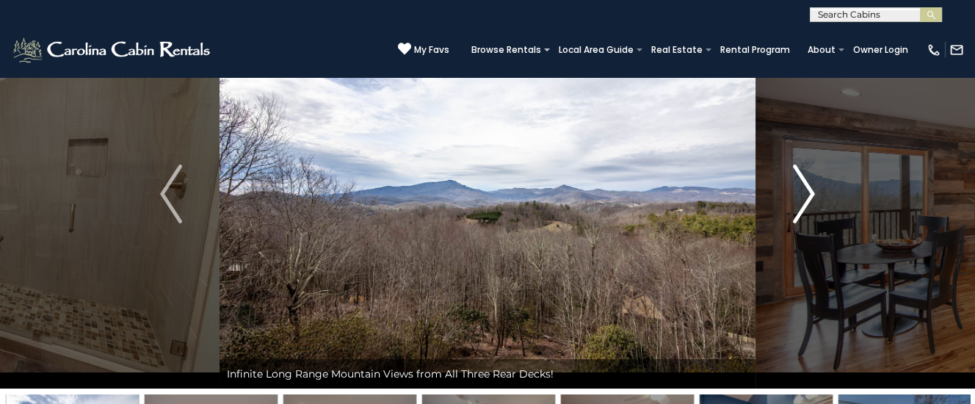
click at [808, 194] on img "Next" at bounding box center [804, 194] width 22 height 59
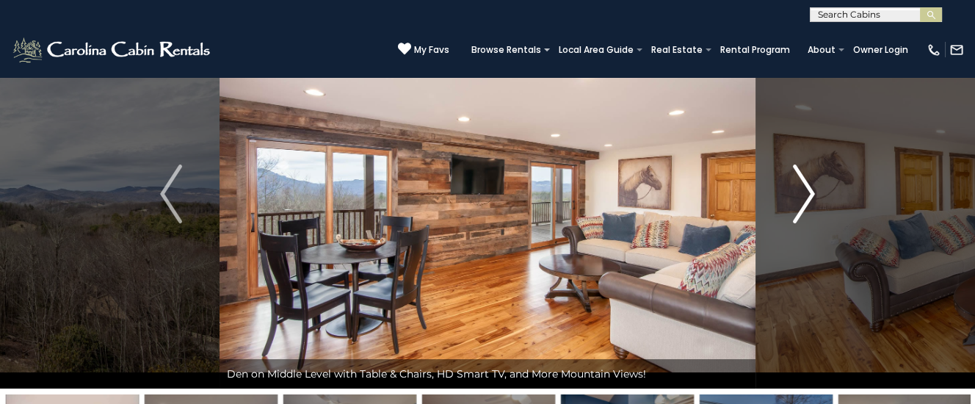
click at [808, 194] on img "Next" at bounding box center [804, 194] width 22 height 59
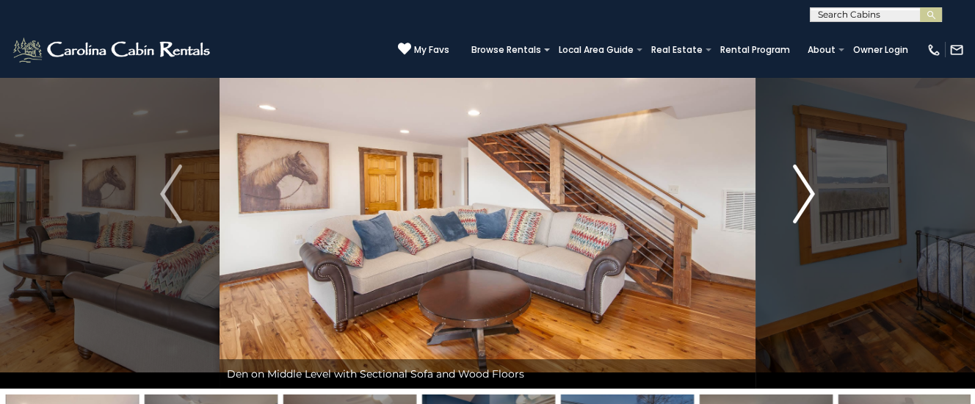
click at [808, 194] on img "Next" at bounding box center [804, 194] width 22 height 59
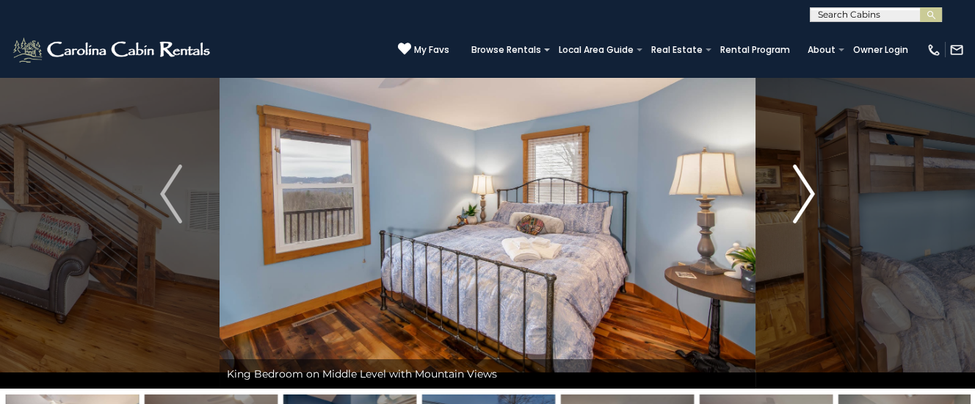
click at [808, 194] on img "Next" at bounding box center [804, 194] width 22 height 59
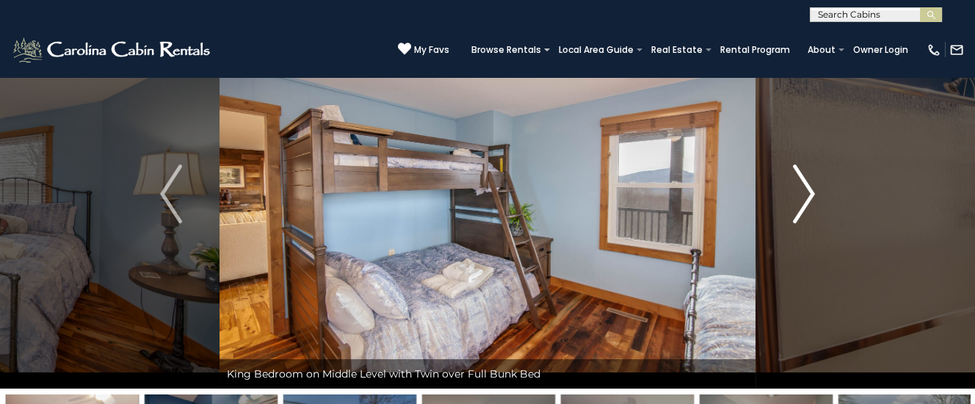
click at [806, 195] on img "Next" at bounding box center [804, 194] width 22 height 59
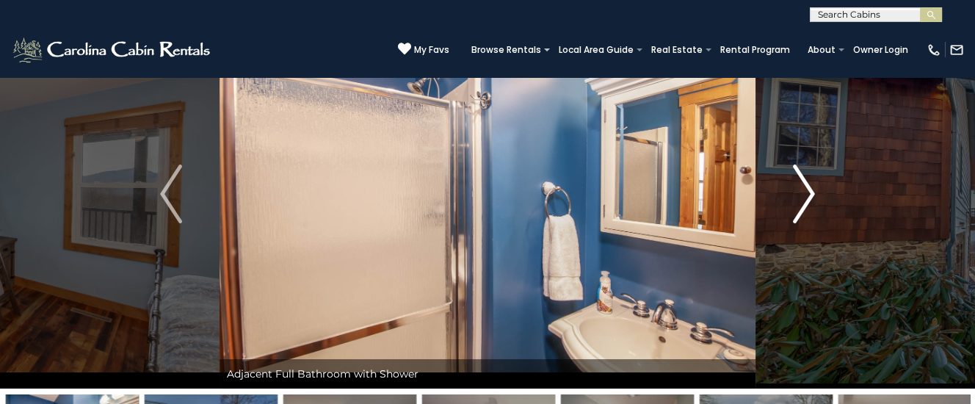
click at [806, 195] on img "Next" at bounding box center [804, 194] width 22 height 59
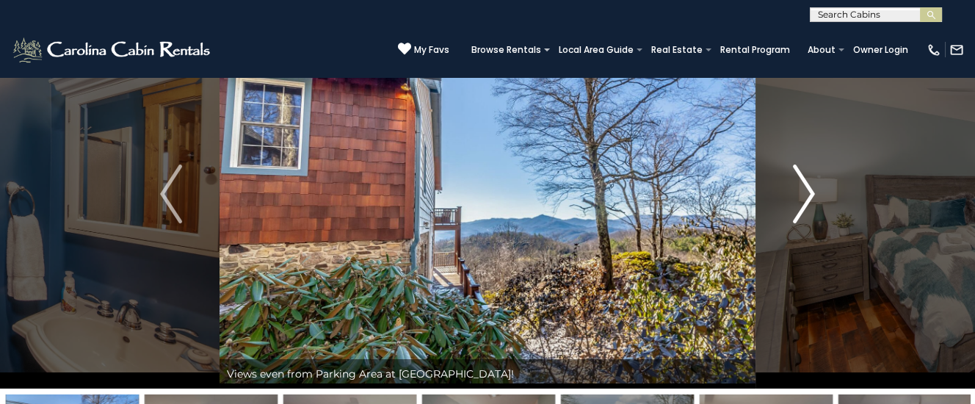
click at [806, 195] on img "Next" at bounding box center [804, 194] width 22 height 59
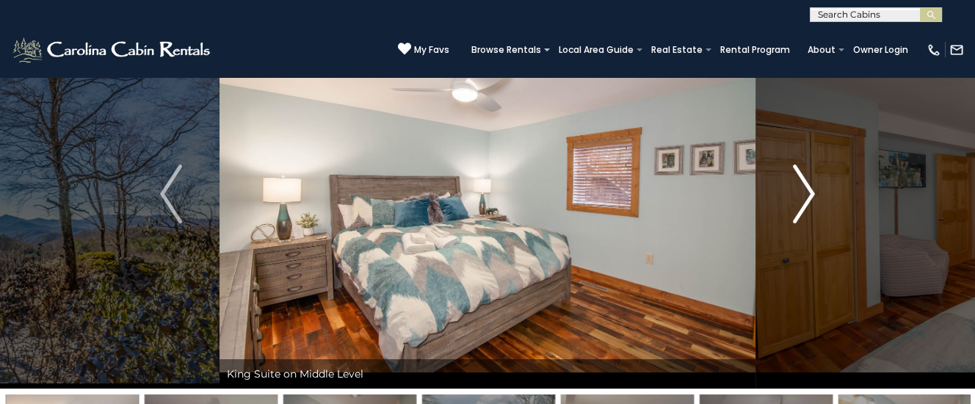
click at [806, 195] on img "Next" at bounding box center [804, 194] width 22 height 59
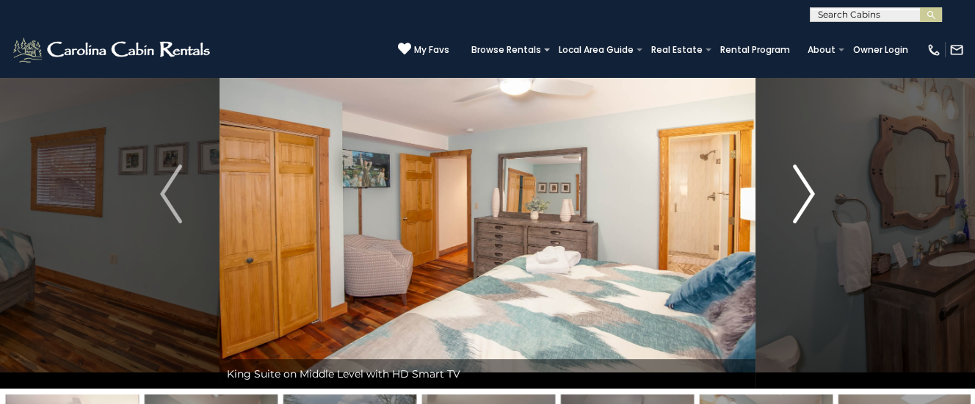
click at [806, 195] on img "Next" at bounding box center [804, 194] width 22 height 59
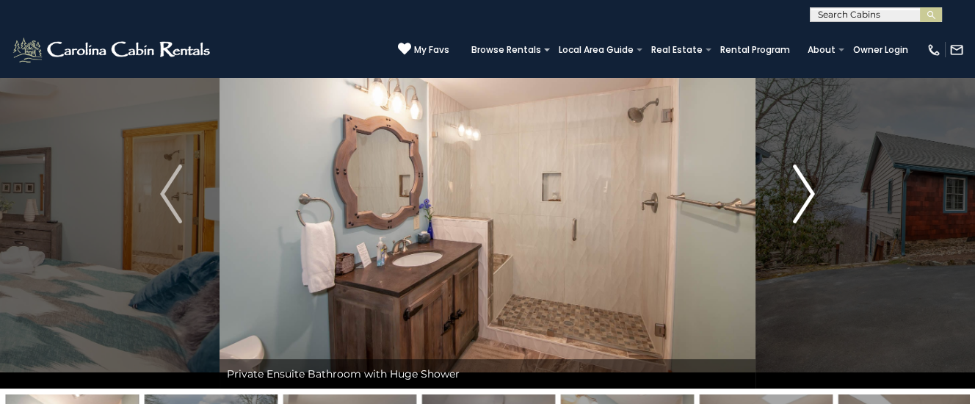
click at [806, 195] on img "Next" at bounding box center [804, 194] width 22 height 59
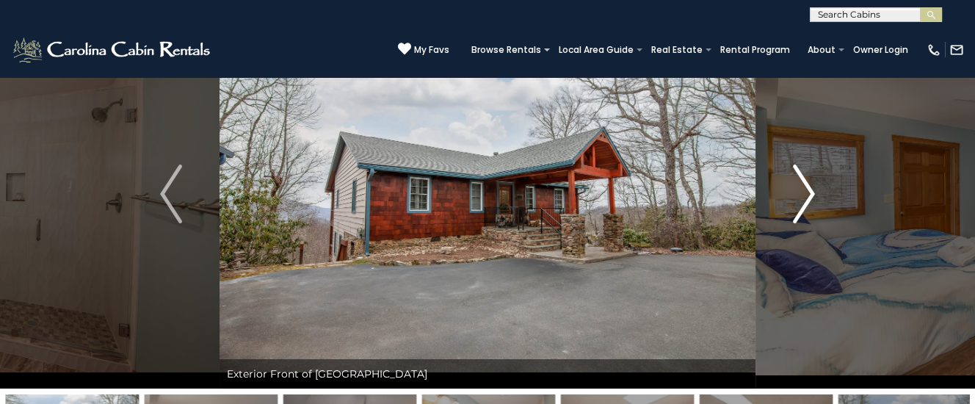
click at [806, 195] on img "Next" at bounding box center [804, 194] width 22 height 59
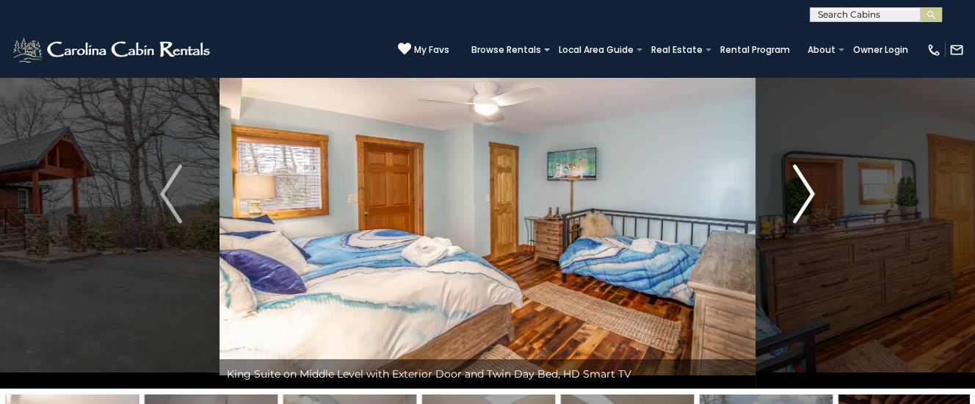
click at [806, 195] on img "Next" at bounding box center [804, 194] width 22 height 59
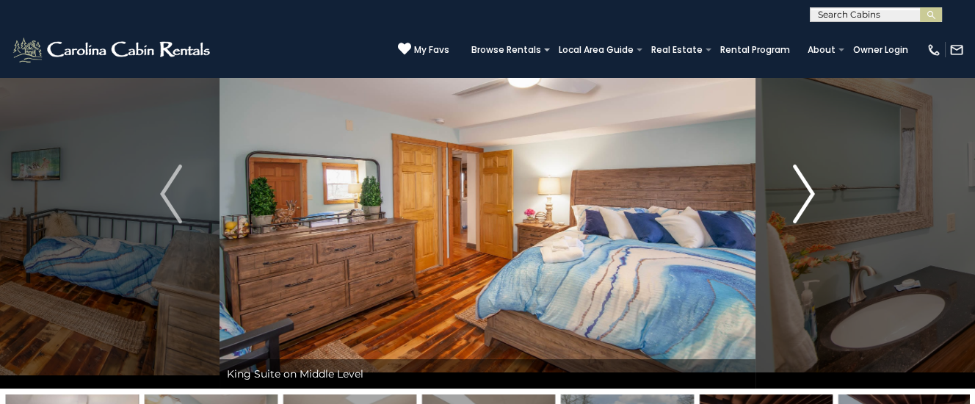
click at [806, 195] on img "Next" at bounding box center [804, 194] width 22 height 59
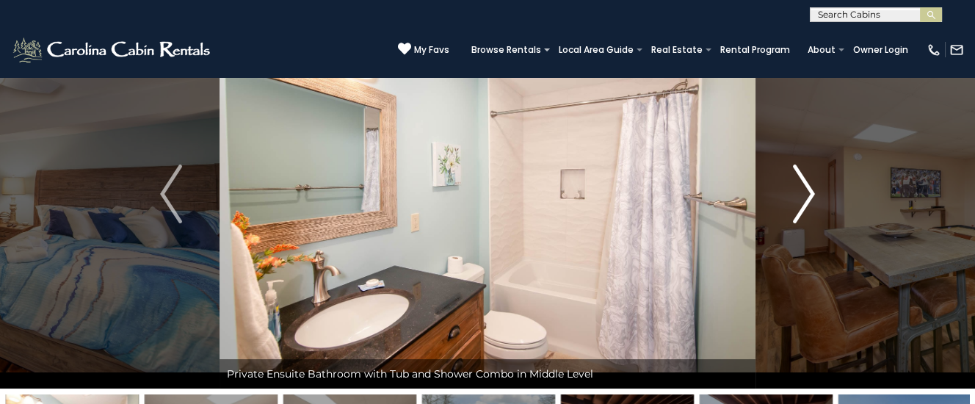
click at [806, 196] on img "Next" at bounding box center [804, 194] width 22 height 59
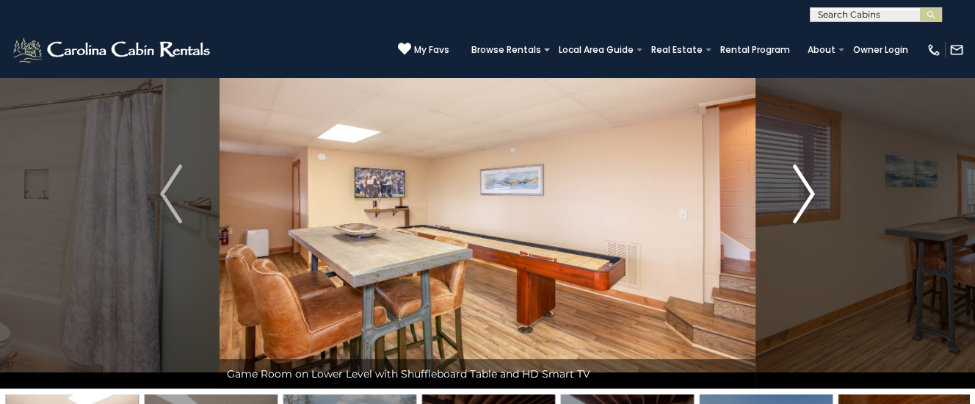
click at [806, 196] on img "Next" at bounding box center [804, 194] width 22 height 59
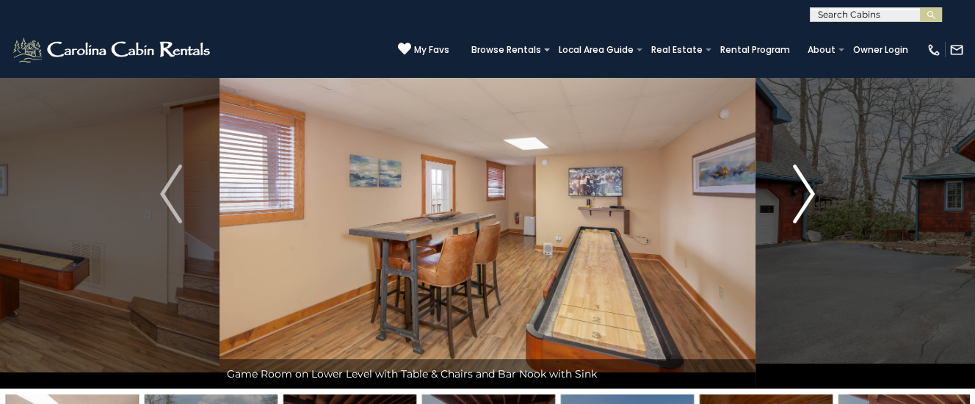
click at [806, 196] on img "Next" at bounding box center [804, 194] width 22 height 59
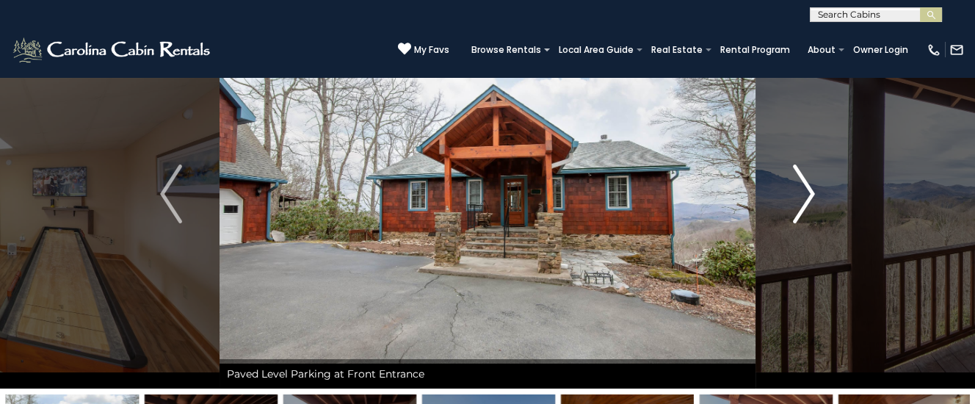
click at [806, 196] on img "Next" at bounding box center [804, 194] width 22 height 59
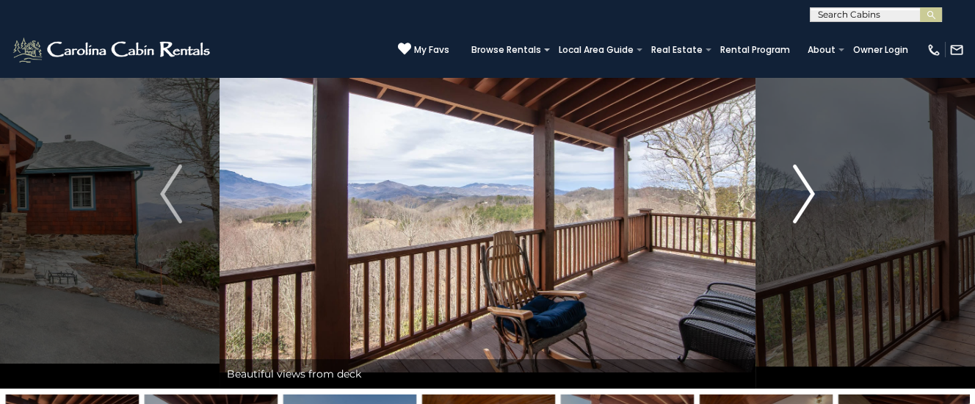
click at [806, 196] on img "Next" at bounding box center [804, 194] width 22 height 59
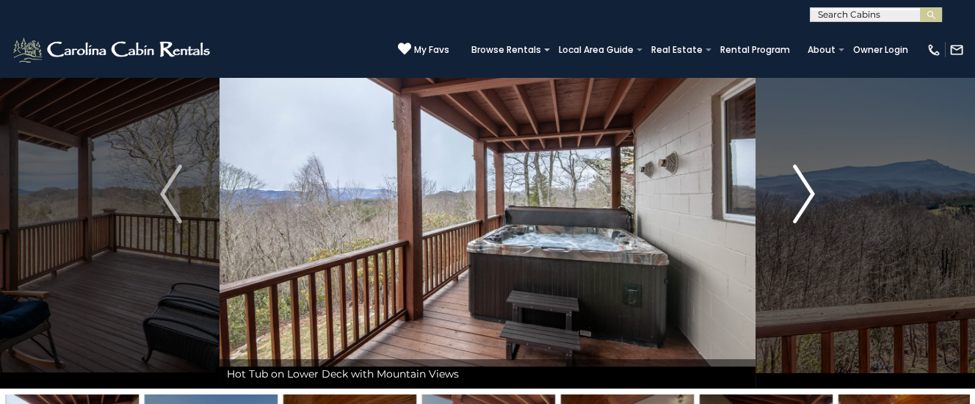
click at [806, 196] on img "Next" at bounding box center [804, 194] width 22 height 59
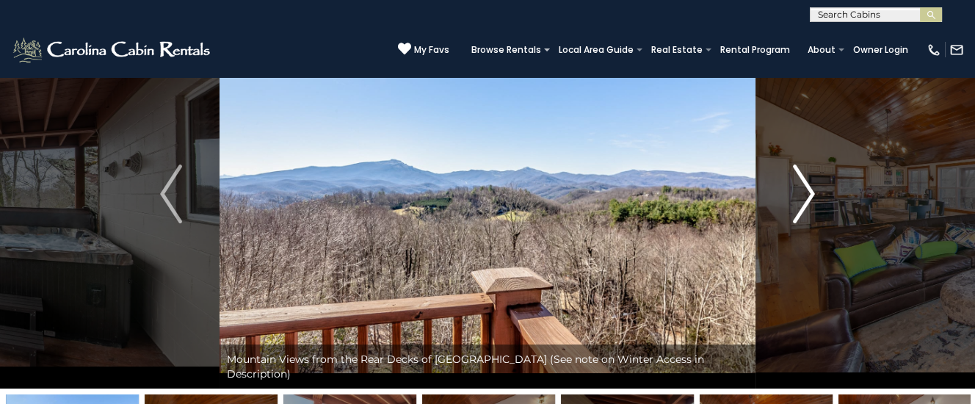
click at [806, 196] on img "Next" at bounding box center [804, 194] width 22 height 59
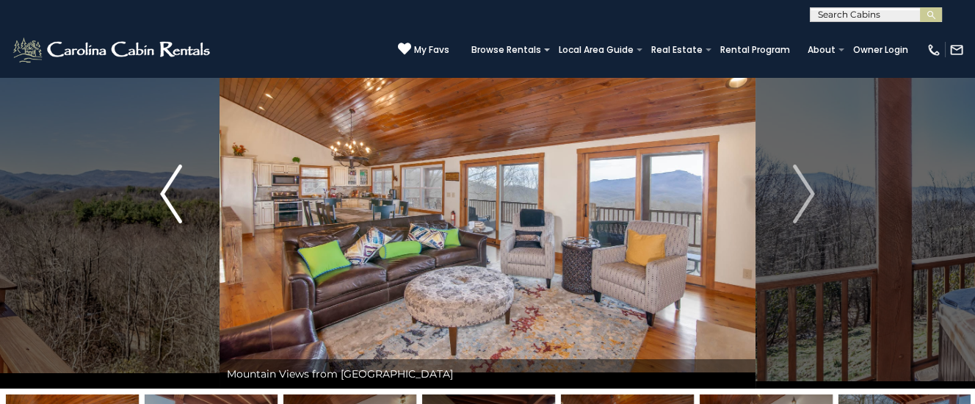
click at [186, 190] on button "Previous" at bounding box center [171, 193] width 97 height 389
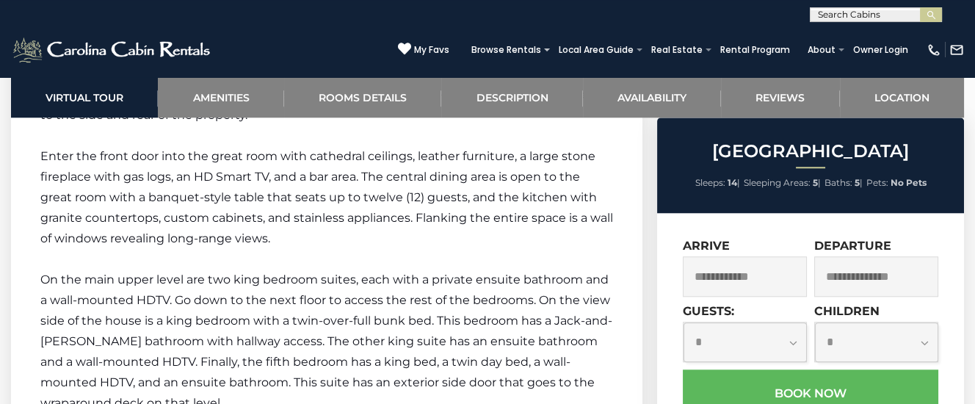
scroll to position [2545, 0]
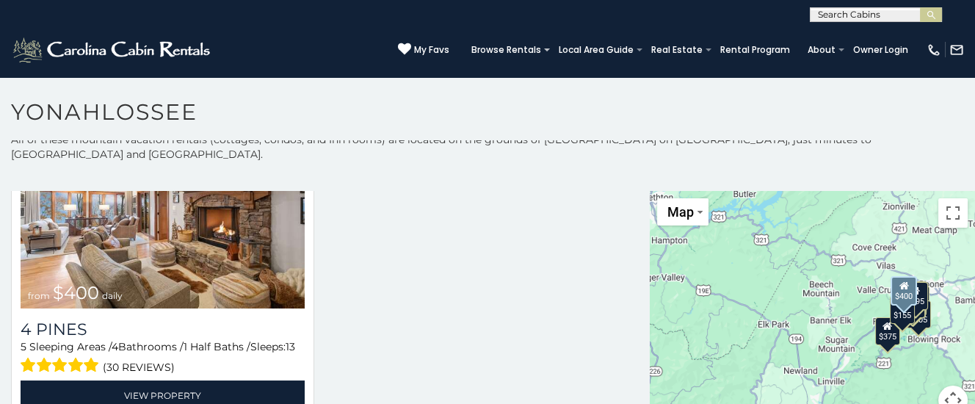
scroll to position [14, 0]
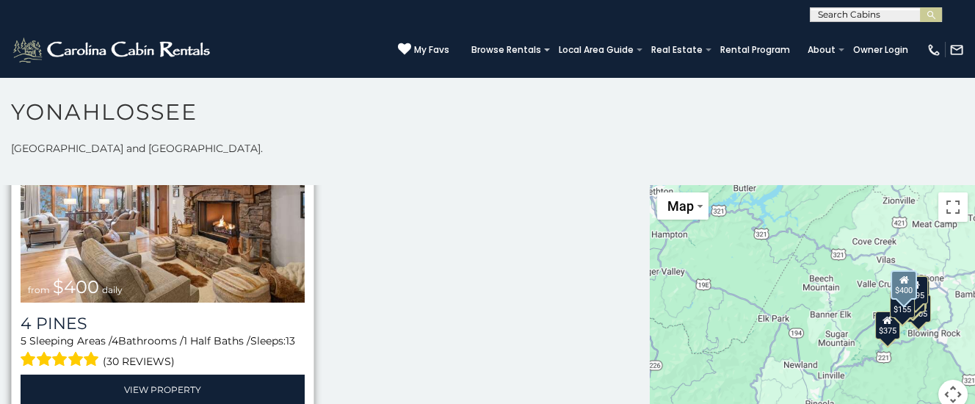
click at [140, 229] on img at bounding box center [163, 207] width 284 height 190
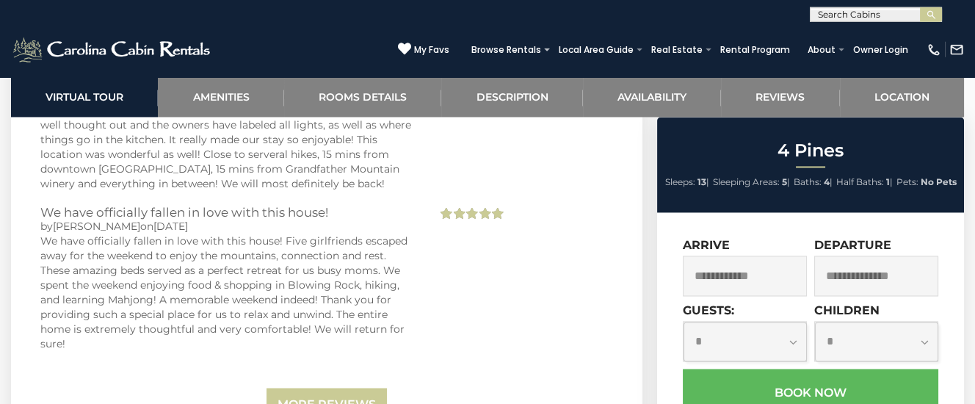
scroll to position [4241, 0]
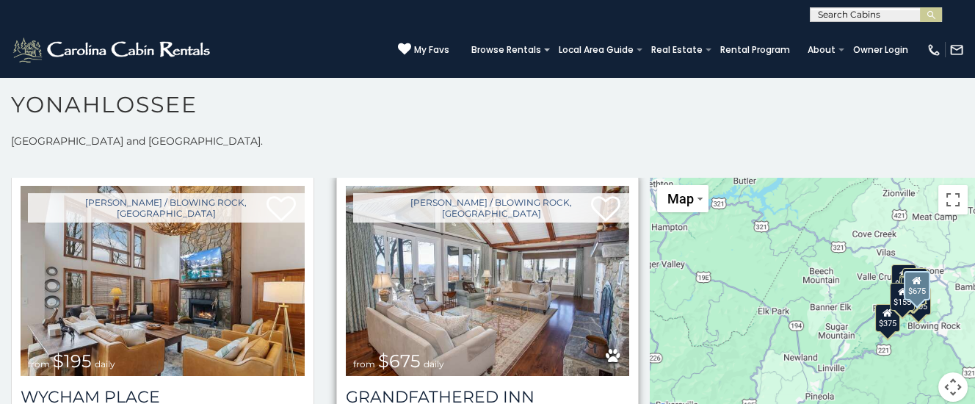
scroll to position [370, 0]
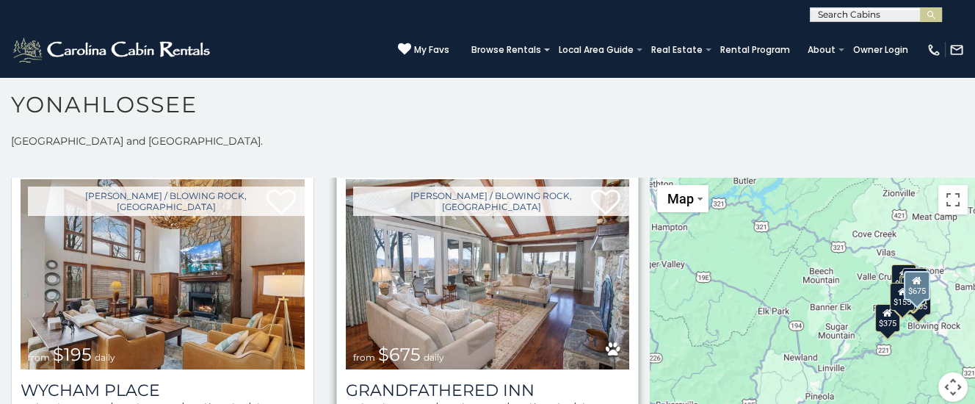
click at [481, 290] on img at bounding box center [488, 274] width 284 height 190
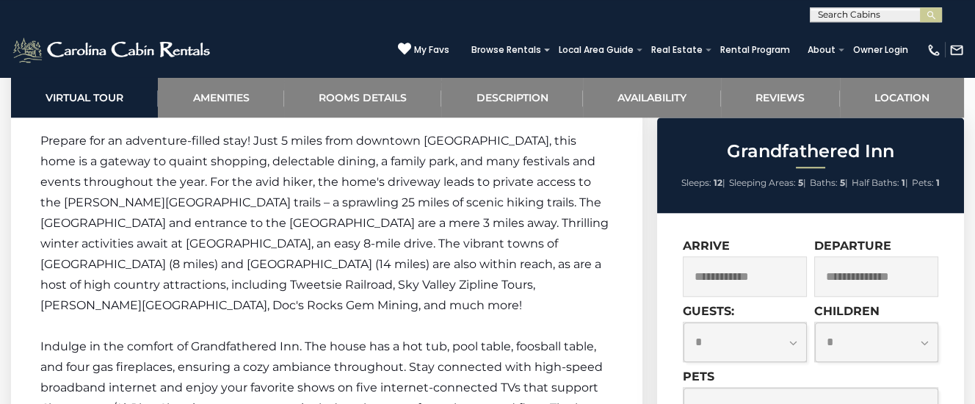
scroll to position [2391, 0]
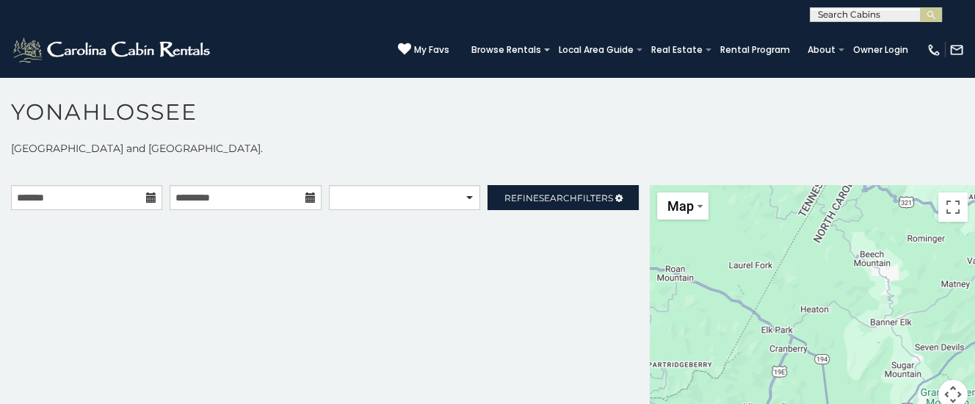
scroll to position [370, 0]
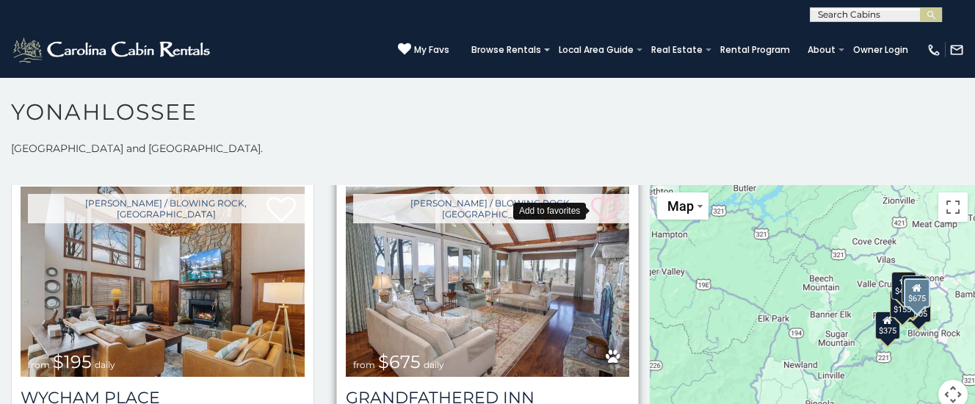
click at [610, 195] on icon at bounding box center [605, 209] width 29 height 29
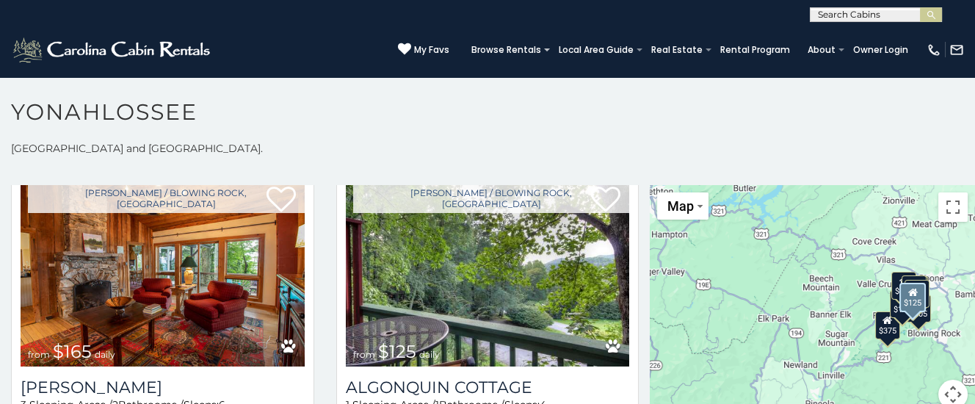
scroll to position [740, 0]
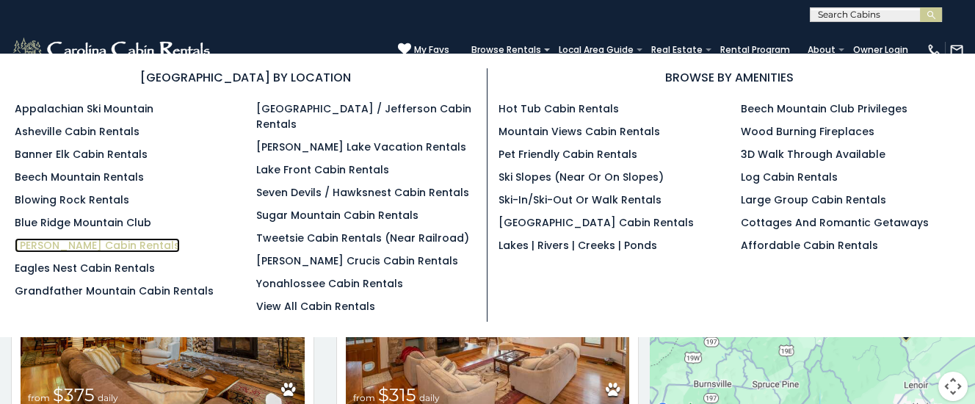
click at [54, 244] on link "[PERSON_NAME] Cabin Rentals" at bounding box center [97, 245] width 165 height 15
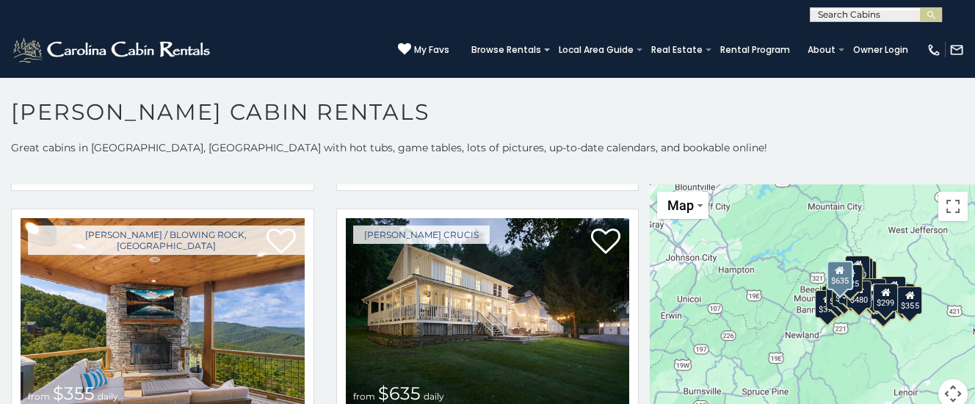
scroll to position [740, 0]
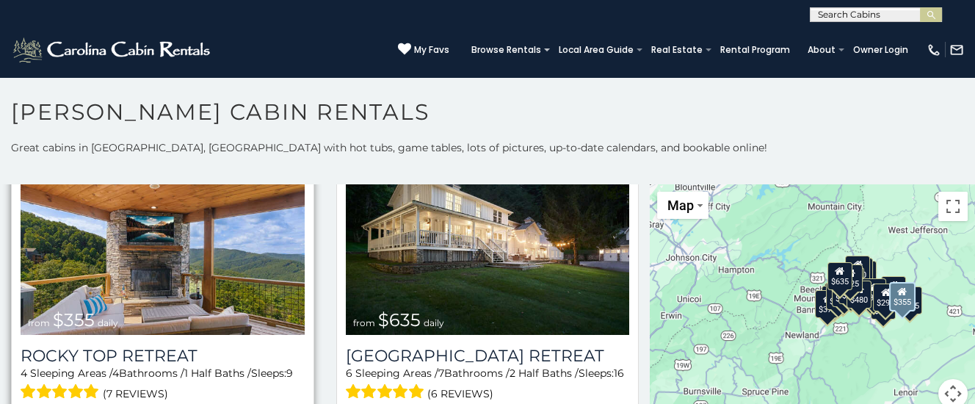
click at [216, 240] on img at bounding box center [163, 240] width 284 height 190
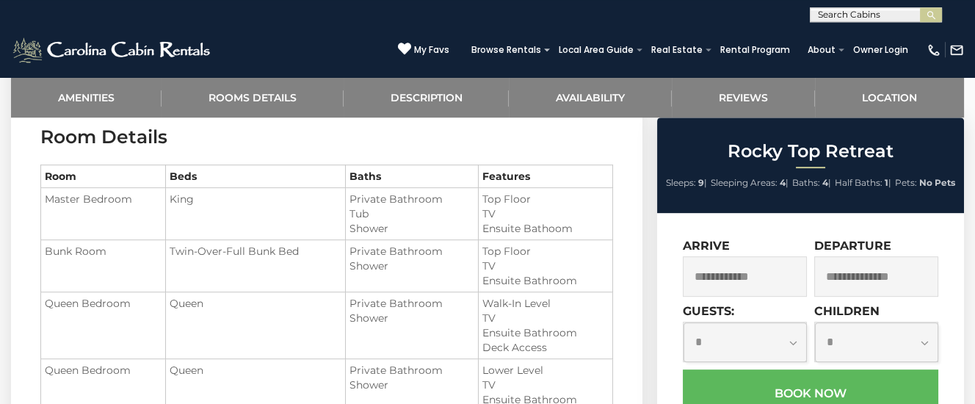
scroll to position [1311, 0]
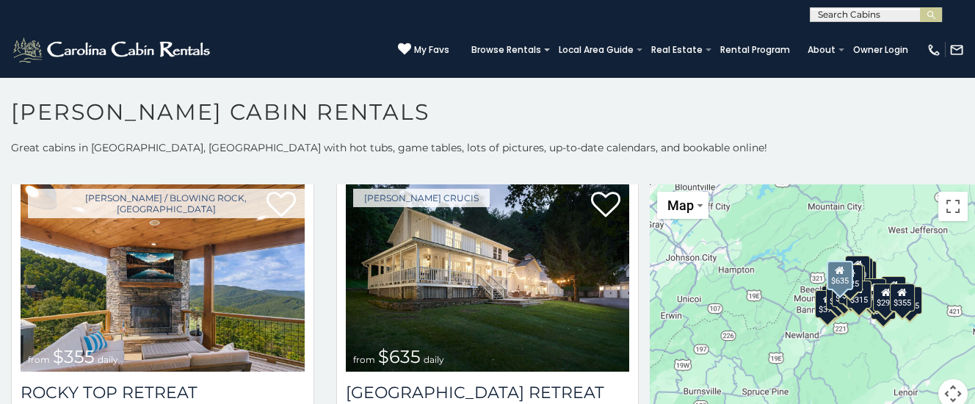
scroll to position [740, 0]
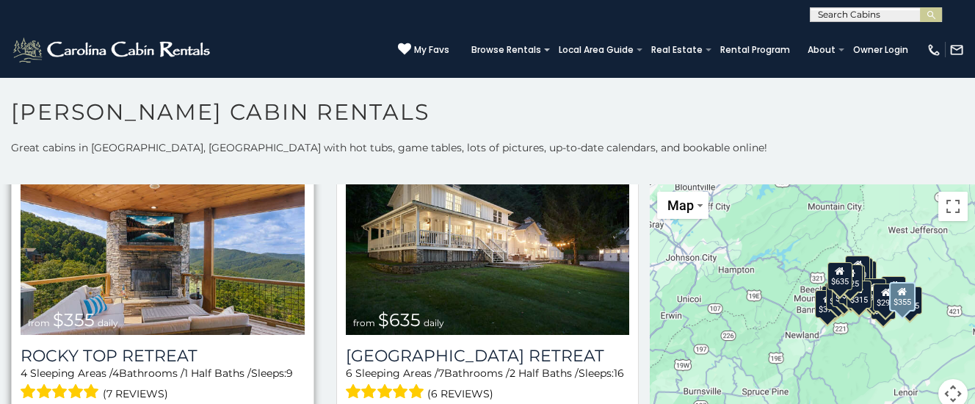
click at [158, 273] on img at bounding box center [163, 240] width 284 height 190
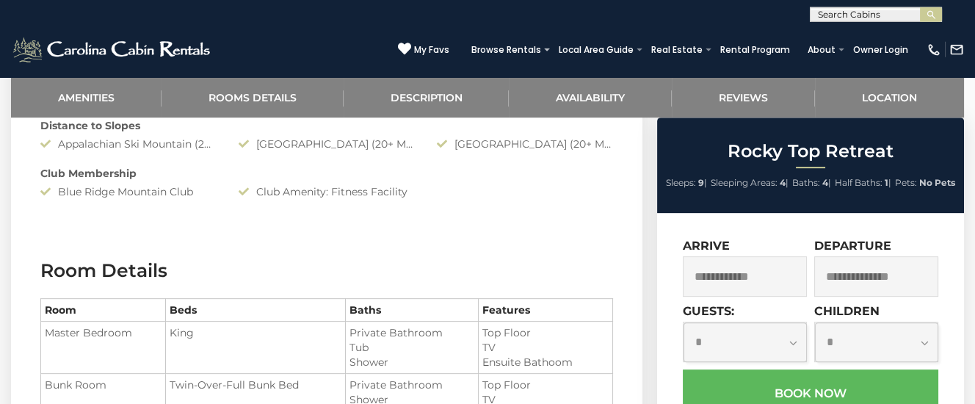
scroll to position [1234, 0]
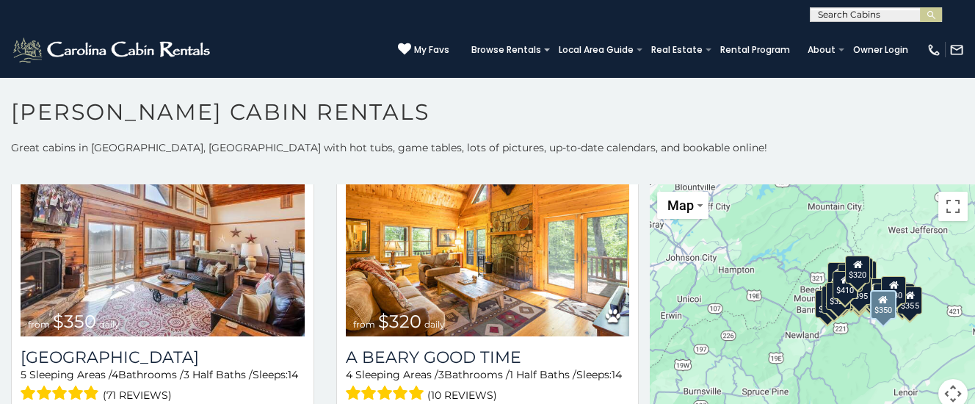
scroll to position [3702, 0]
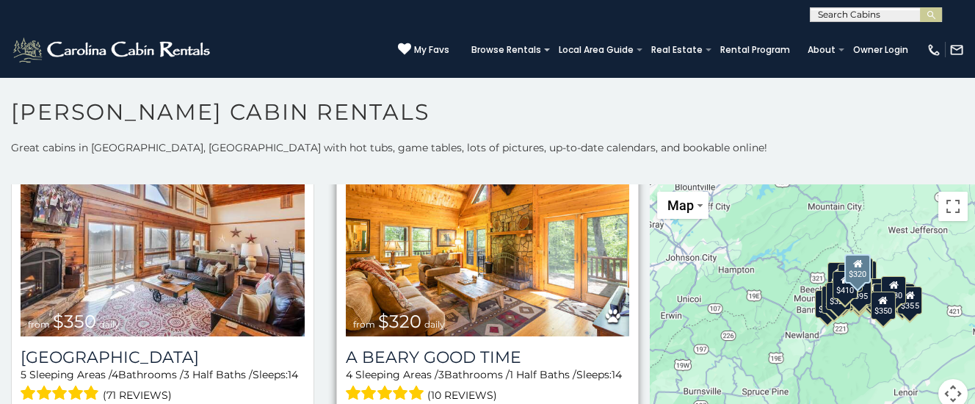
click at [484, 249] on img at bounding box center [488, 241] width 284 height 190
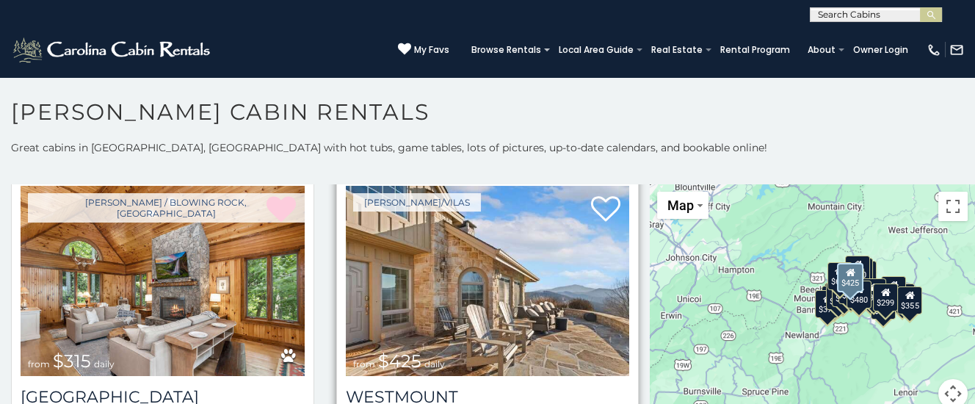
scroll to position [444, 0]
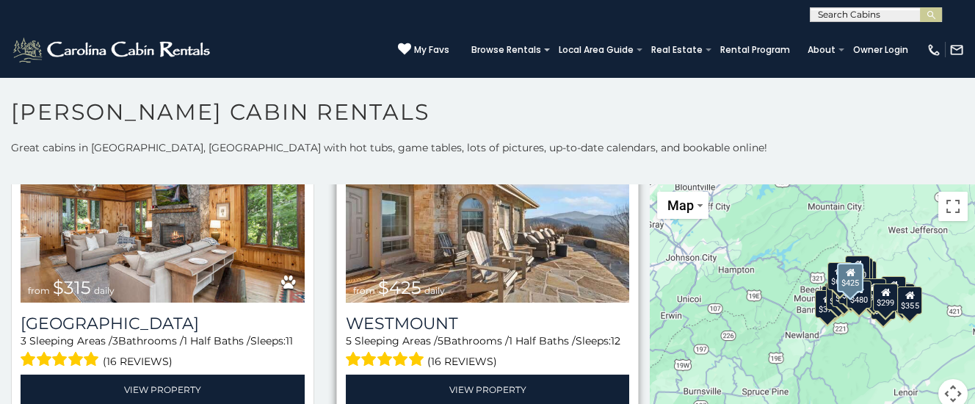
click at [505, 248] on img at bounding box center [488, 207] width 284 height 190
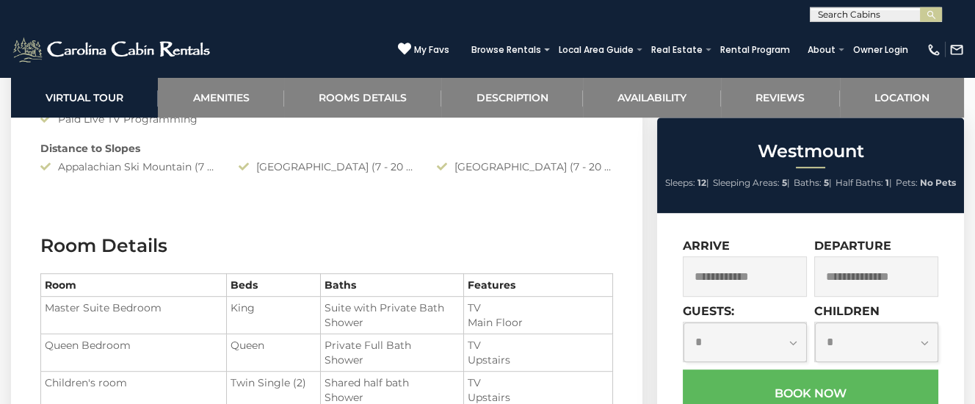
scroll to position [1542, 0]
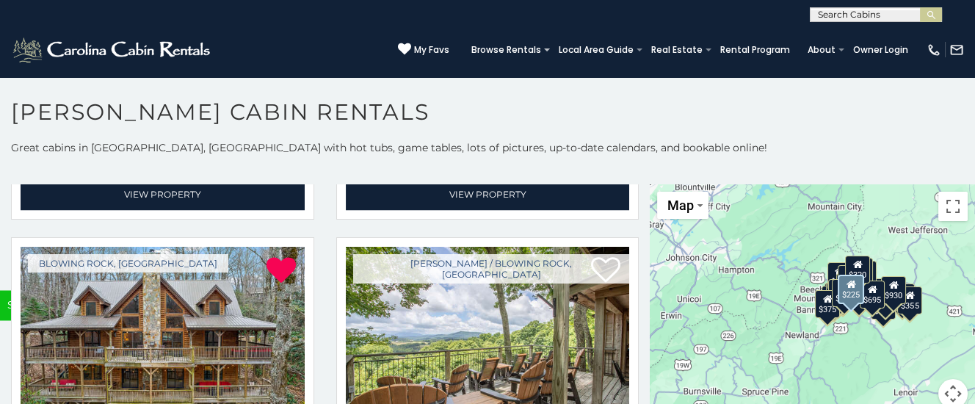
scroll to position [4589, 0]
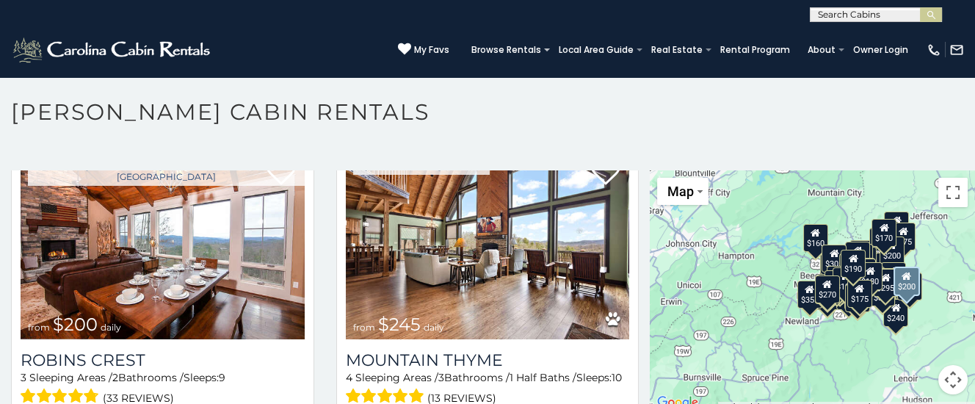
scroll to position [12865, 0]
